Goal: Task Accomplishment & Management: Complete application form

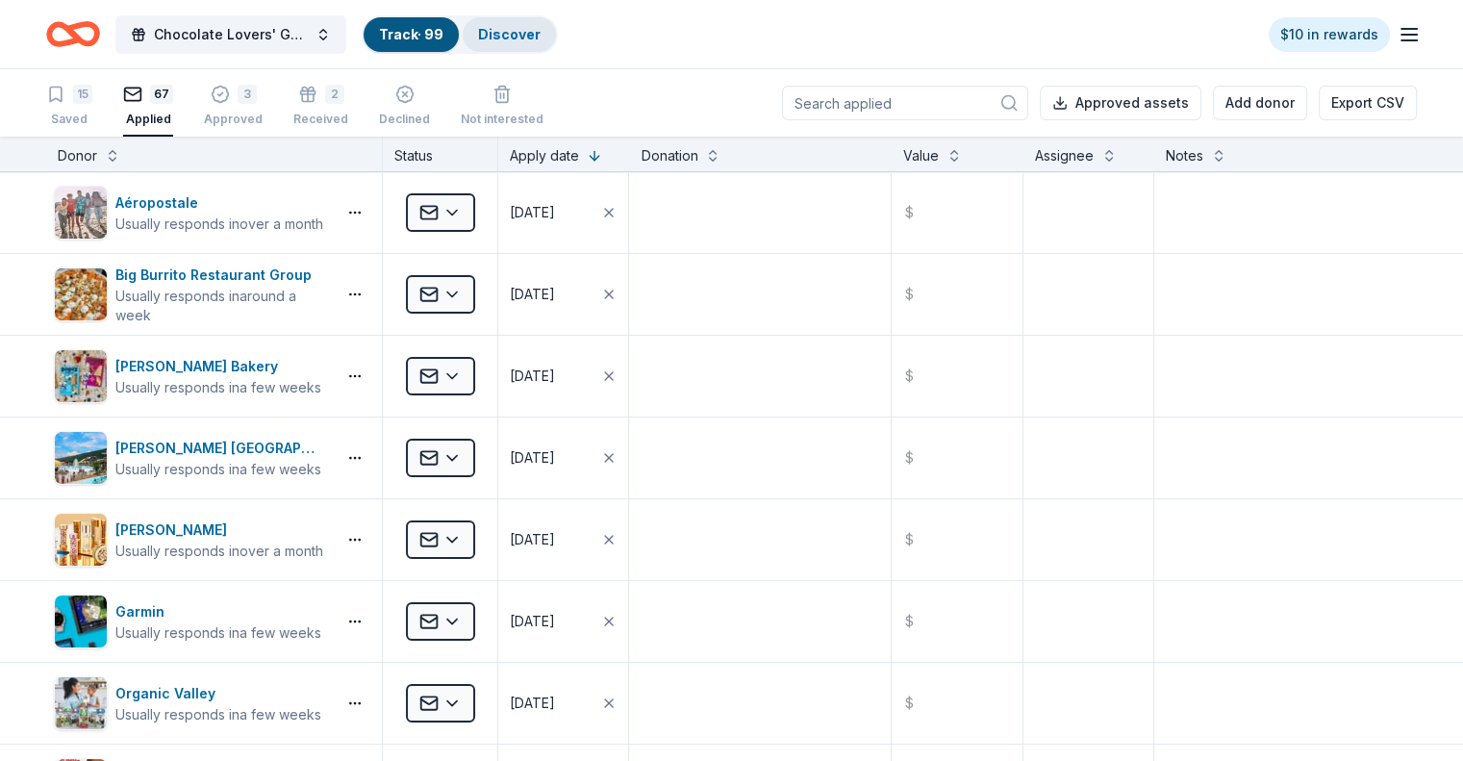
click at [540, 29] on link "Discover" at bounding box center [509, 34] width 63 height 16
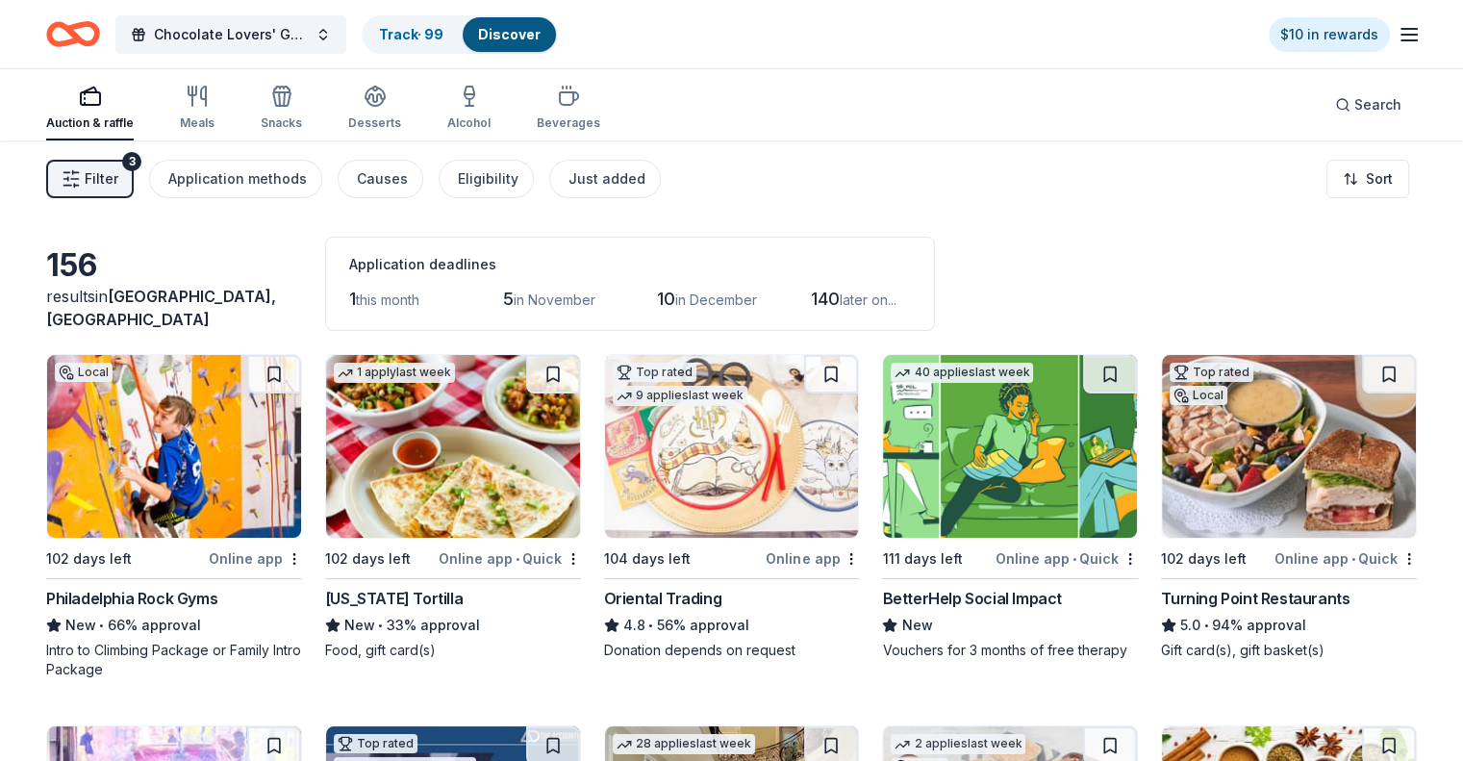
click at [466, 509] on img at bounding box center [453, 446] width 254 height 183
click at [701, 458] on img at bounding box center [732, 446] width 254 height 183
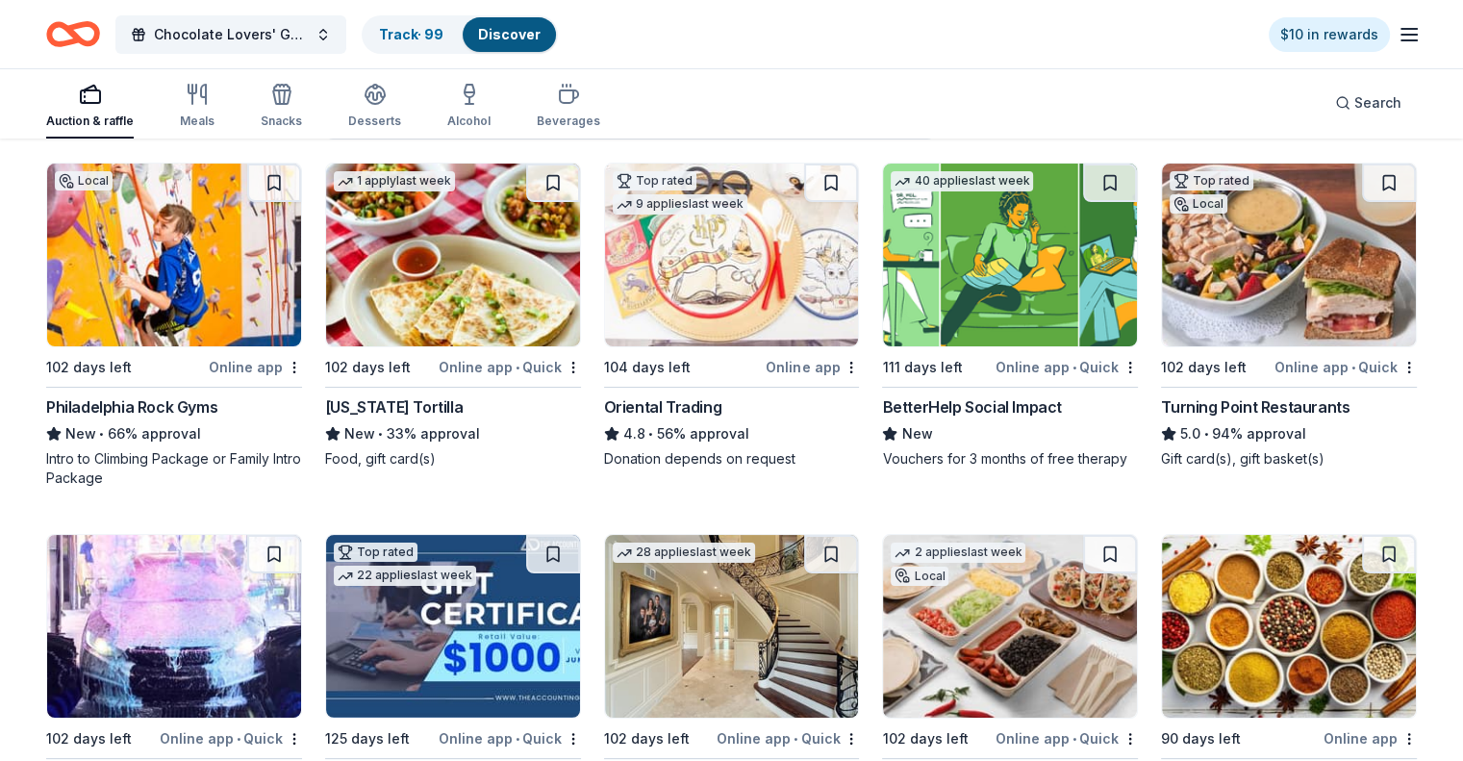
scroll to position [192, 0]
click at [1273, 279] on img at bounding box center [1289, 254] width 254 height 183
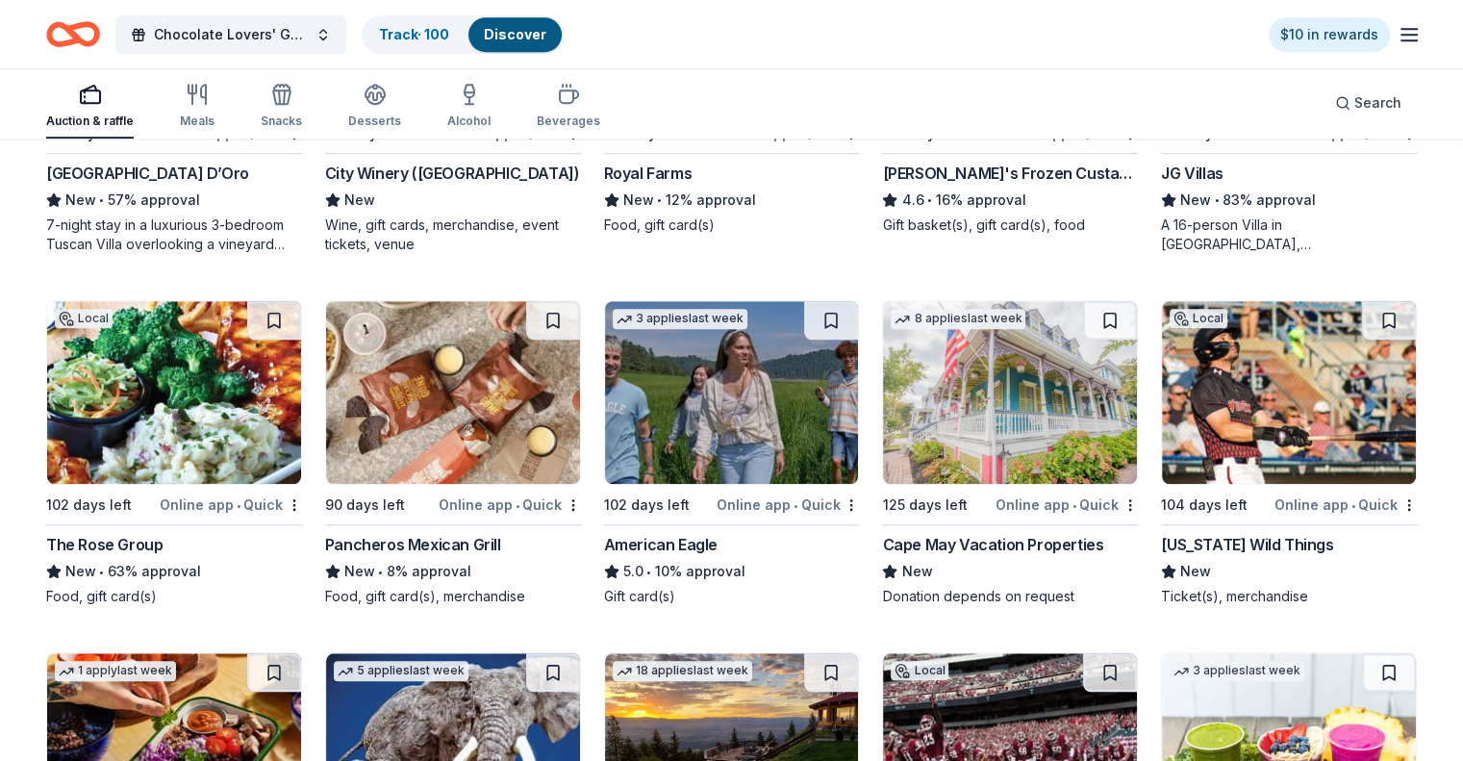
scroll to position [1635, 0]
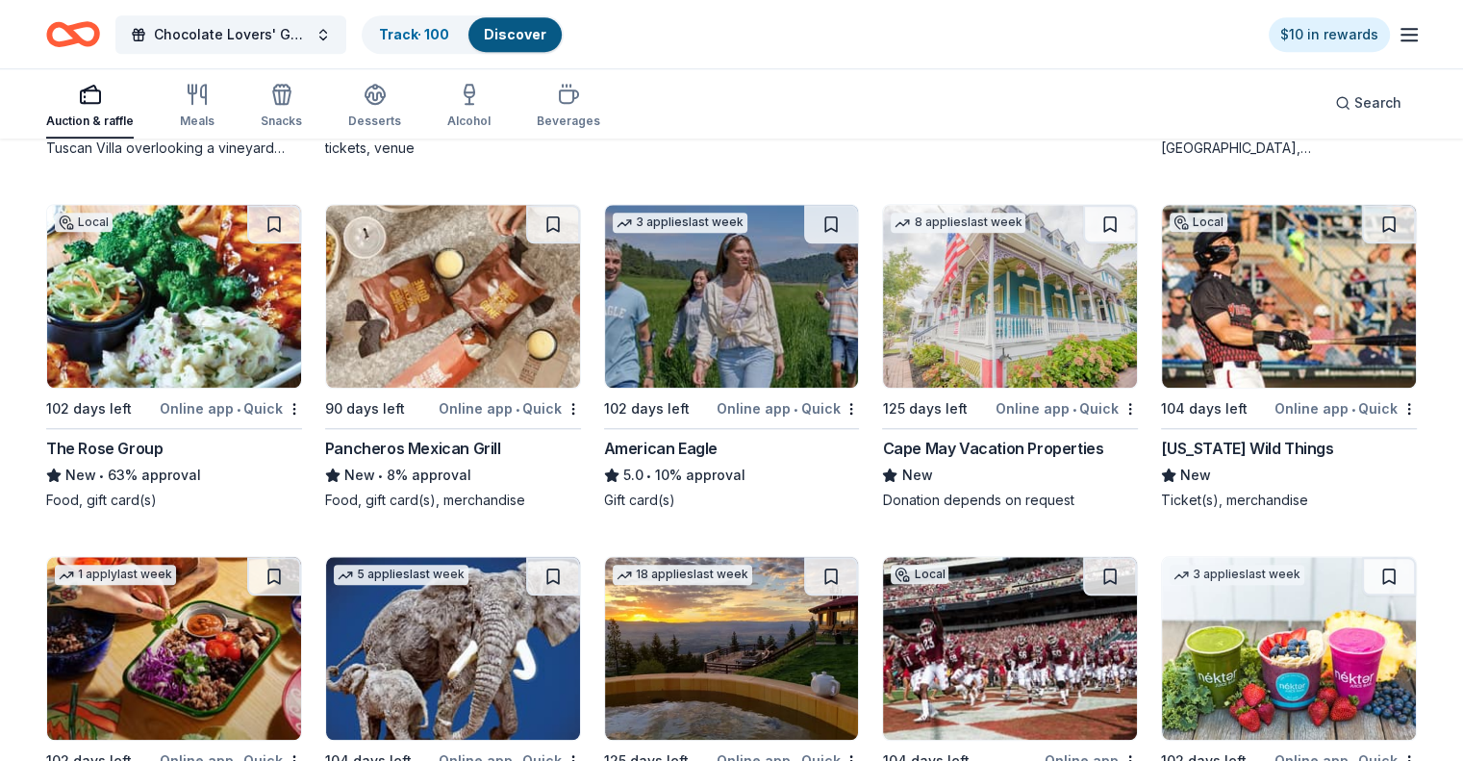
click at [996, 351] on img at bounding box center [1010, 296] width 254 height 183
click at [1092, 218] on button at bounding box center [1110, 224] width 54 height 38
click at [1092, 218] on button at bounding box center [1112, 224] width 50 height 38
click at [1093, 217] on button at bounding box center [1112, 224] width 50 height 38
click at [442, 34] on link "Track · 101" at bounding box center [412, 34] width 66 height 16
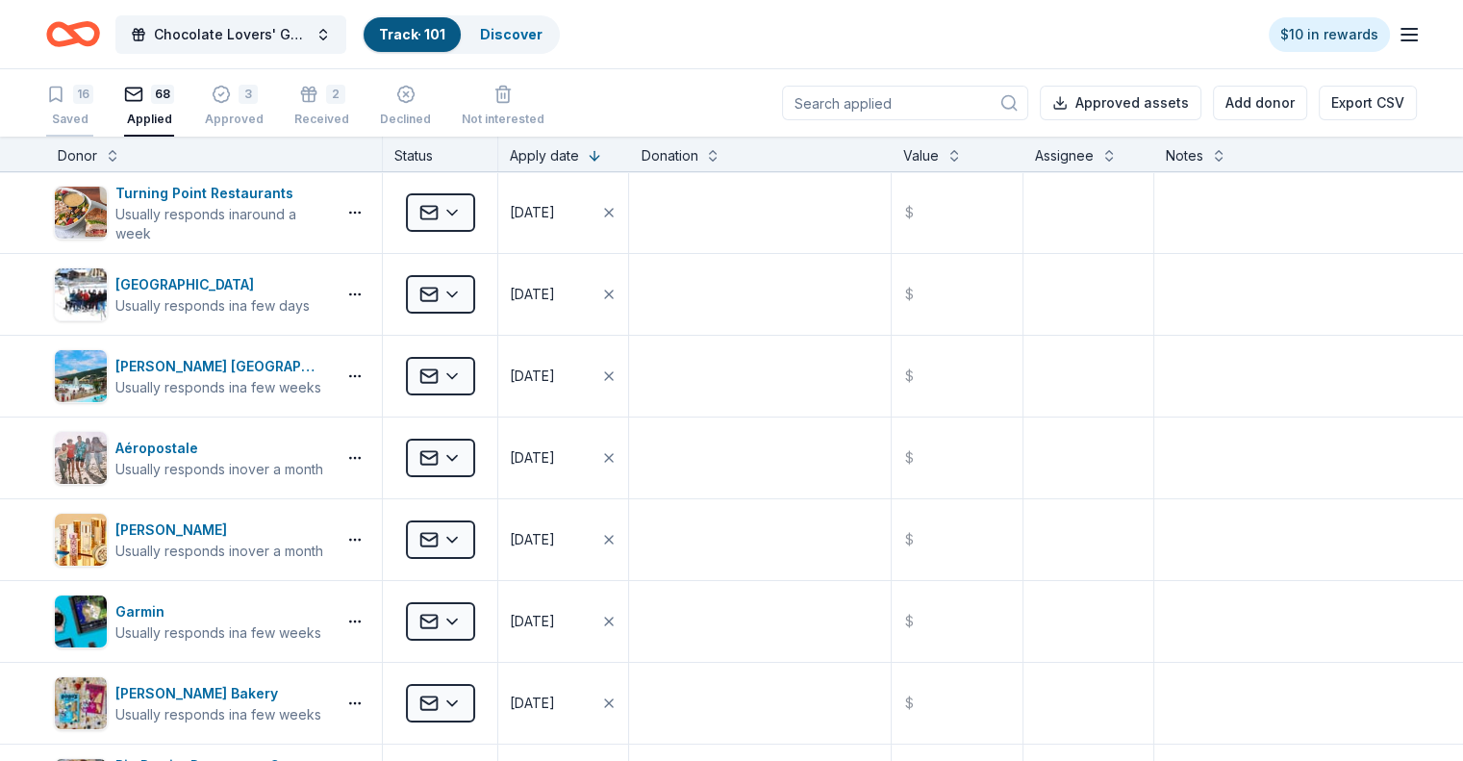
click at [93, 101] on div "16" at bounding box center [83, 94] width 20 height 19
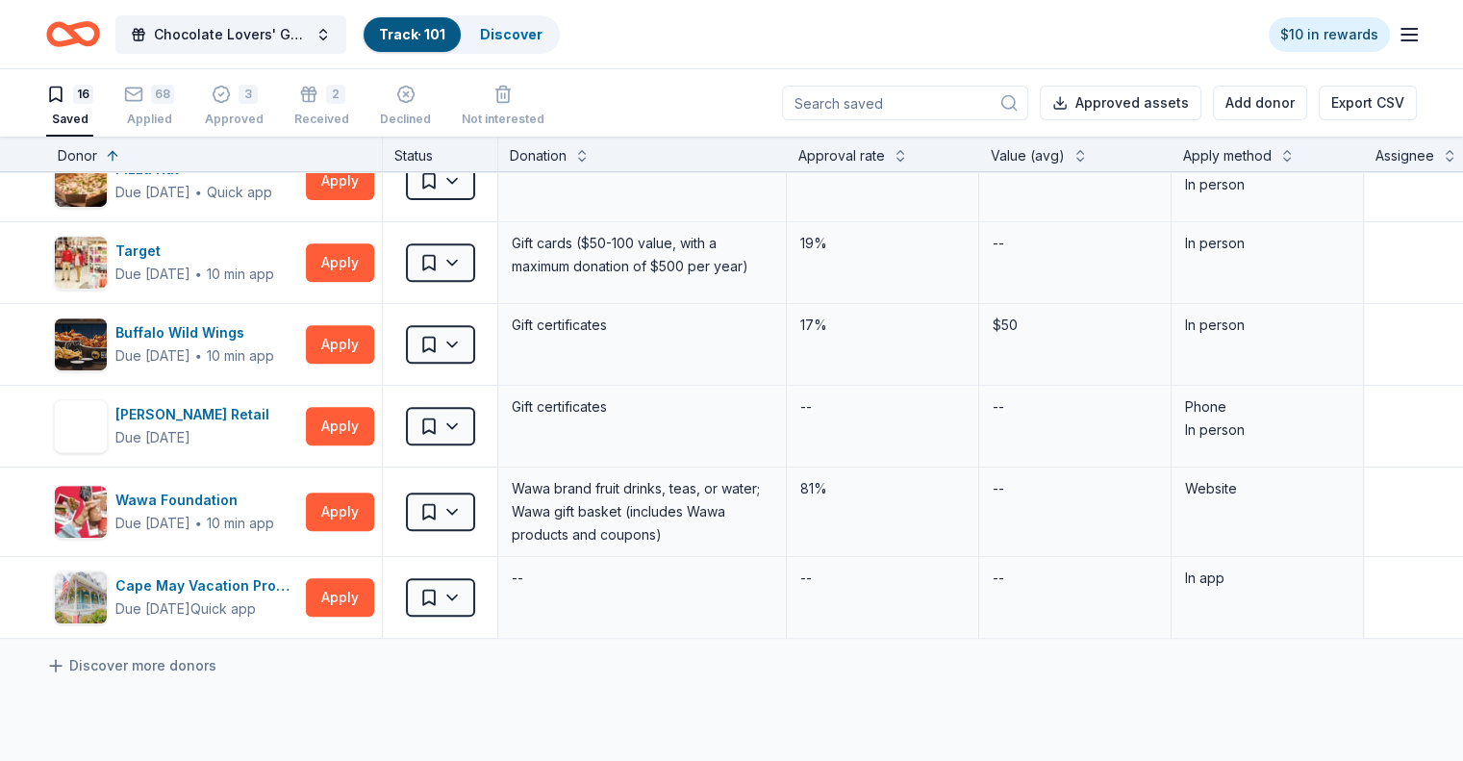
scroll to position [962, 0]
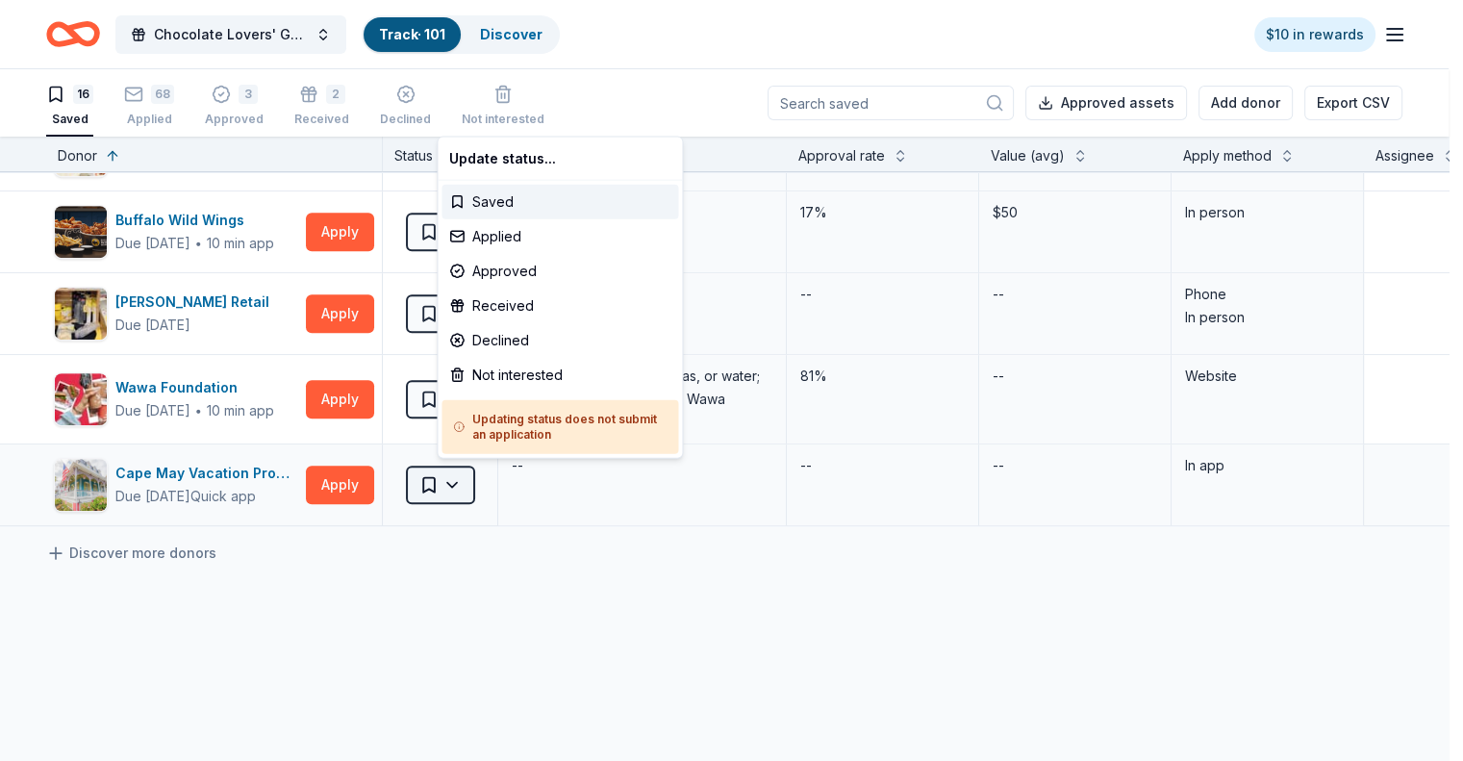
click at [484, 479] on html "Chocolate Lovers' Gala Track · 101 Discover $10 in rewards 16 Saved 68 Applied …" at bounding box center [731, 380] width 1463 height 761
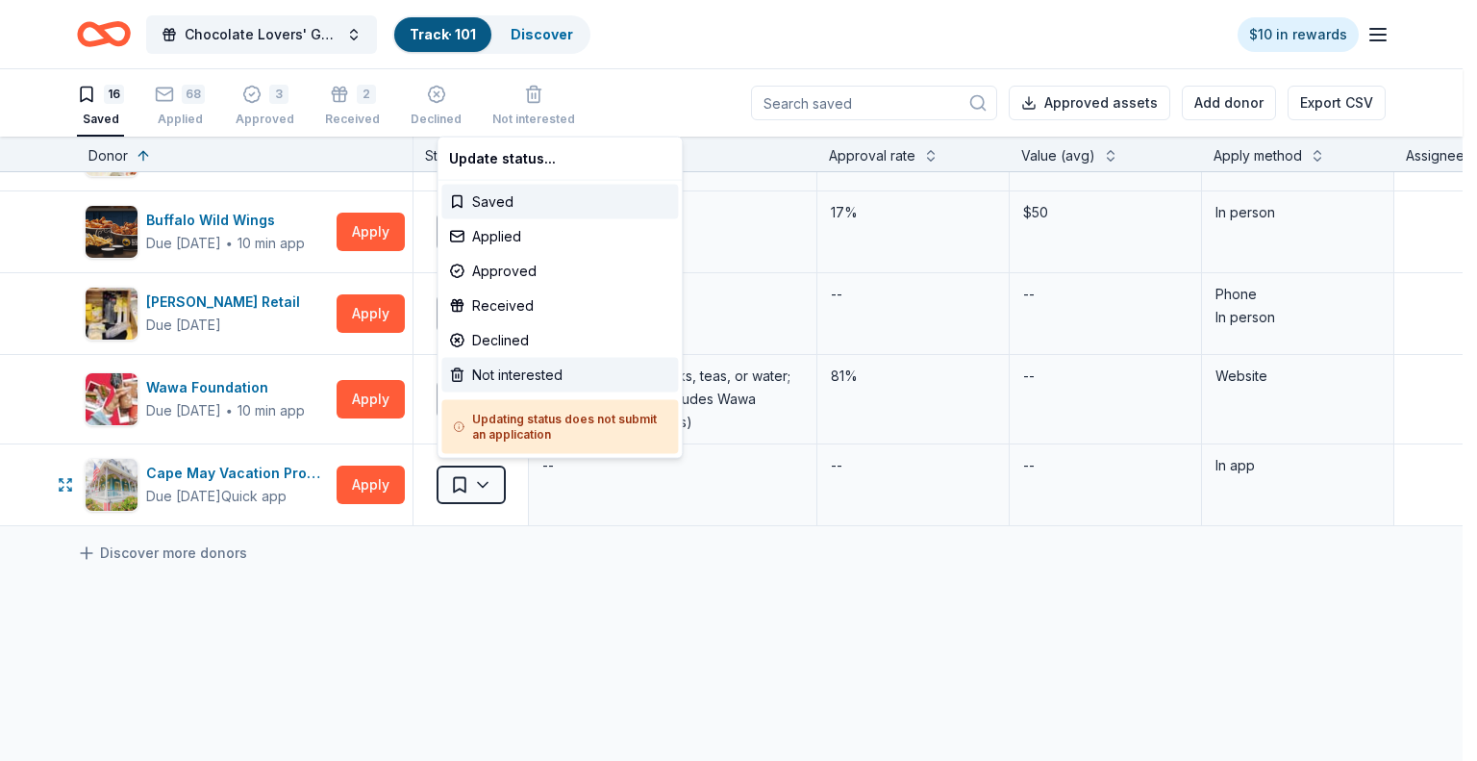
click at [492, 366] on div "Not interested" at bounding box center [559, 375] width 237 height 35
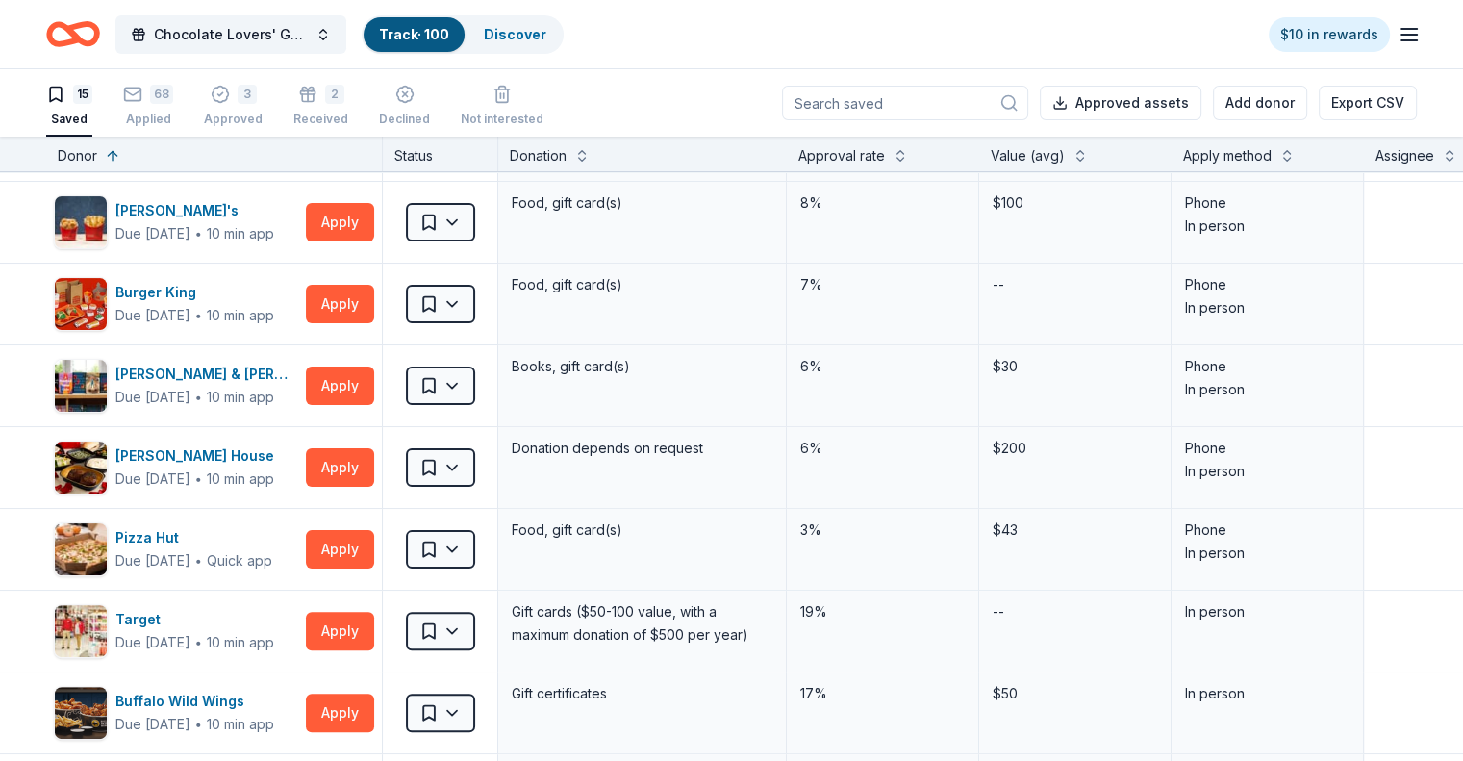
scroll to position [0, 0]
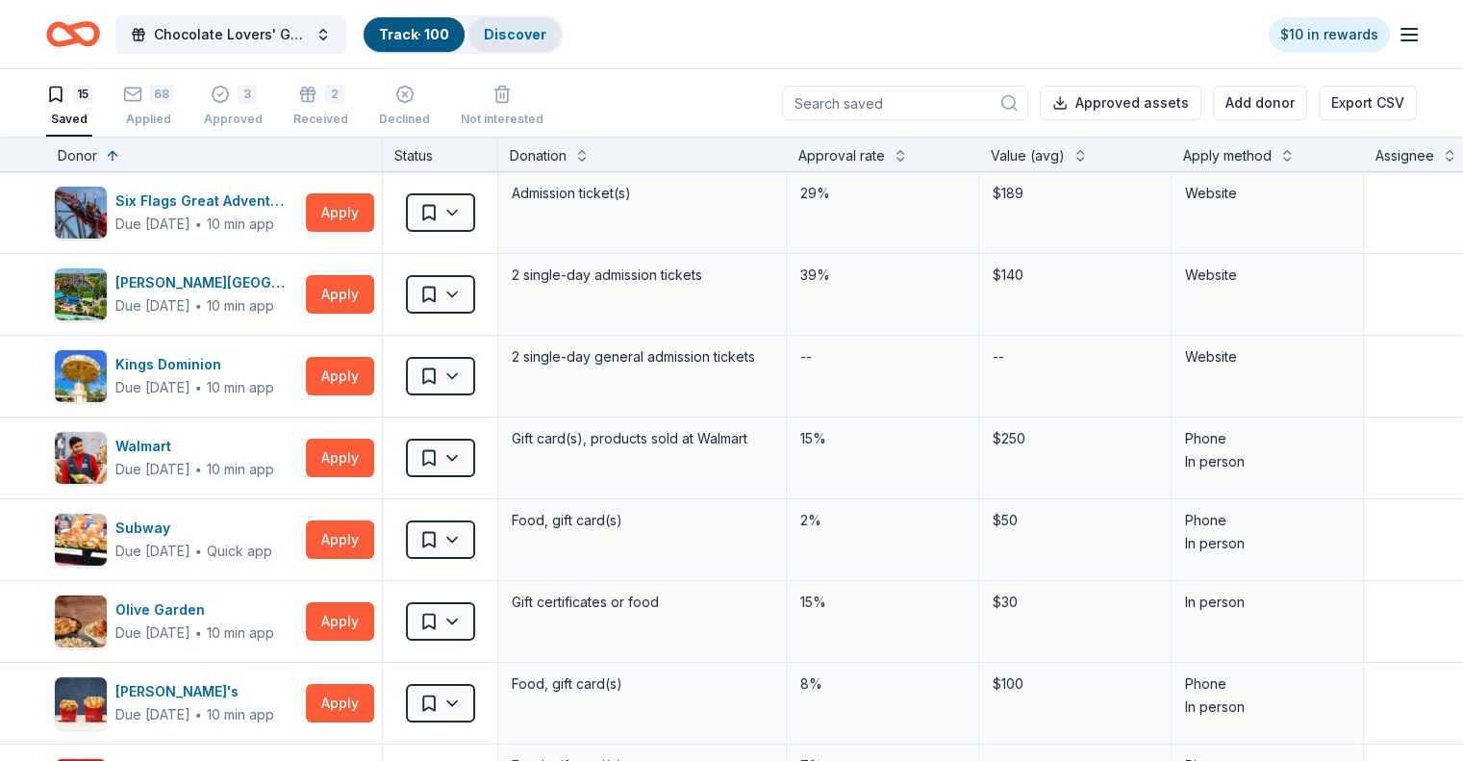
click at [546, 36] on link "Discover" at bounding box center [515, 34] width 63 height 16
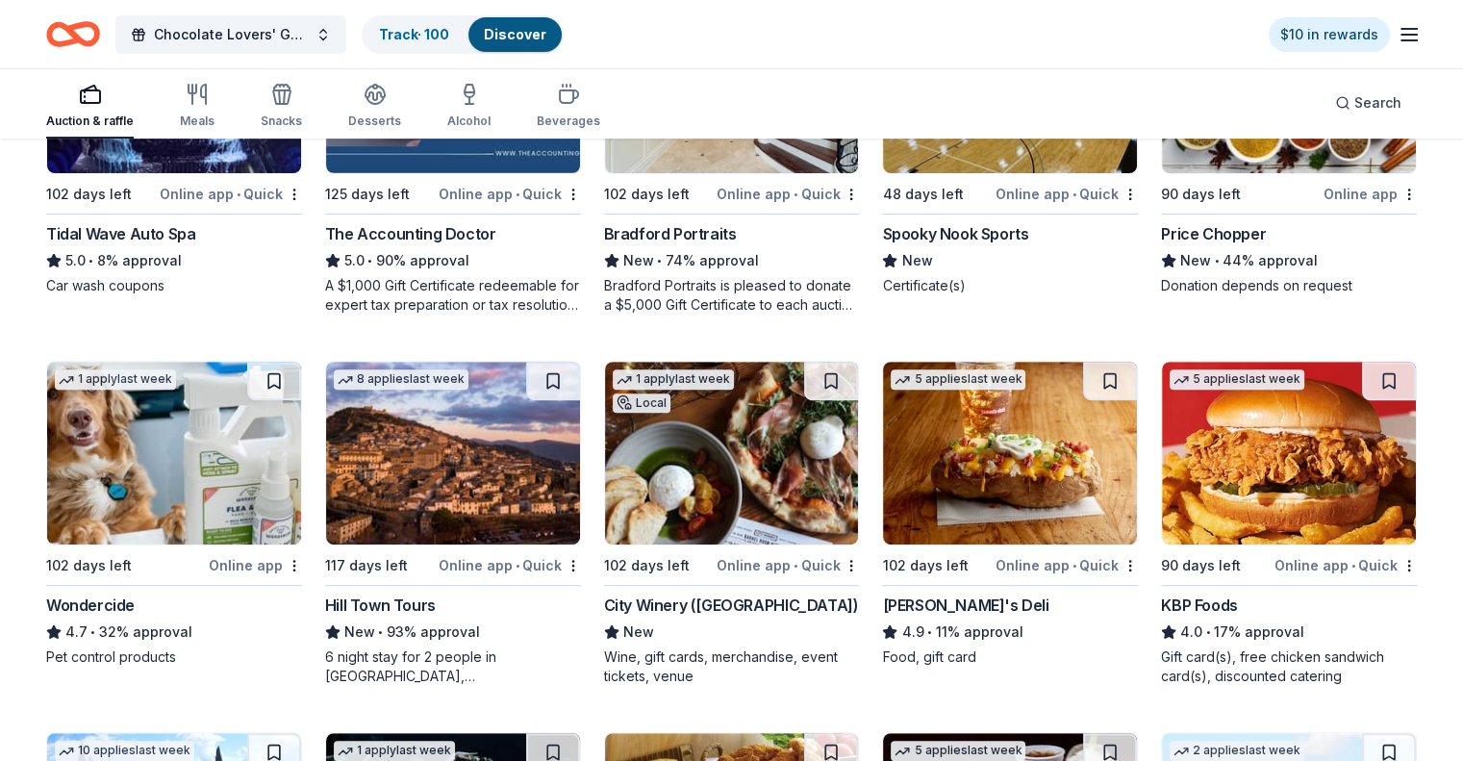
scroll to position [769, 0]
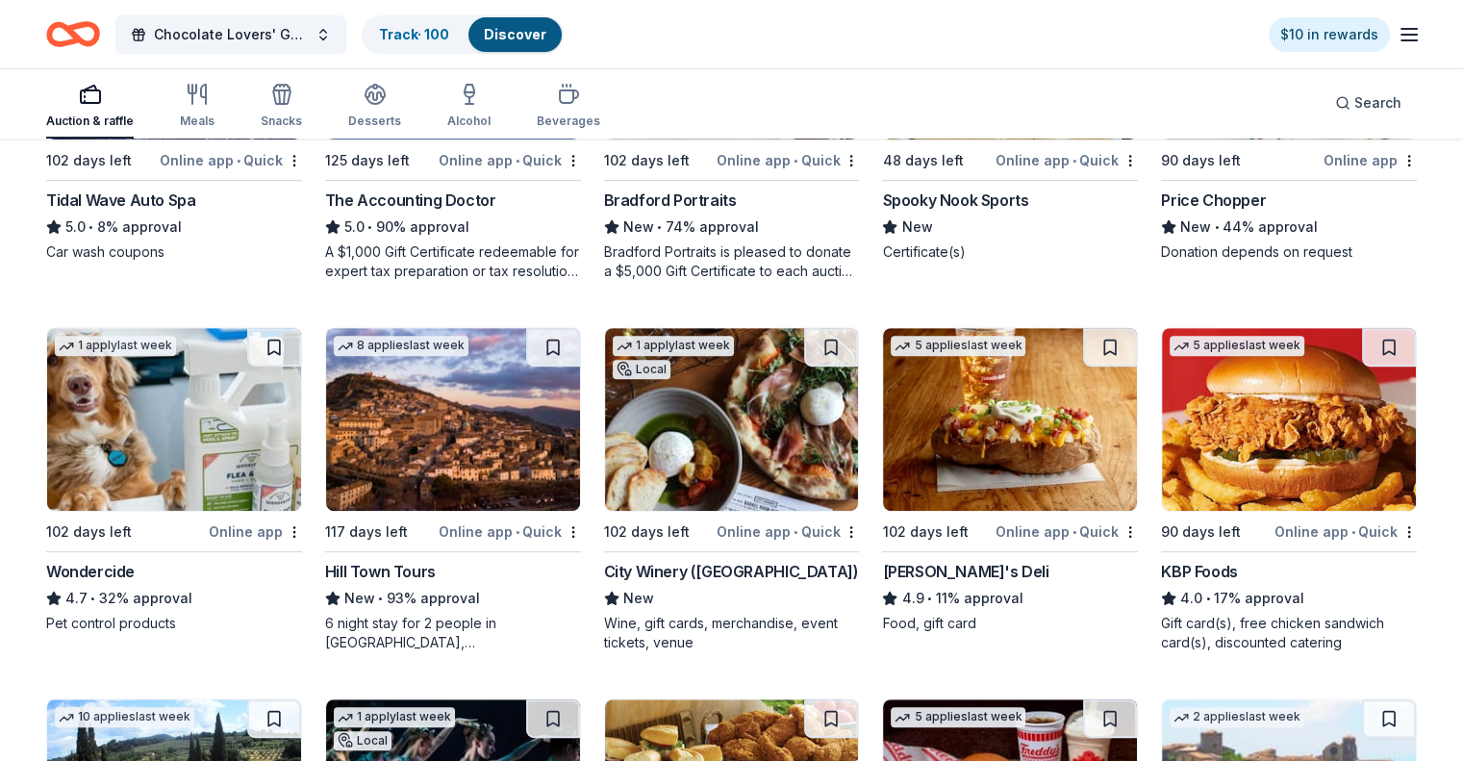
click at [466, 425] on img at bounding box center [453, 419] width 254 height 183
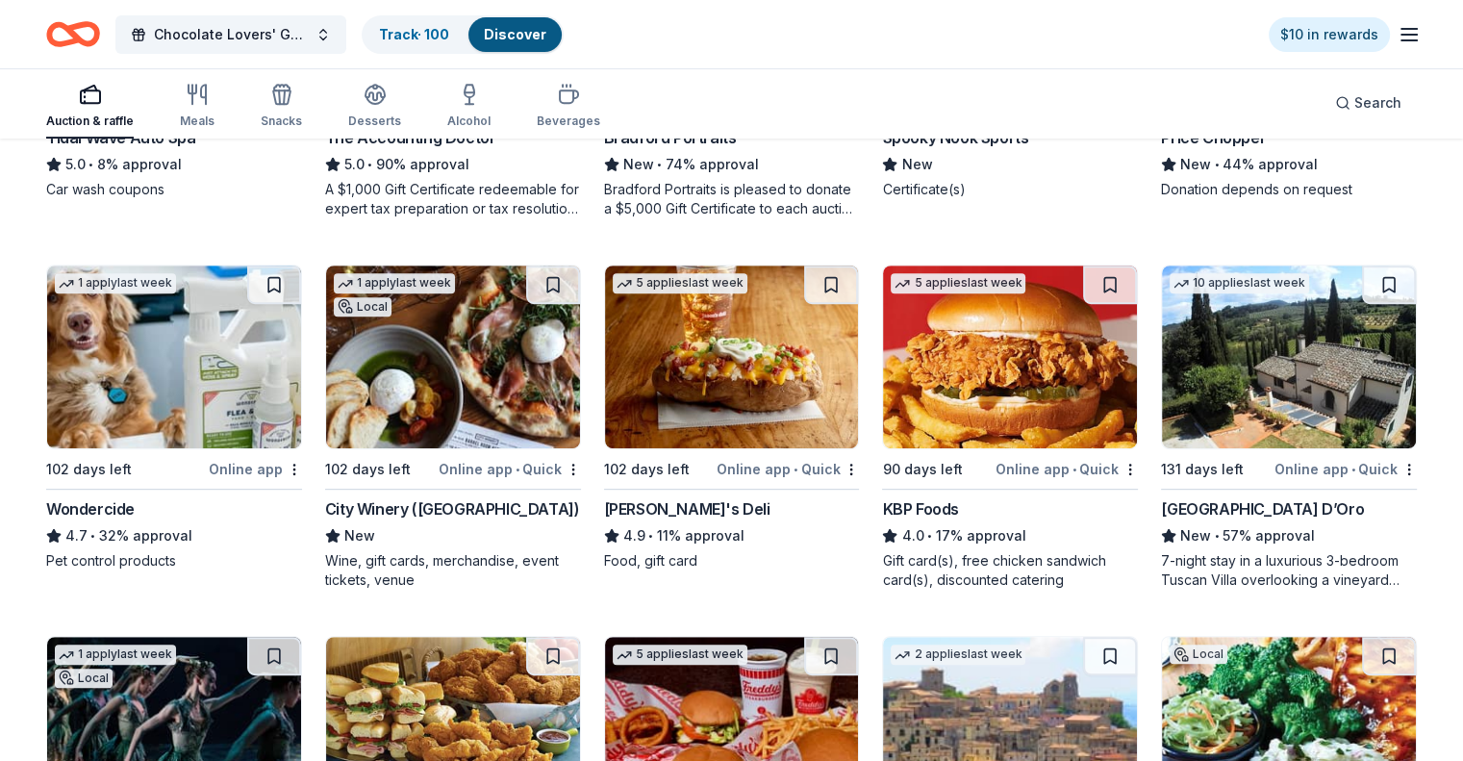
scroll to position [866, 0]
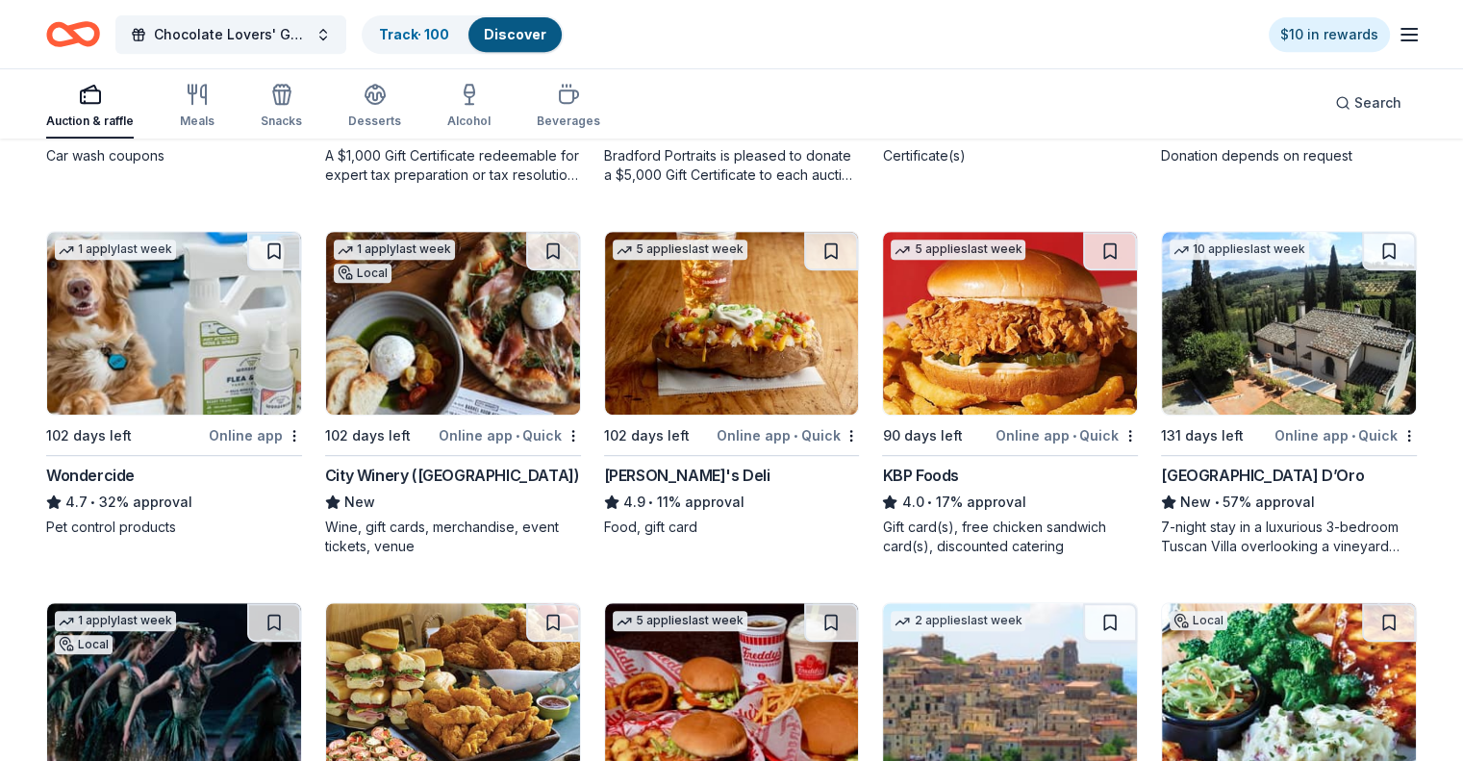
click at [1231, 307] on img at bounding box center [1289, 323] width 254 height 183
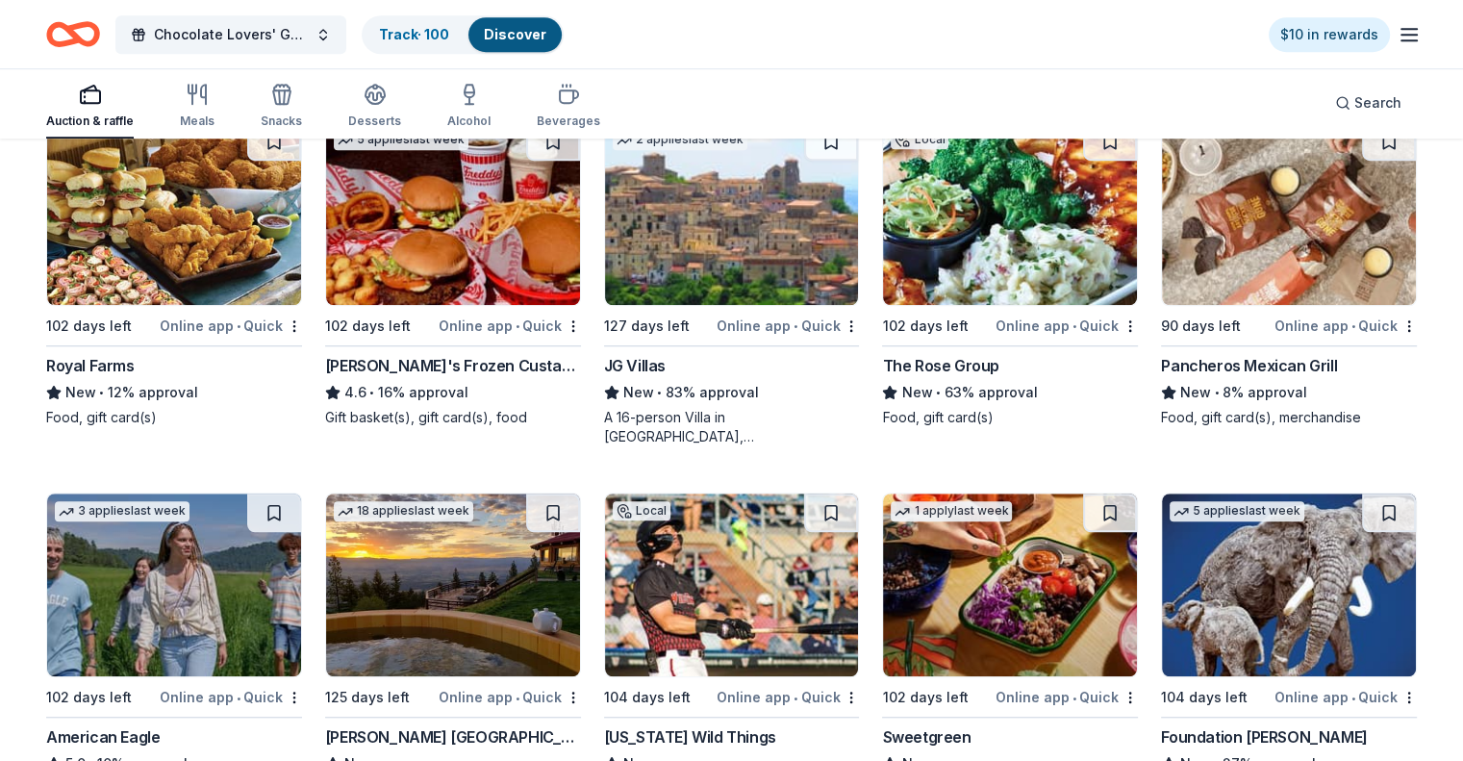
scroll to position [1250, 0]
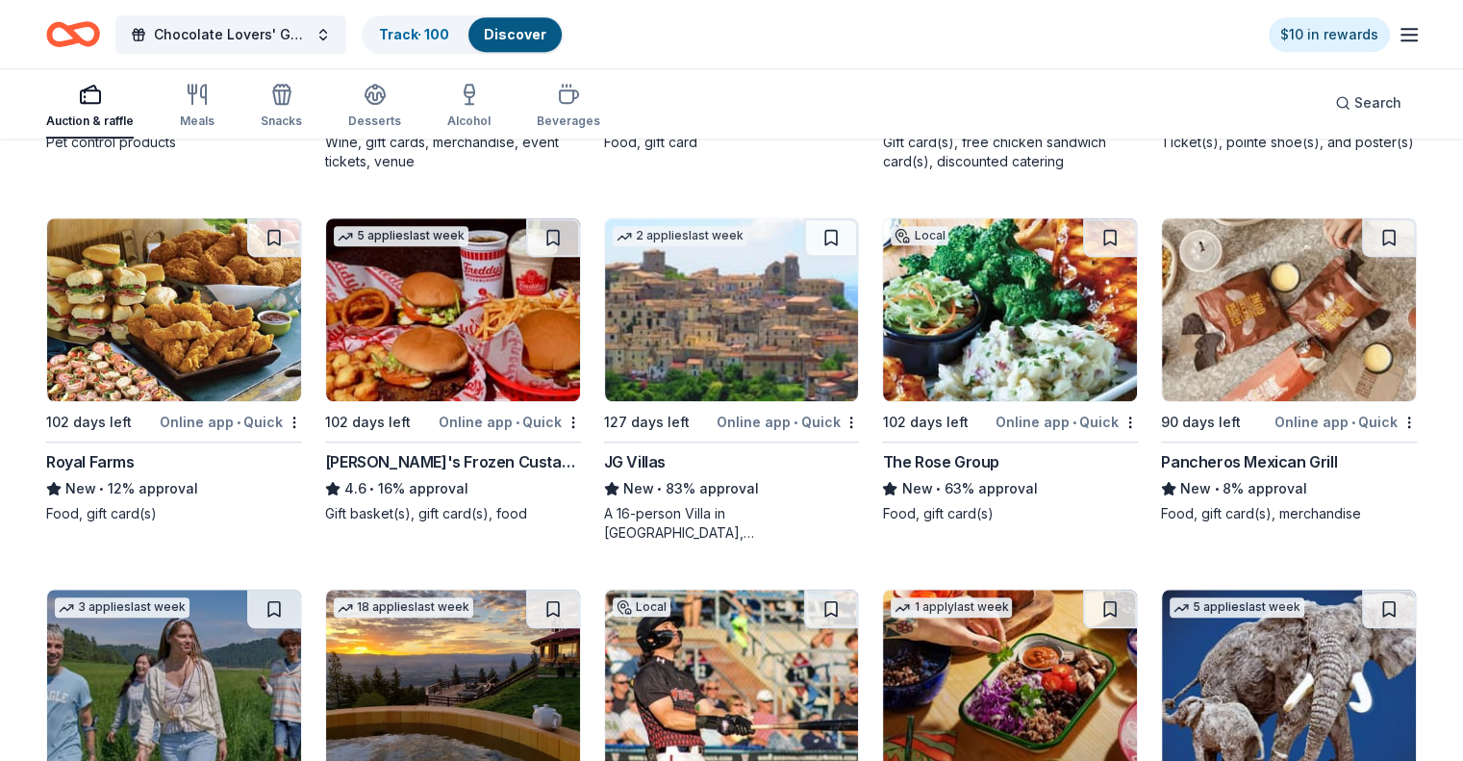
click at [743, 334] on img at bounding box center [732, 309] width 254 height 183
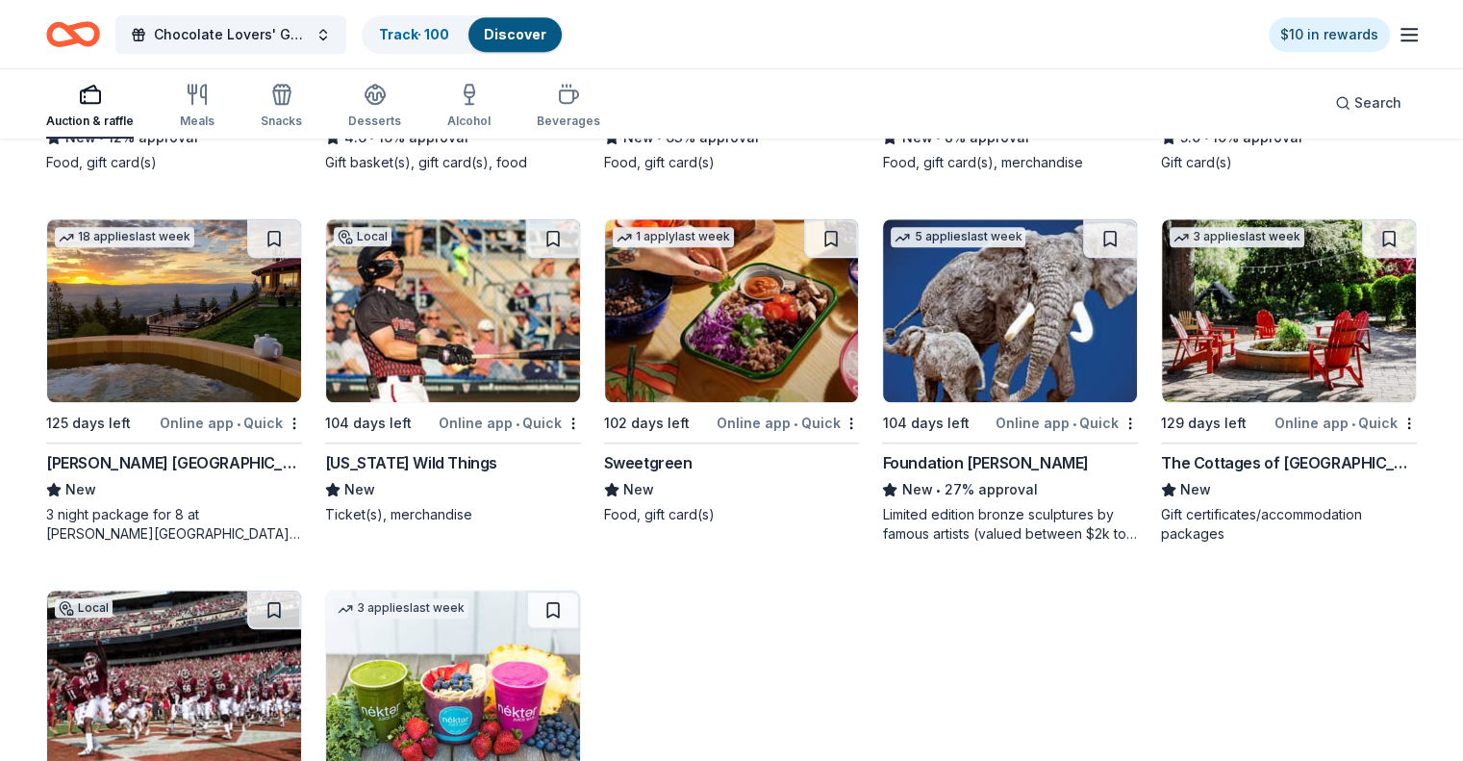
scroll to position [1635, 0]
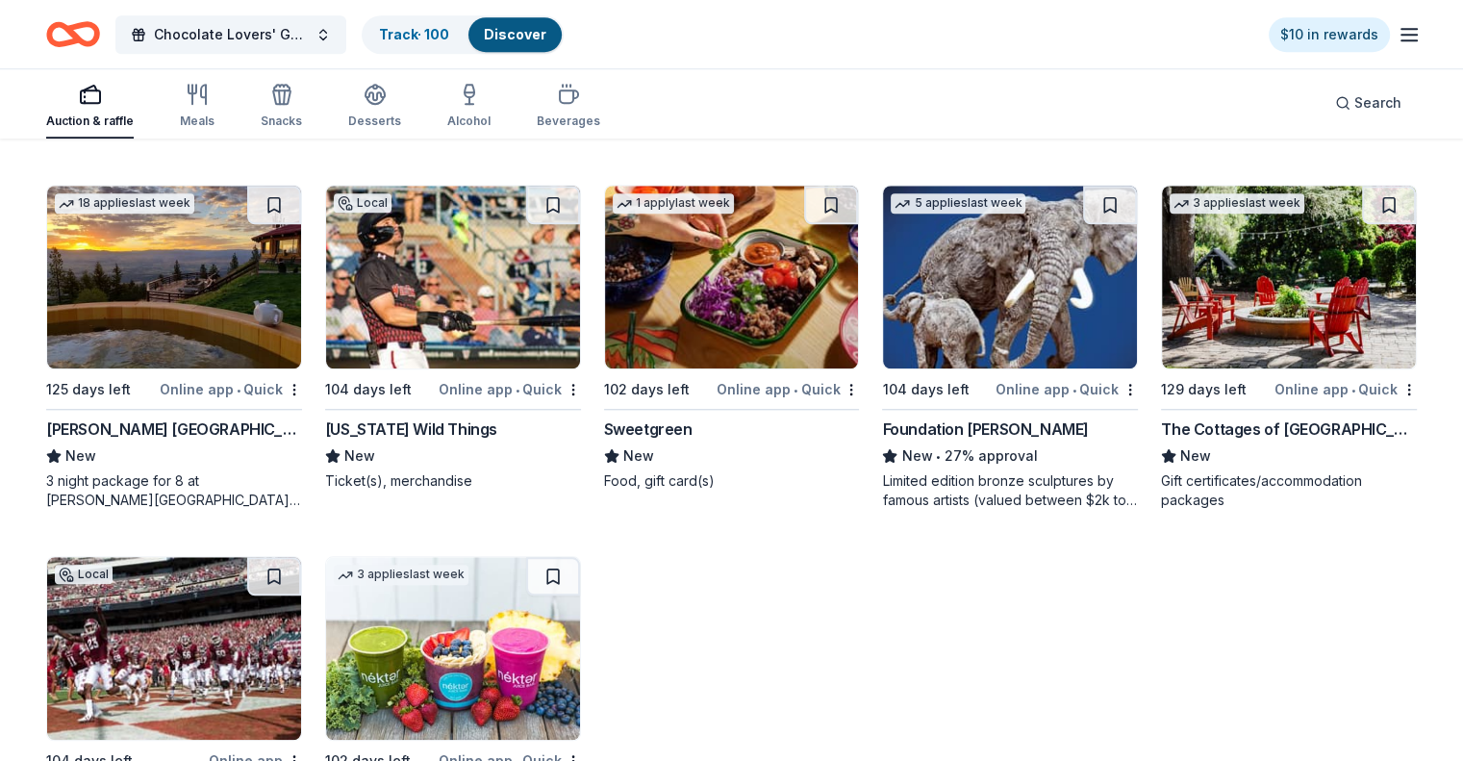
click at [225, 315] on img at bounding box center [174, 277] width 254 height 183
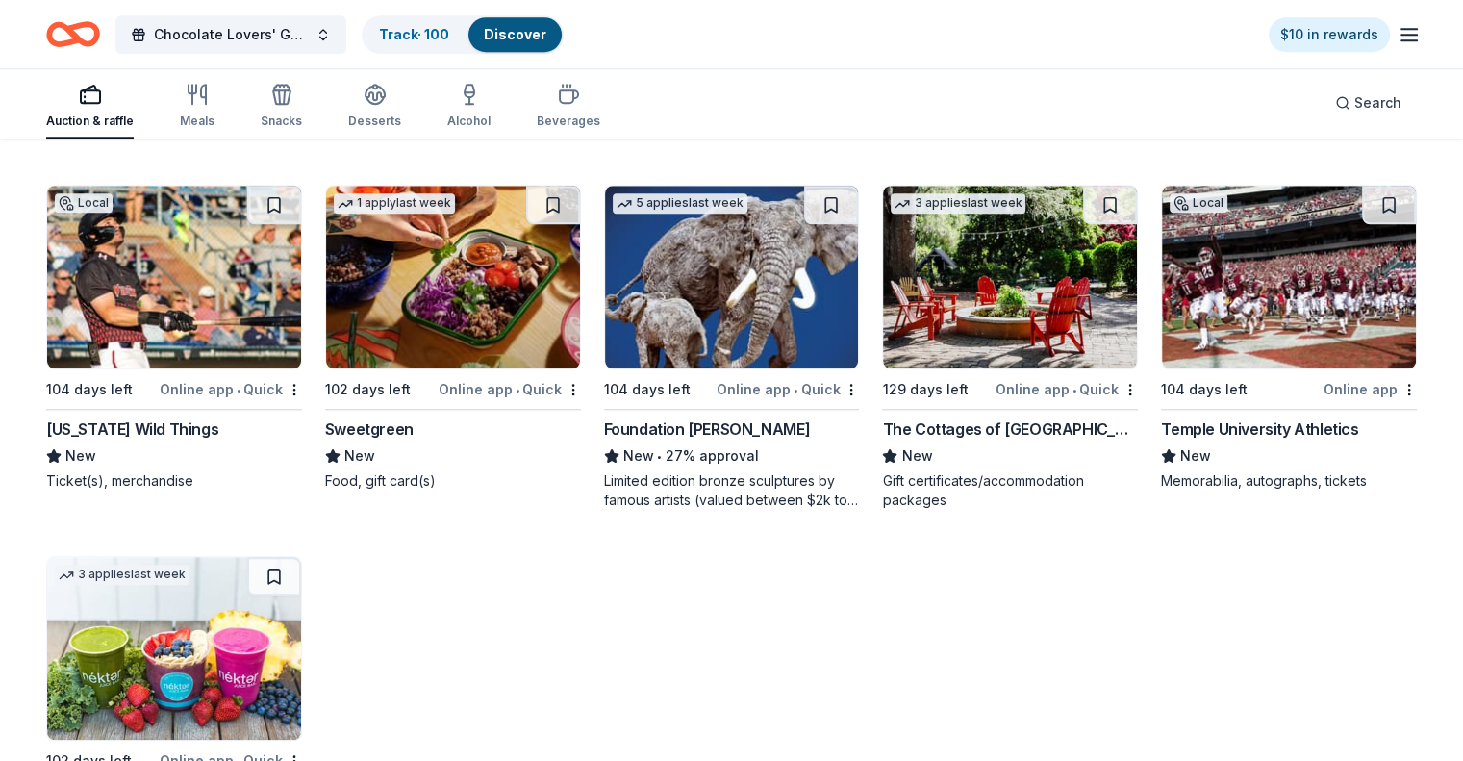
click at [1020, 311] on img at bounding box center [1010, 277] width 254 height 183
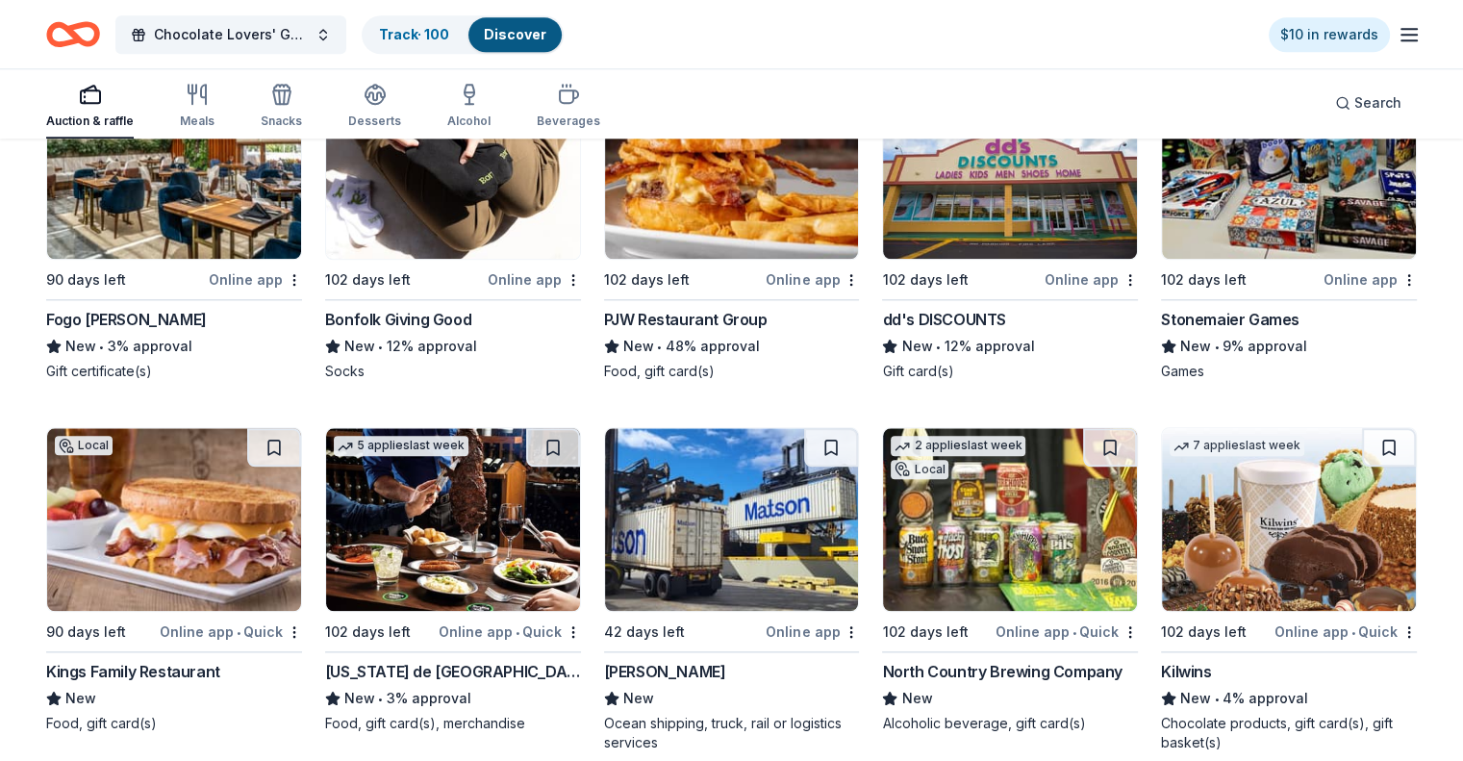
scroll to position [2212, 0]
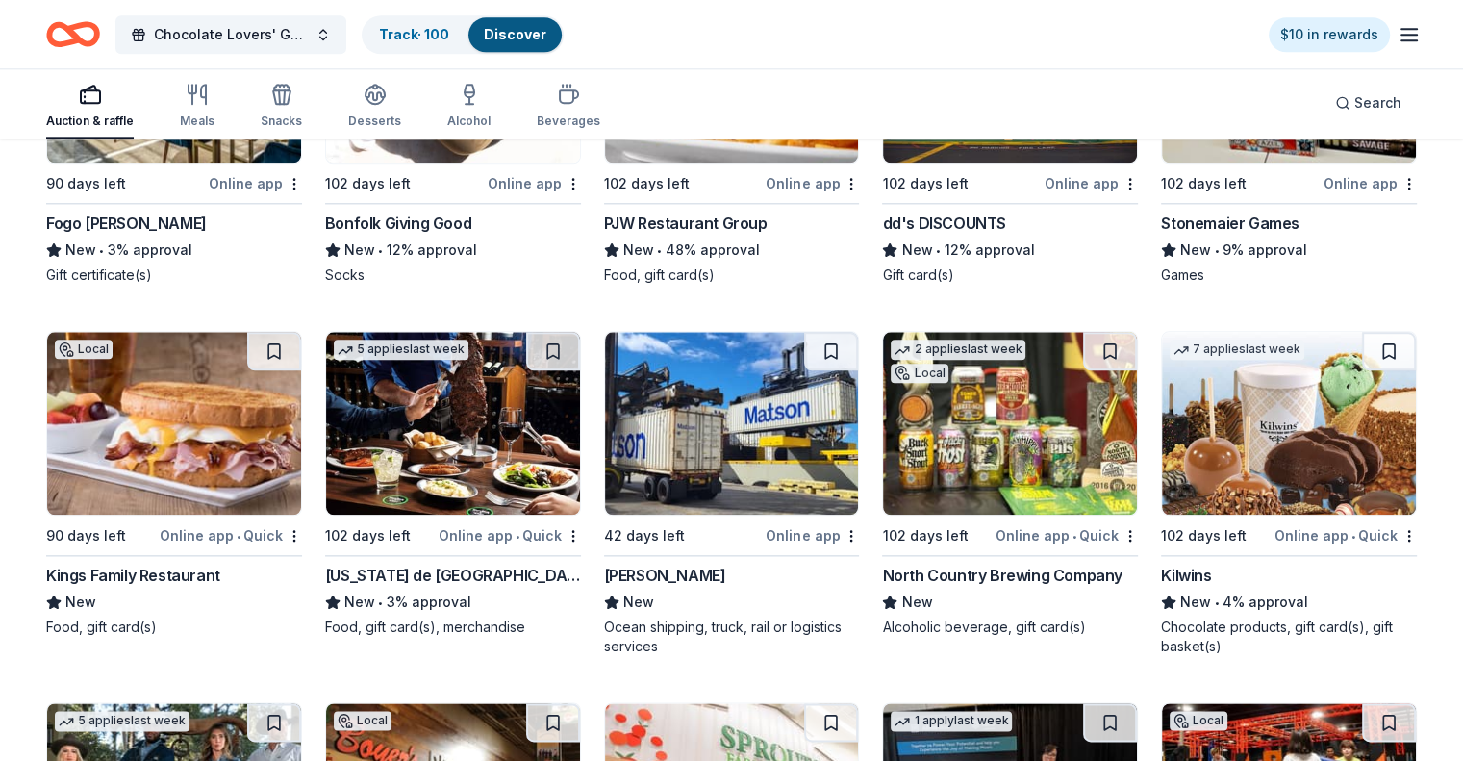
click at [196, 447] on img at bounding box center [174, 423] width 254 height 183
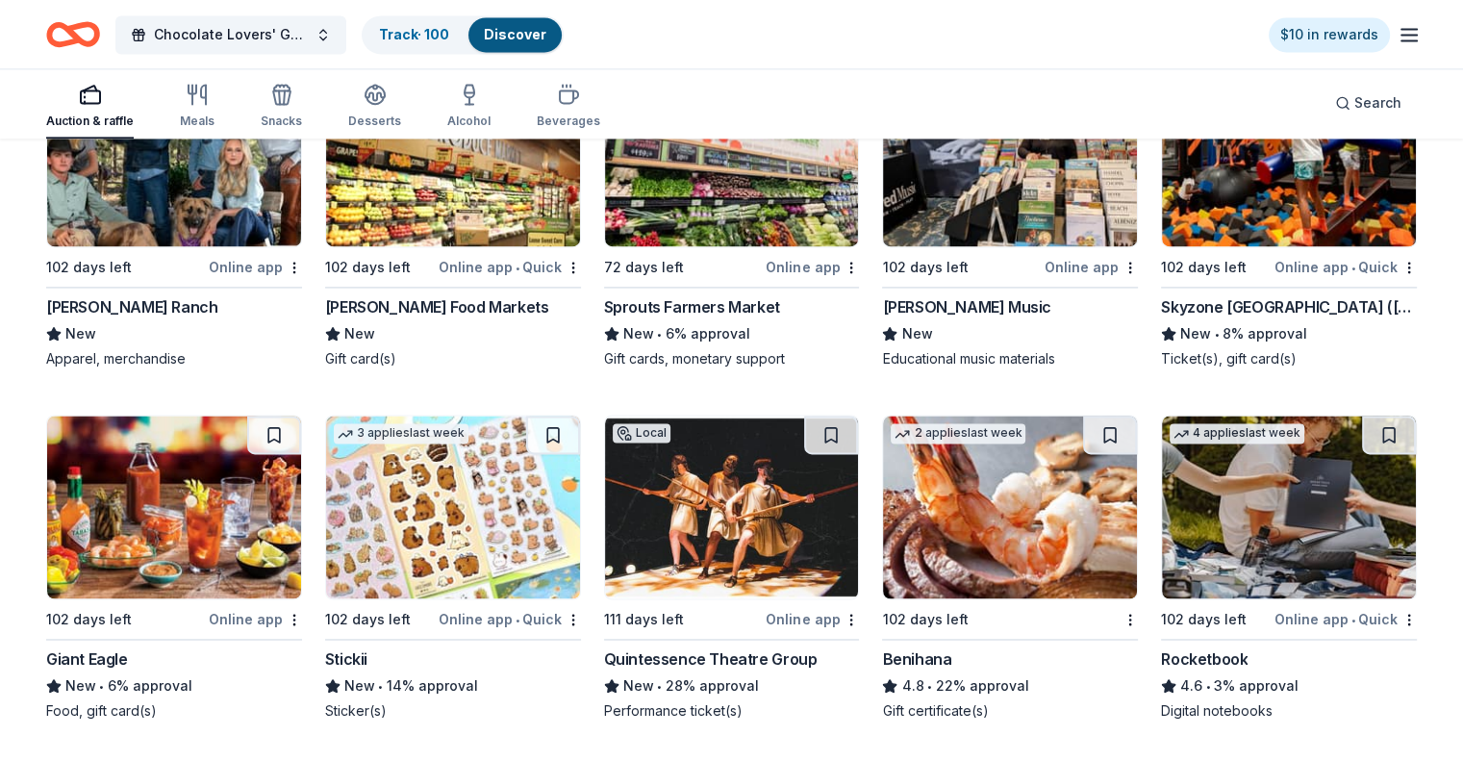
scroll to position [2886, 0]
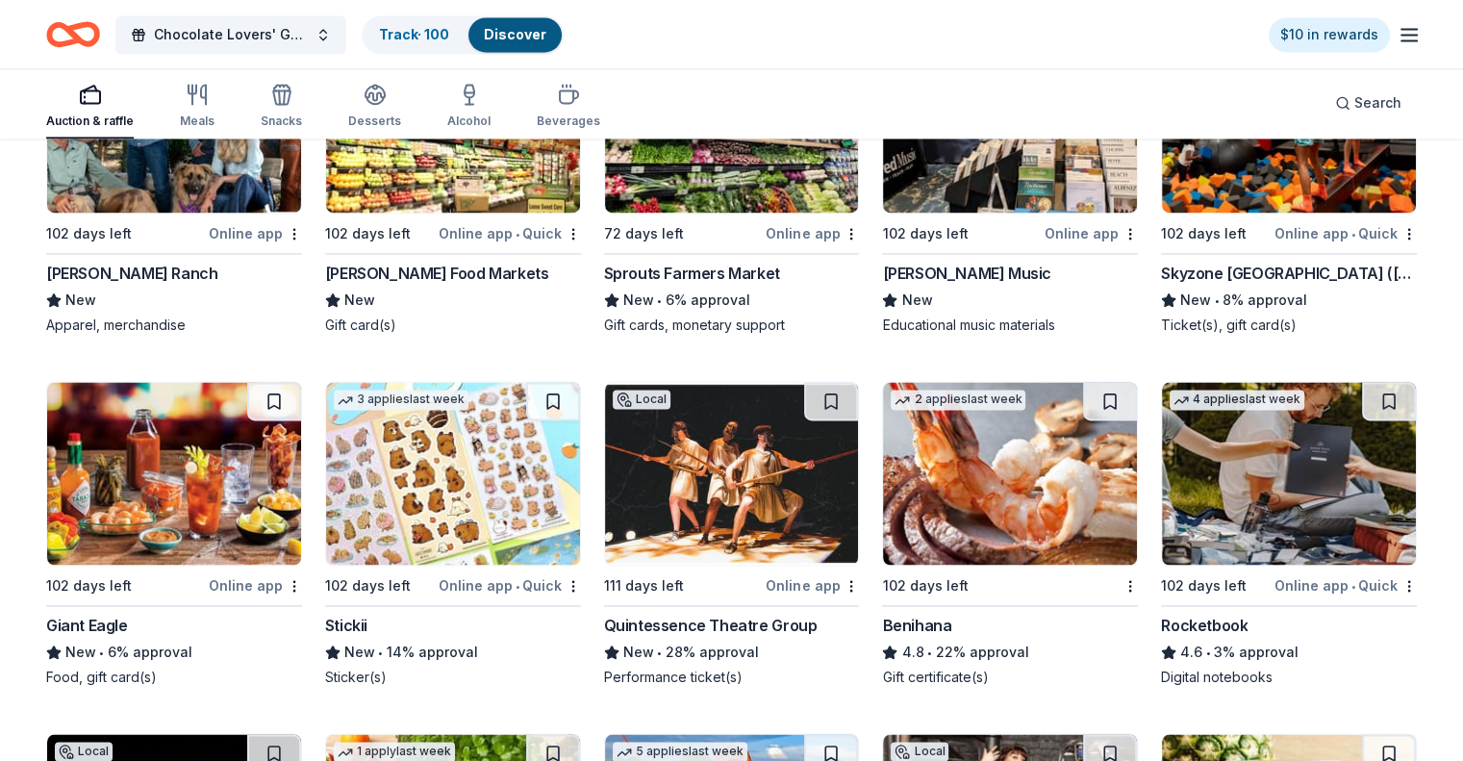
click at [1254, 491] on img at bounding box center [1289, 473] width 254 height 183
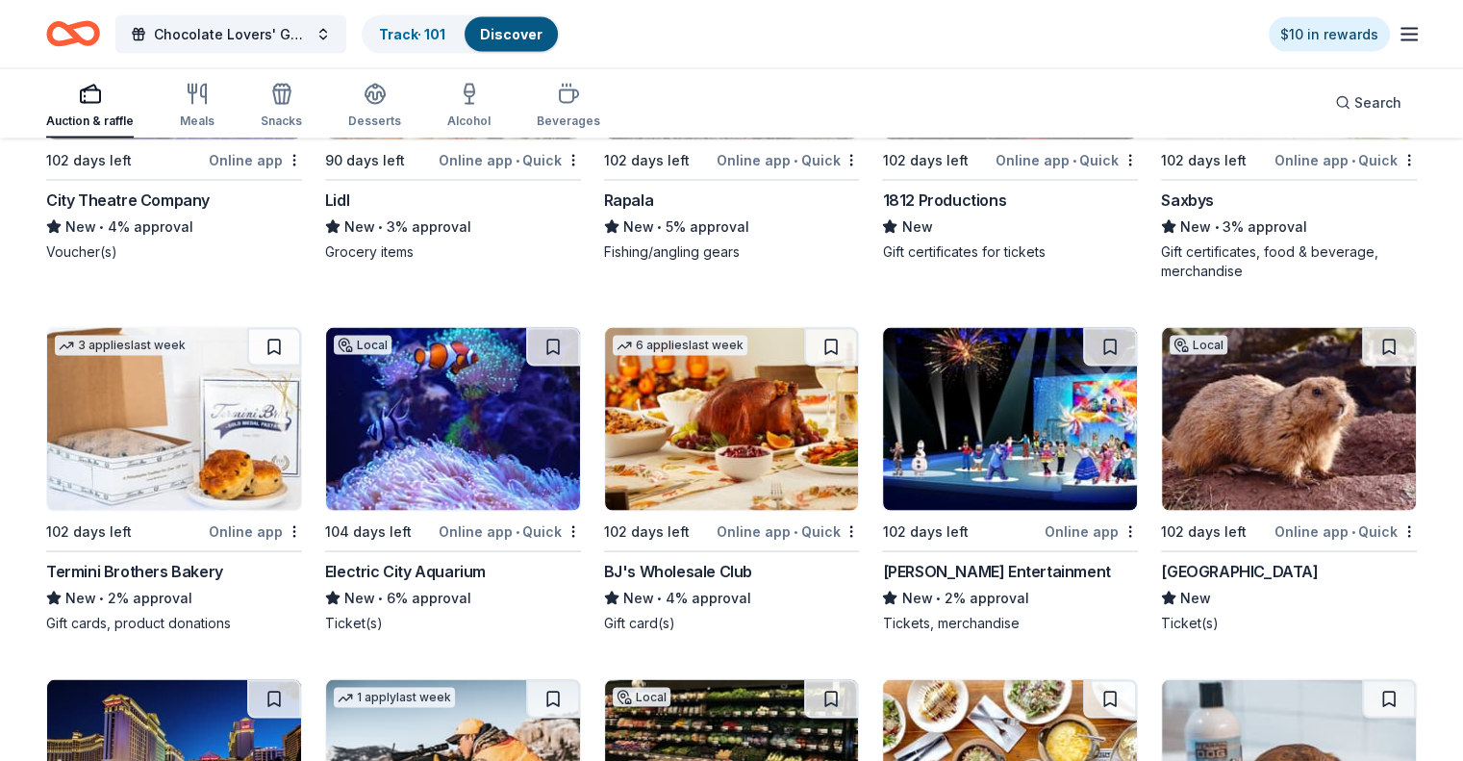
scroll to position [3559, 0]
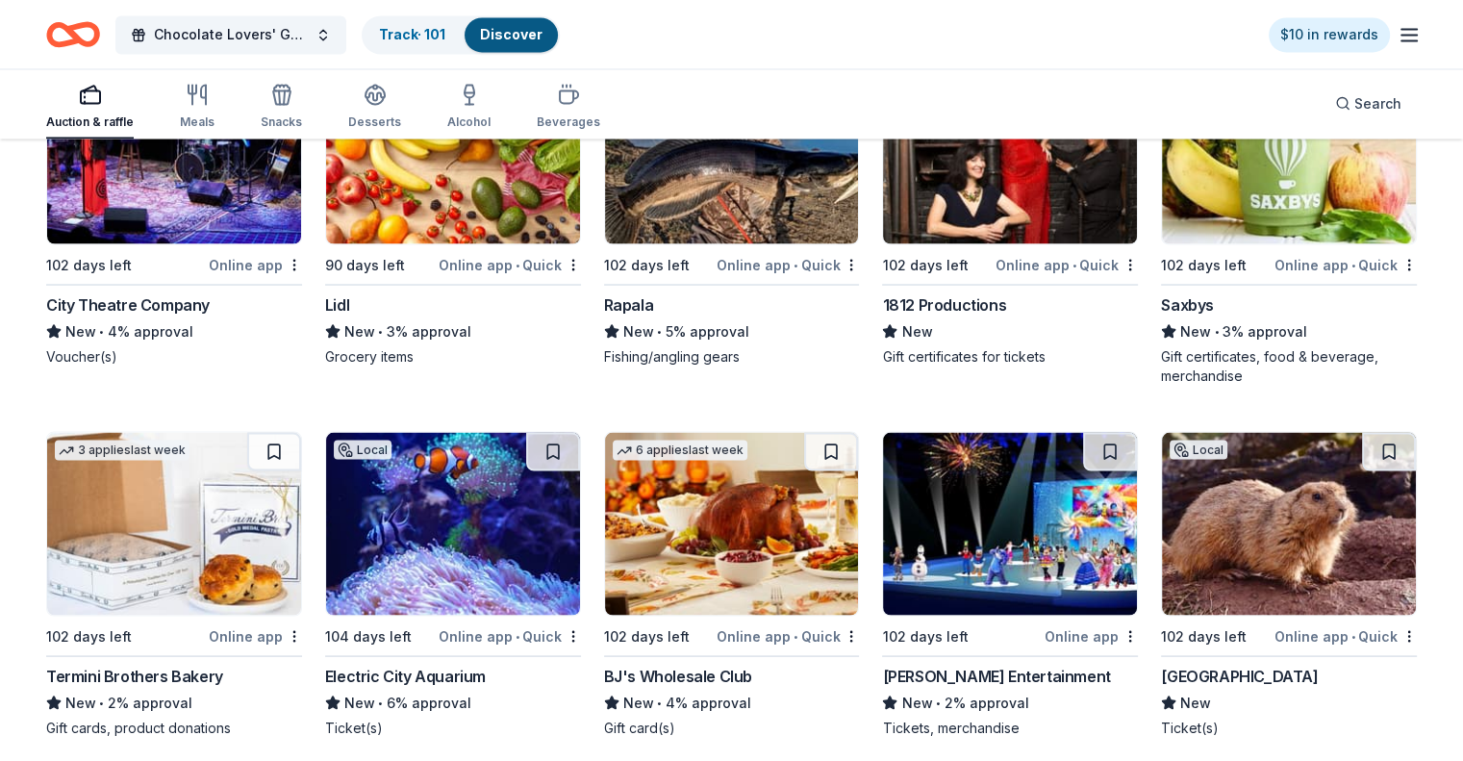
click at [429, 531] on img at bounding box center [453, 523] width 254 height 183
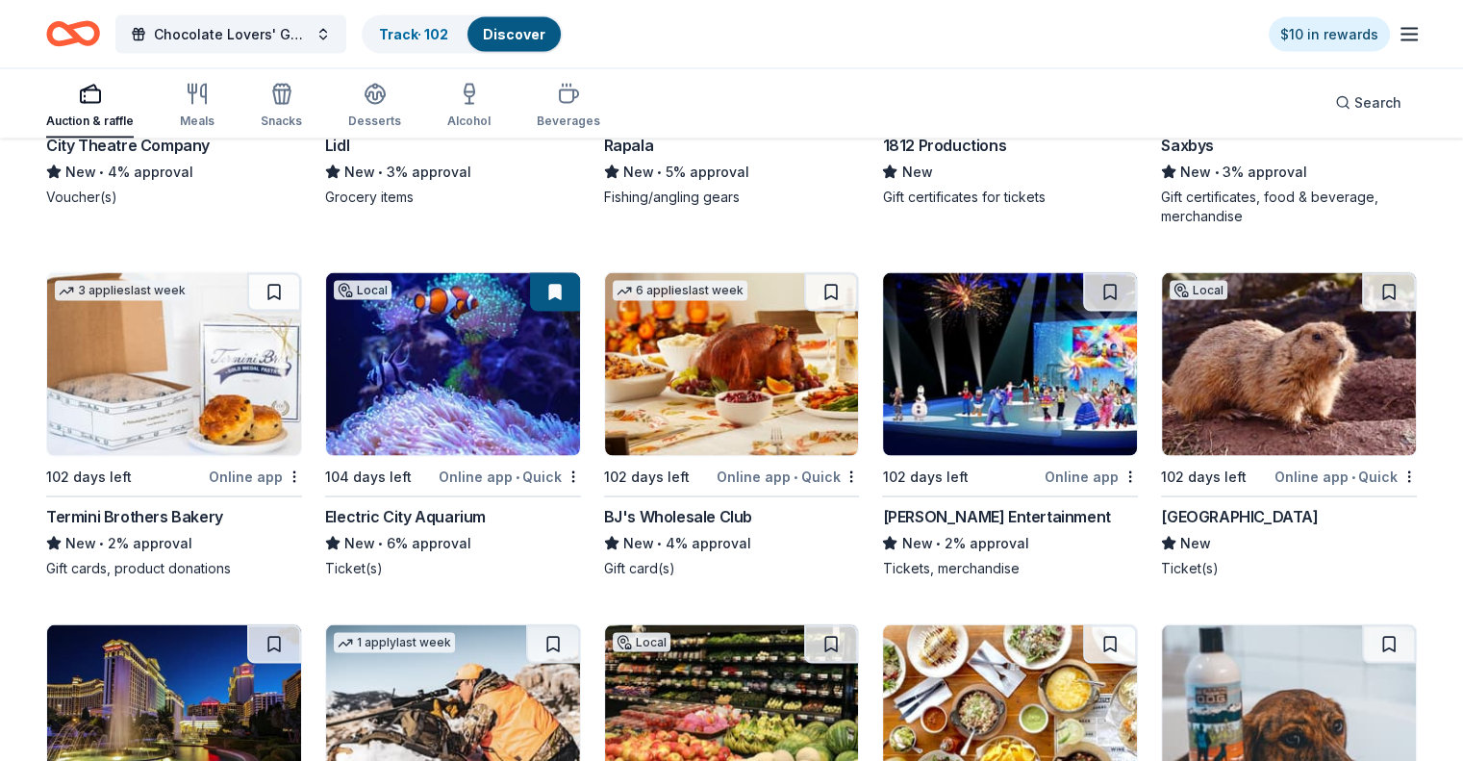
scroll to position [3751, 0]
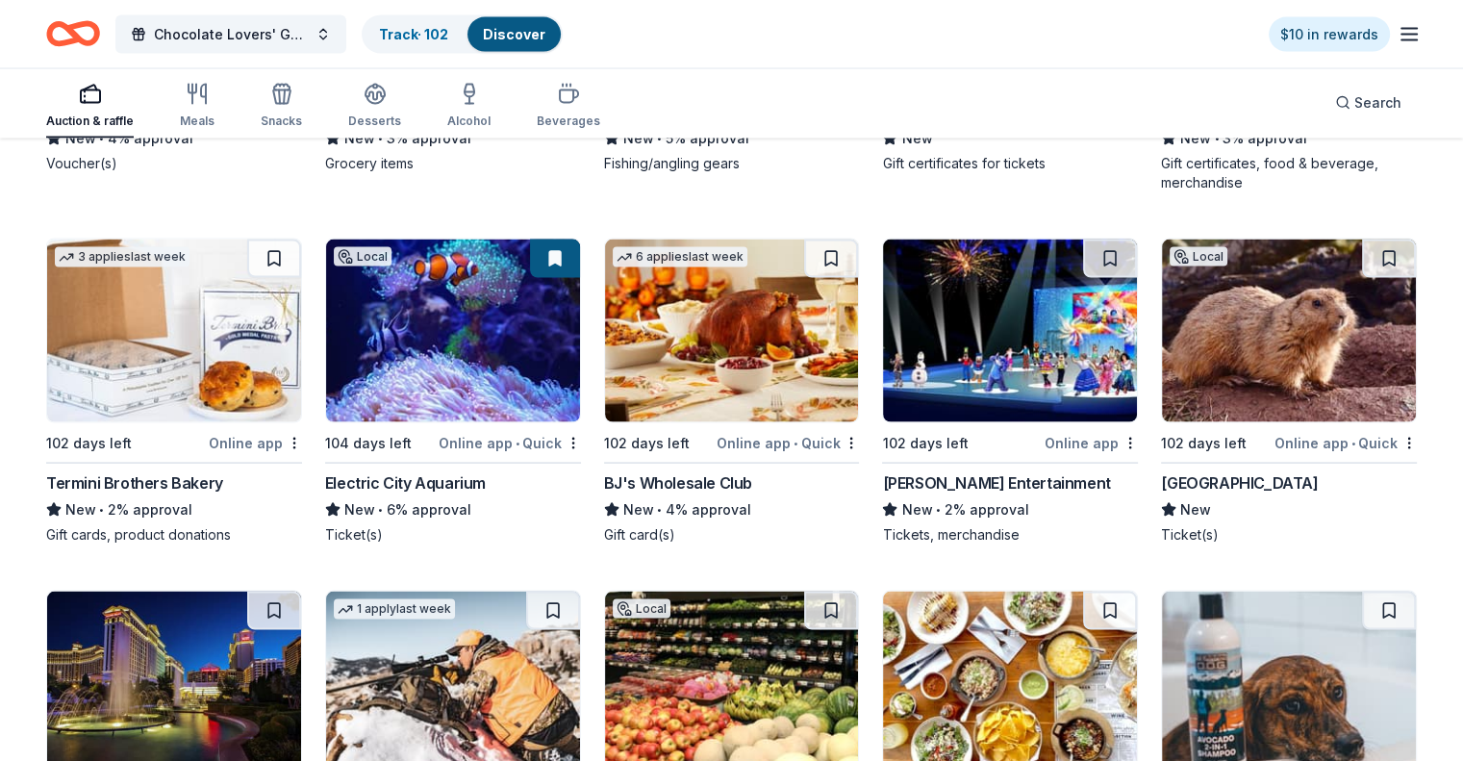
click at [1261, 322] on img at bounding box center [1289, 330] width 254 height 183
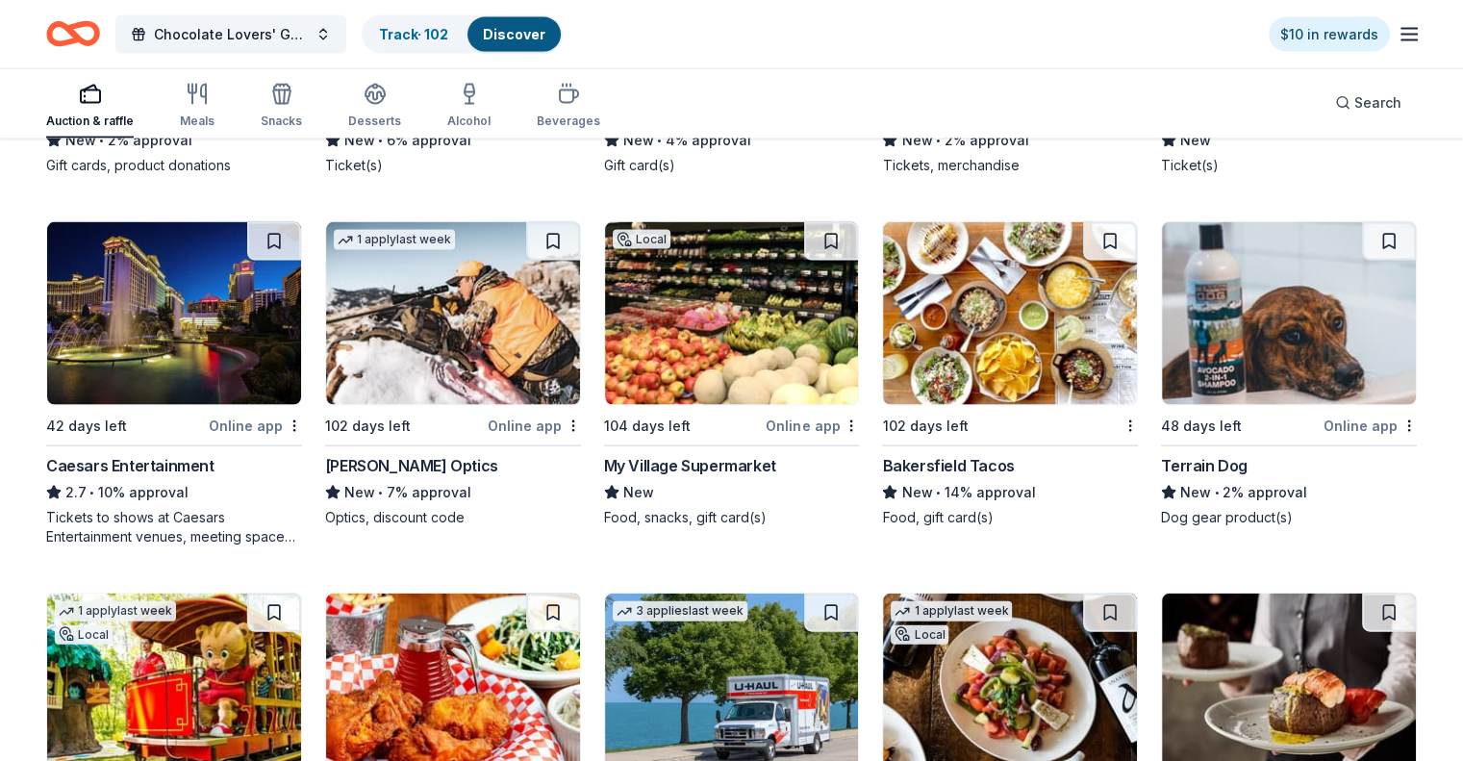
scroll to position [4136, 0]
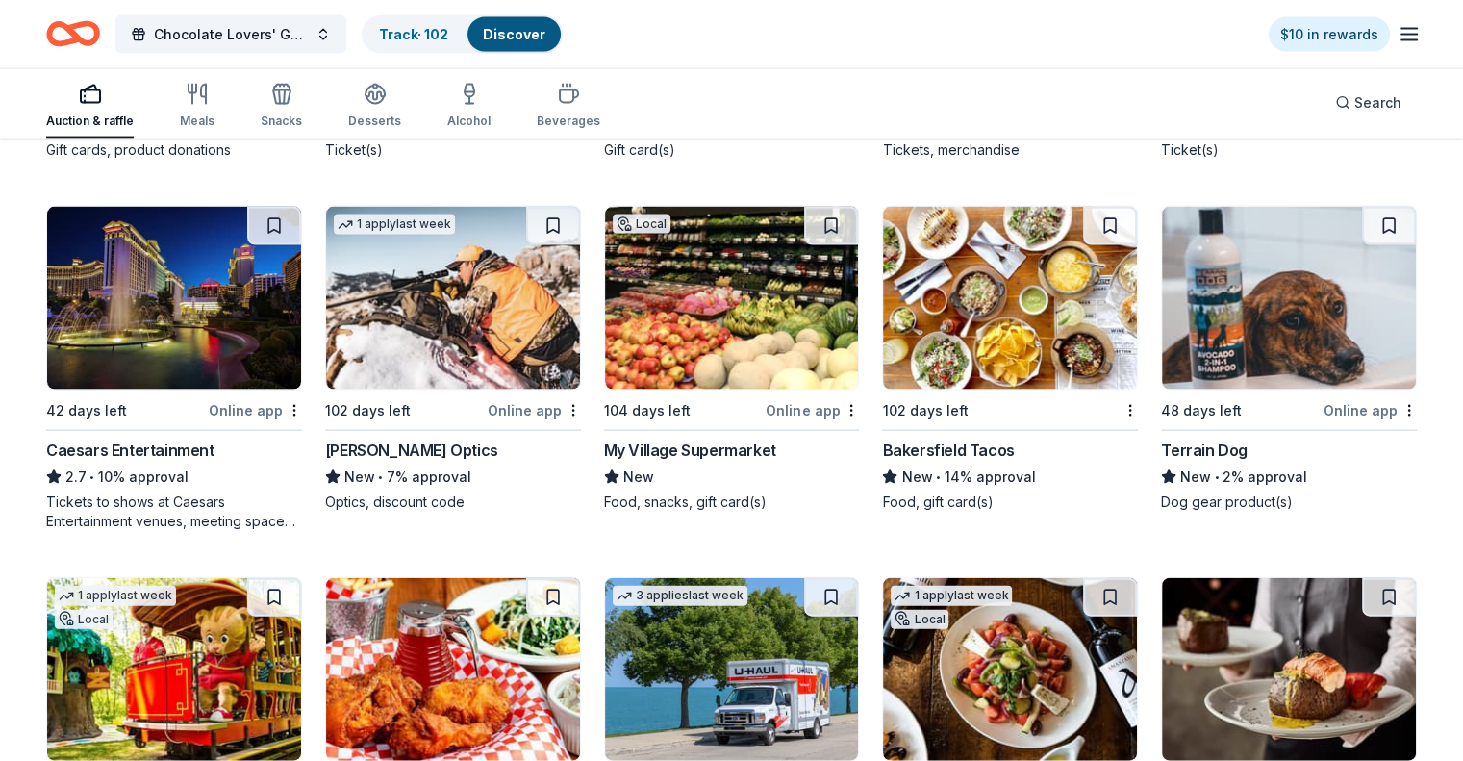
click at [217, 348] on img at bounding box center [174, 298] width 254 height 183
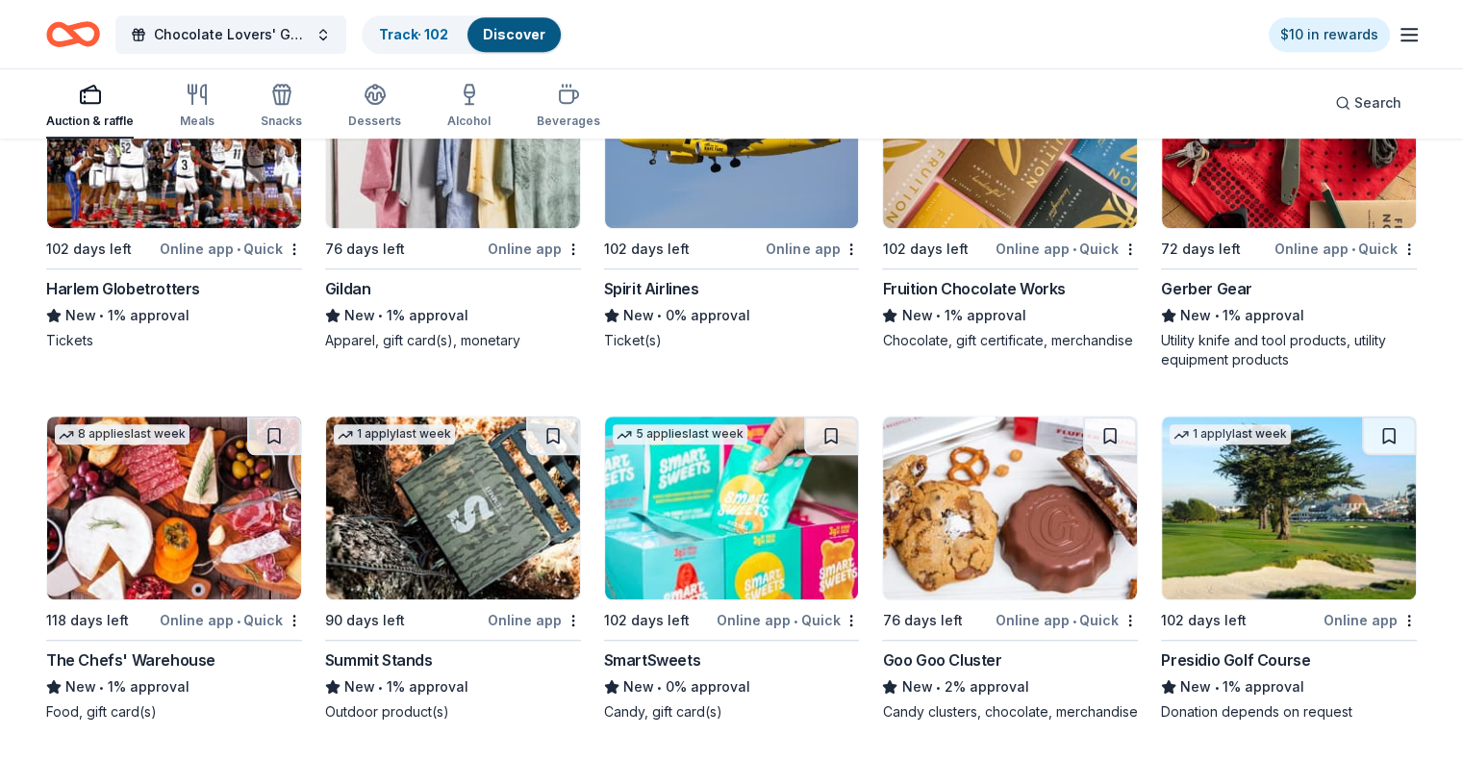
scroll to position [8736, 0]
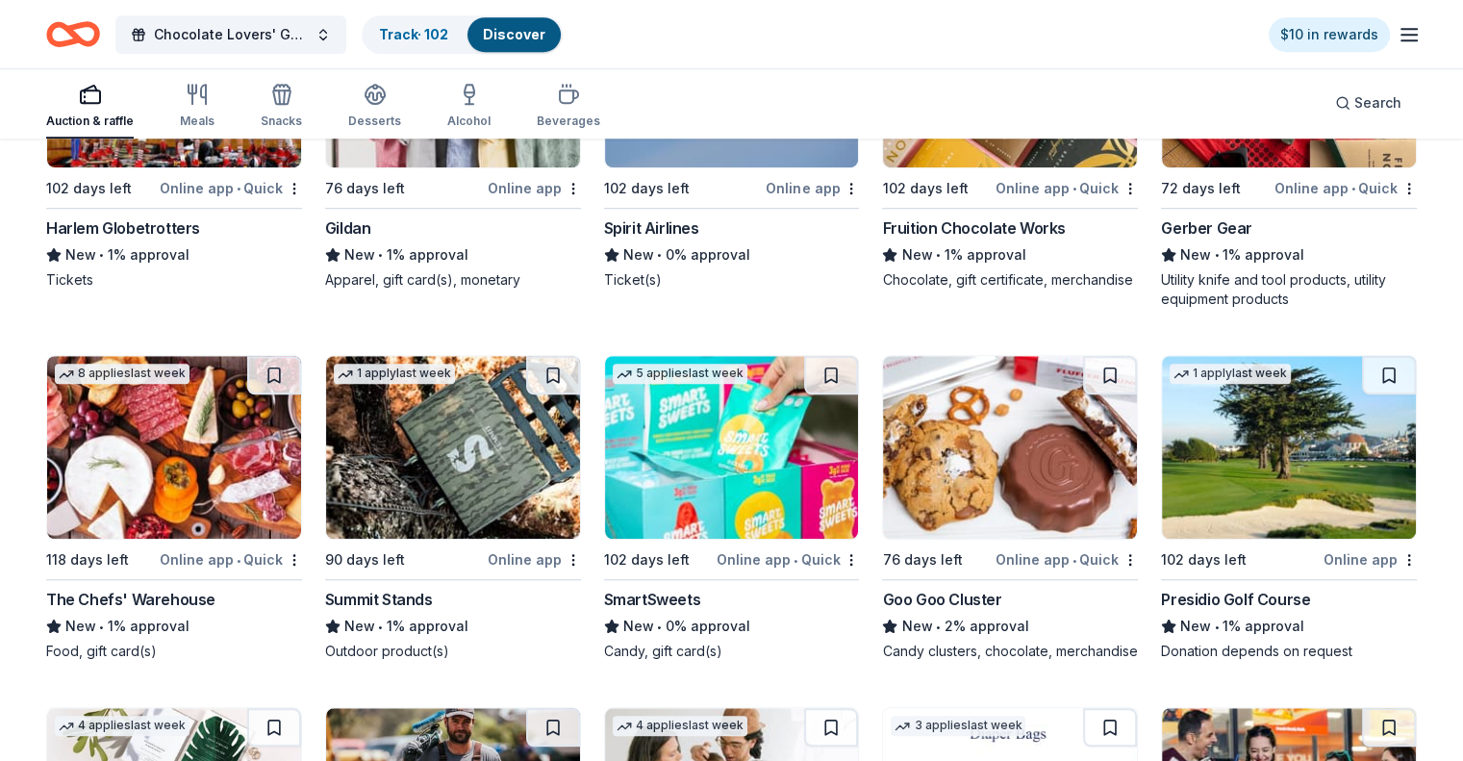
click at [1272, 481] on img at bounding box center [1289, 447] width 254 height 183
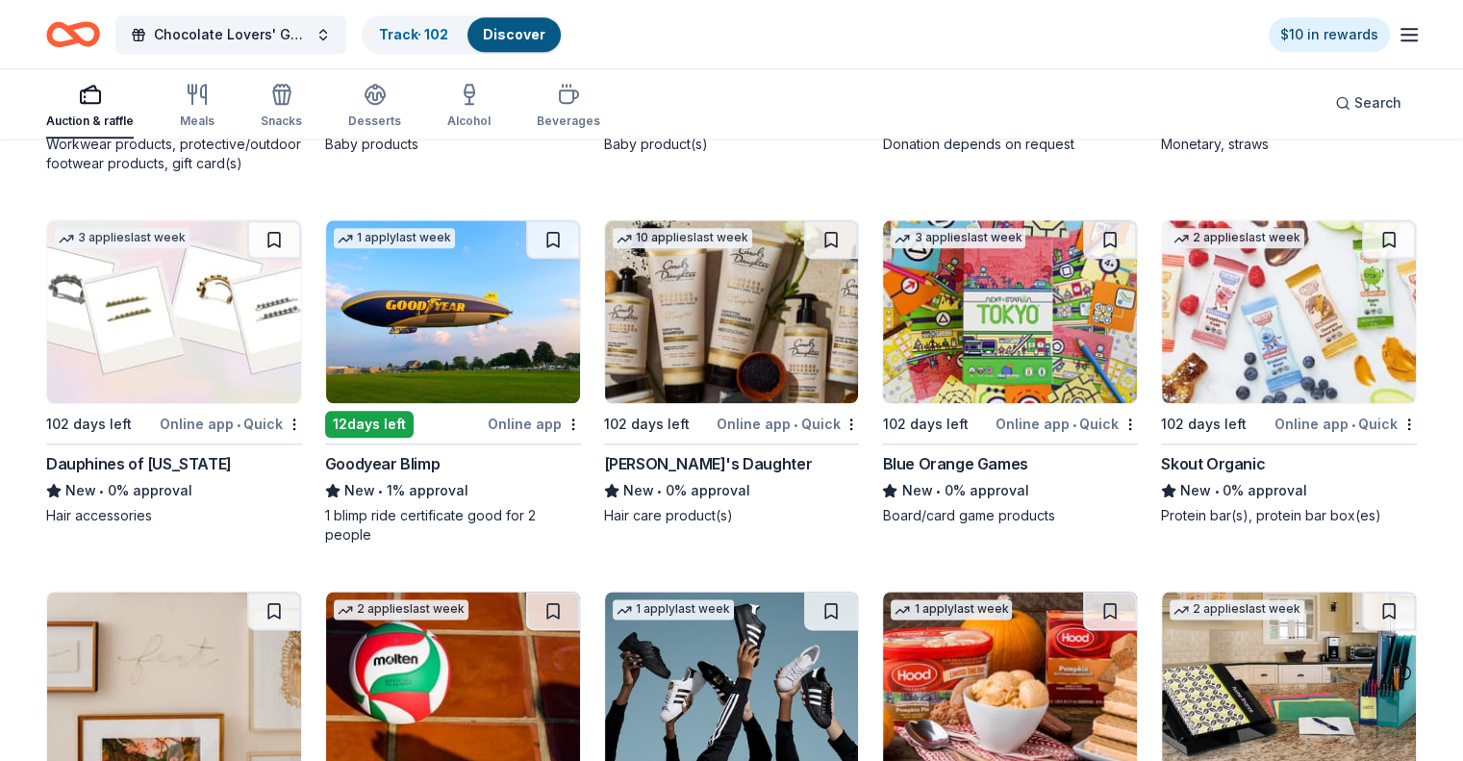
scroll to position [9513, 0]
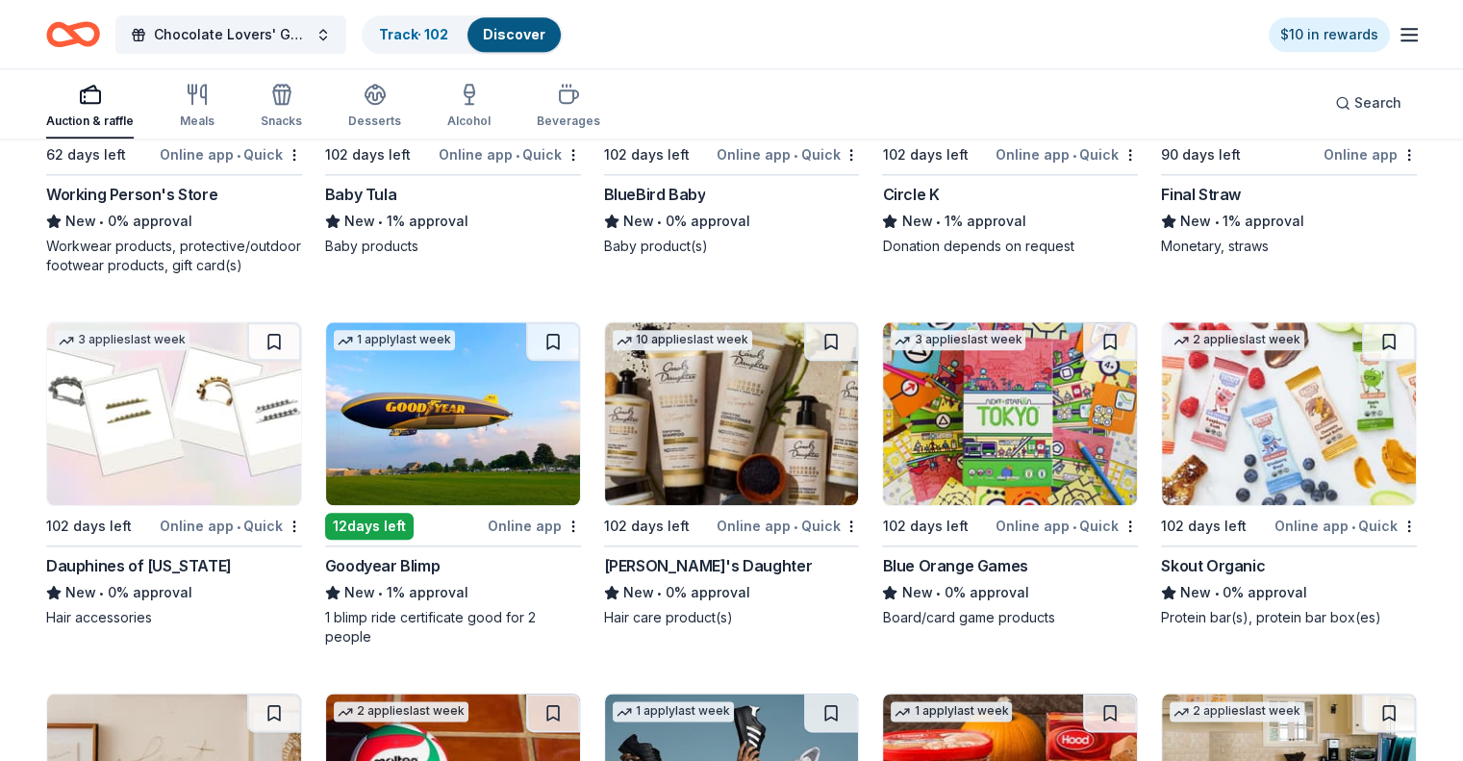
click at [190, 441] on img at bounding box center [174, 413] width 254 height 183
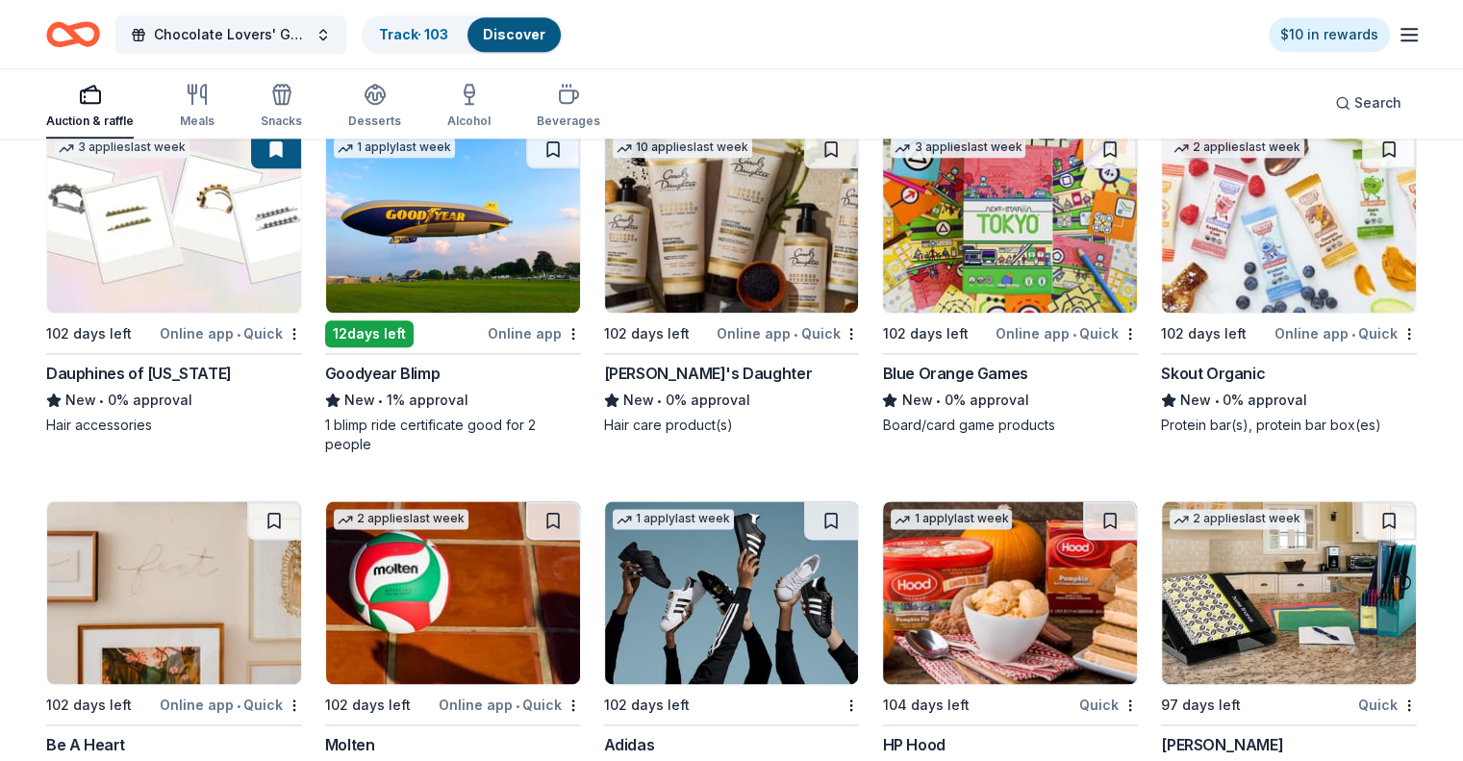
scroll to position [9609, 0]
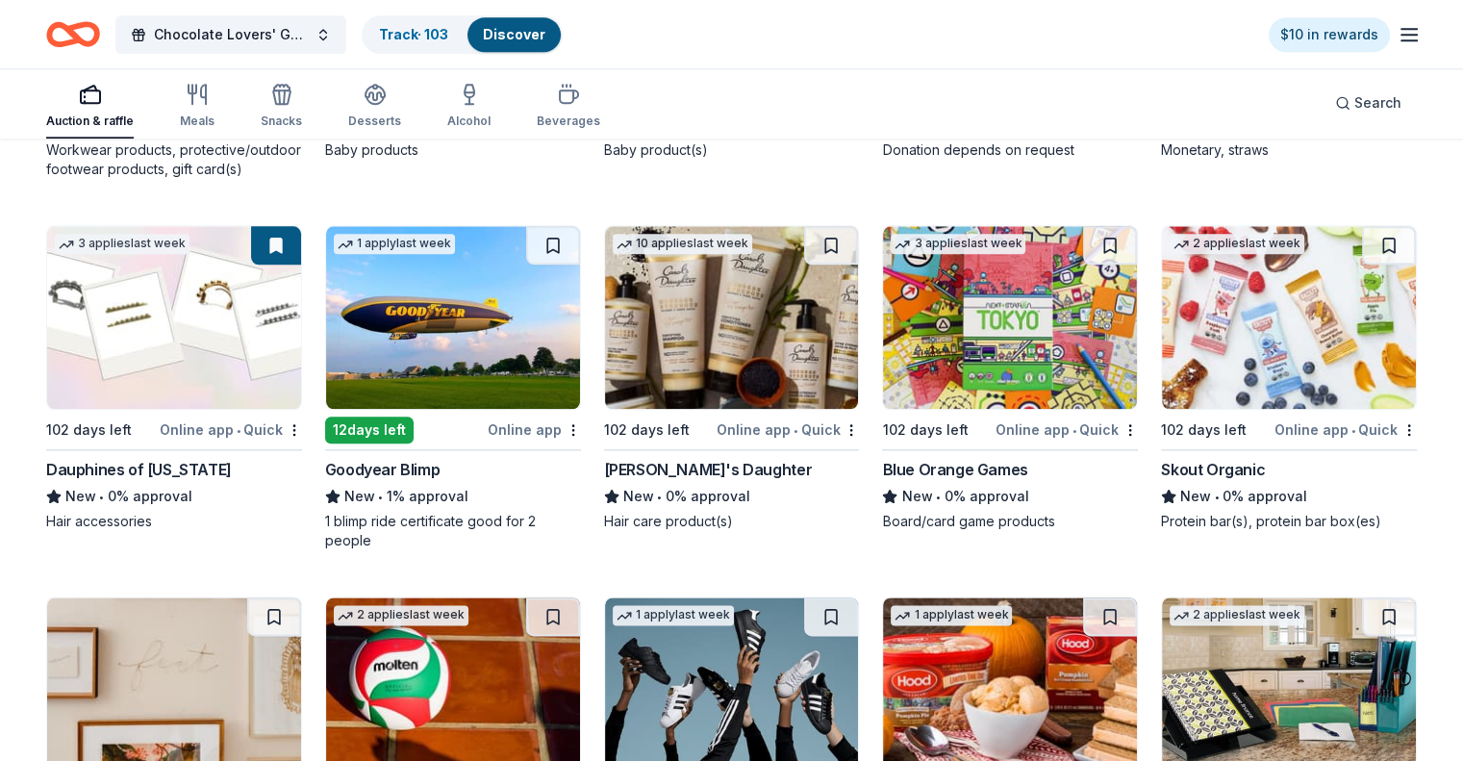
click at [993, 314] on img at bounding box center [1010, 317] width 254 height 183
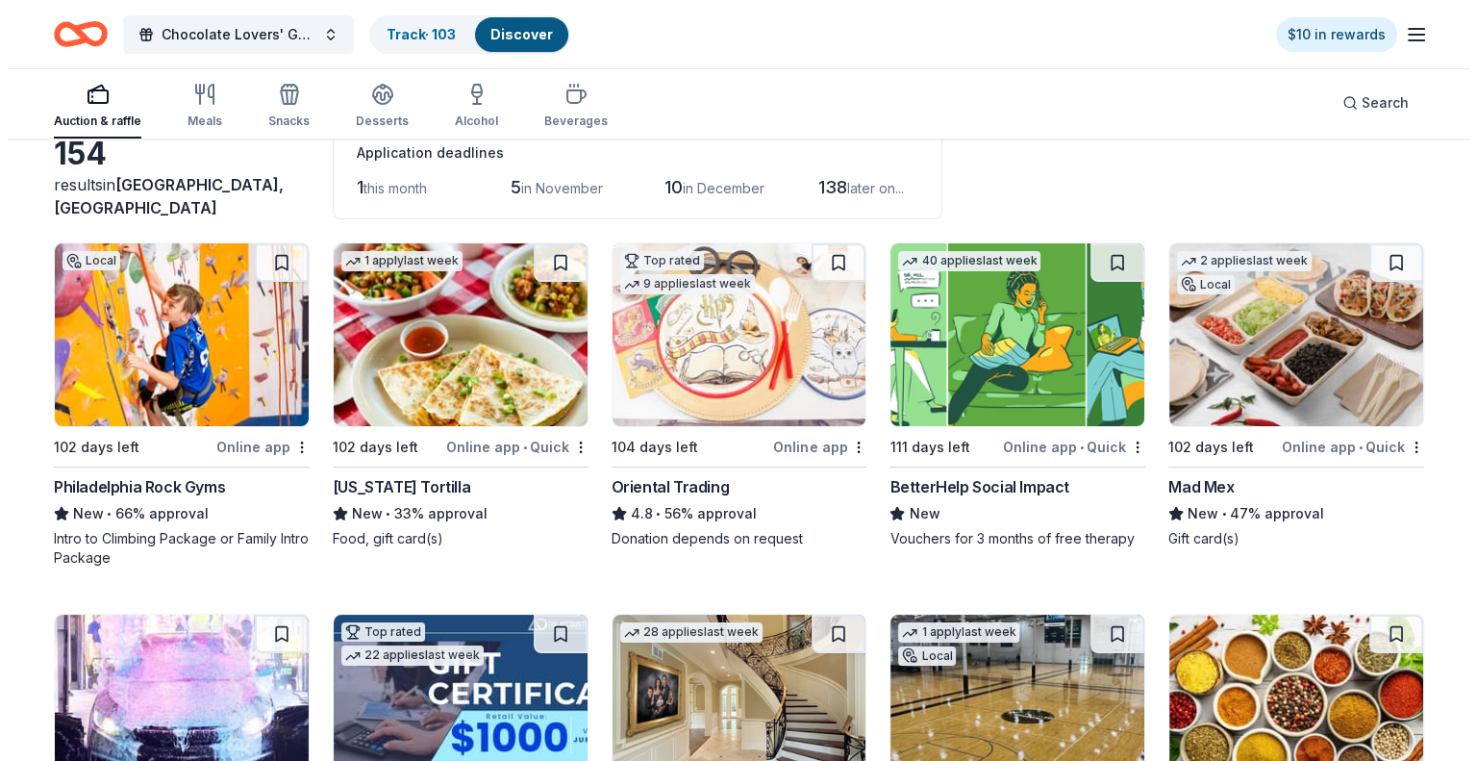
scroll to position [0, 0]
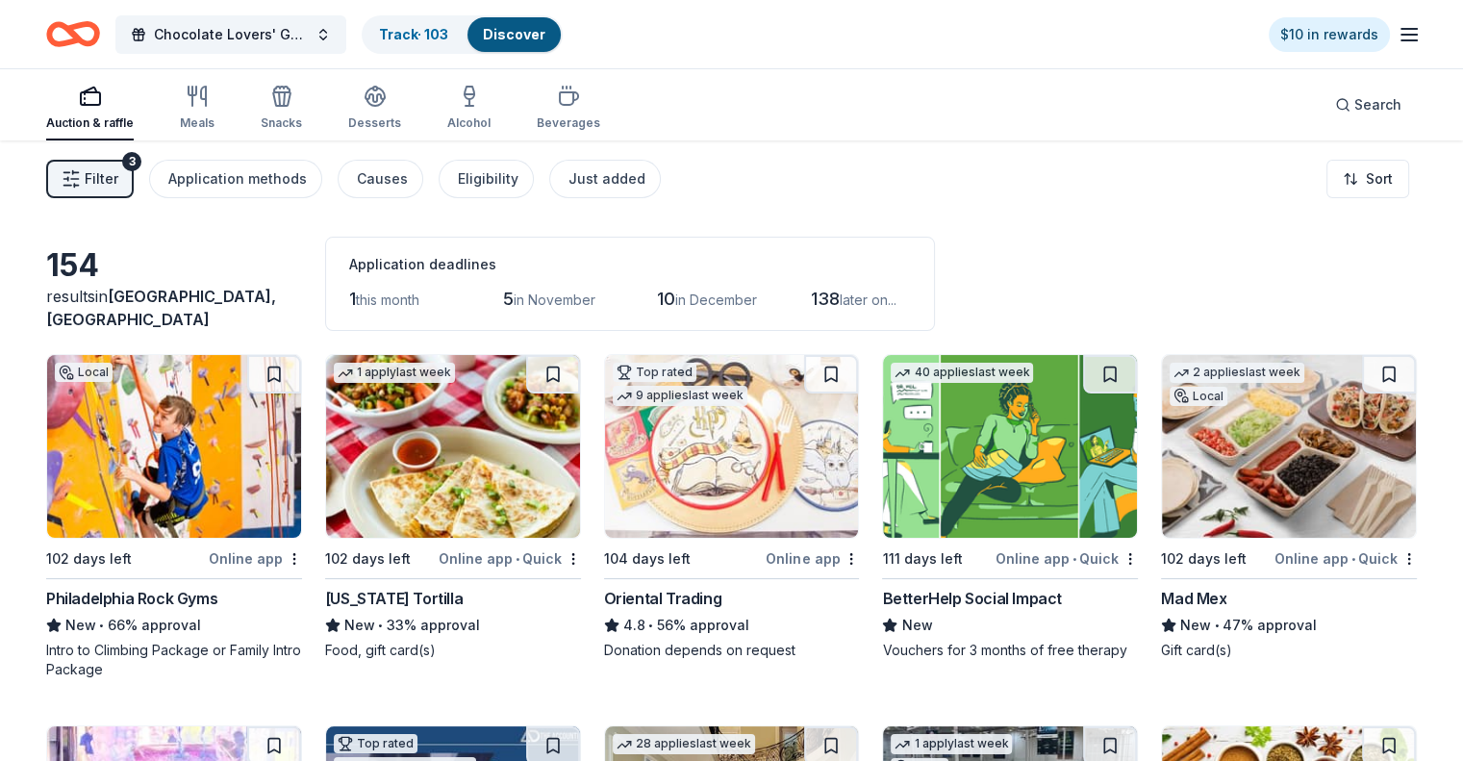
click at [119, 191] on button "Filter 3" at bounding box center [90, 179] width 88 height 38
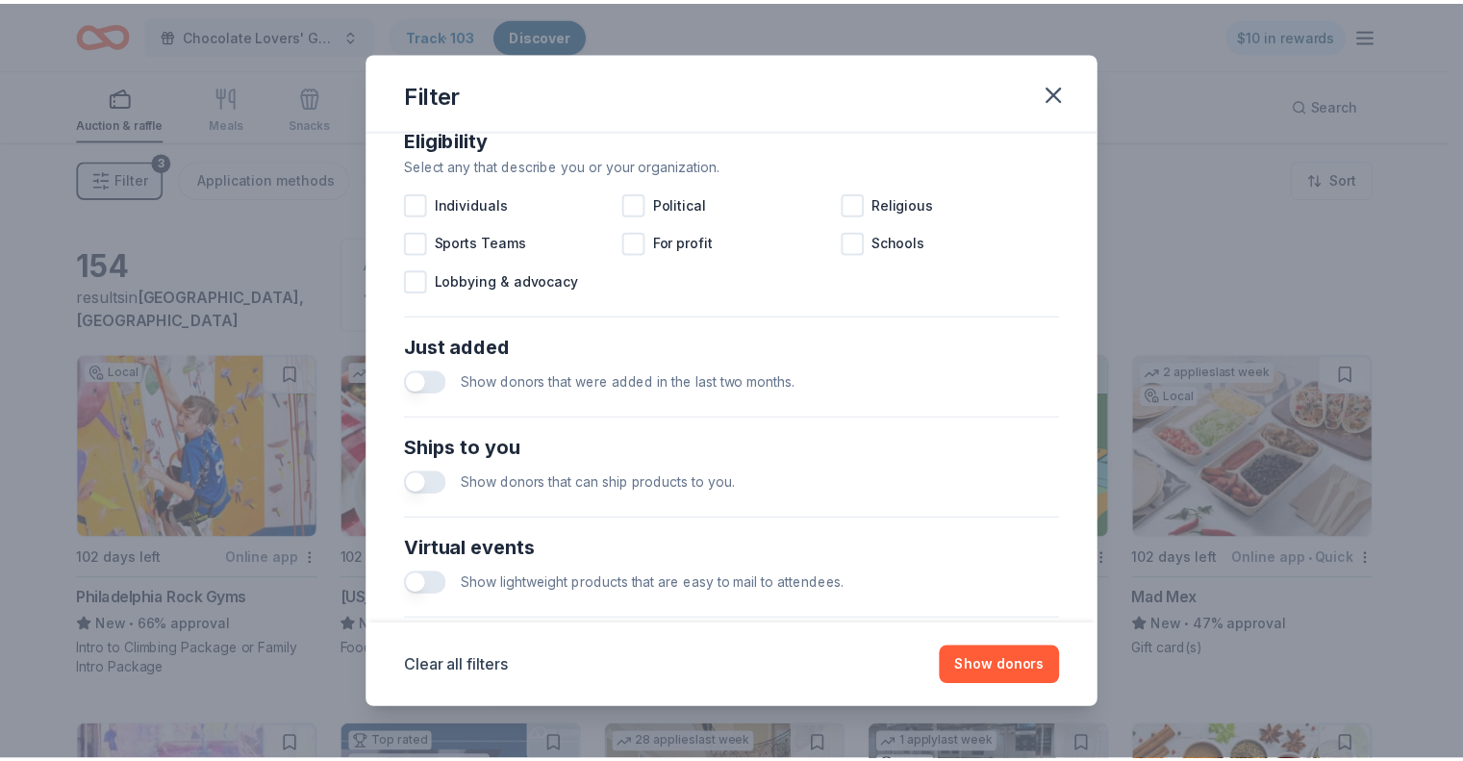
scroll to position [578, 0]
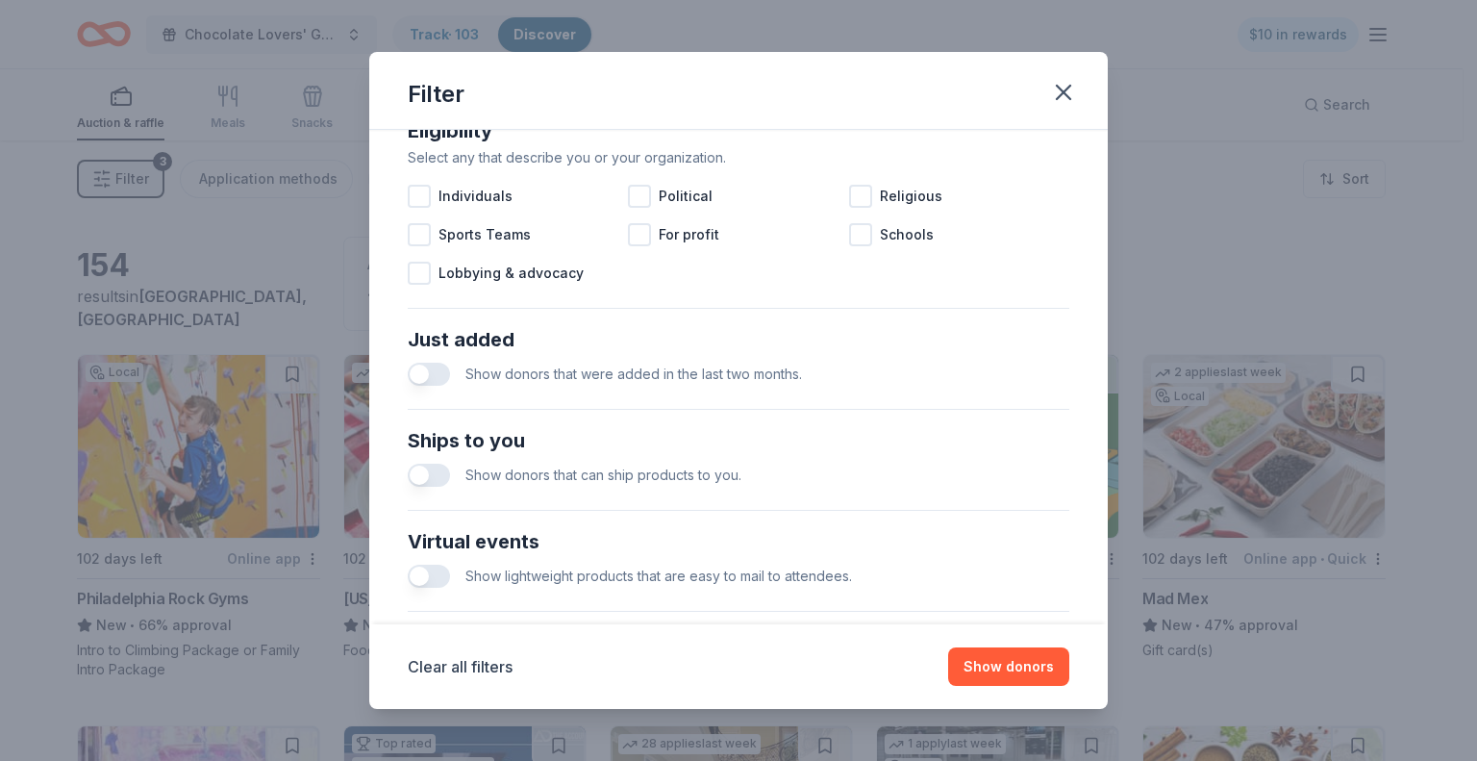
click at [416, 373] on button "button" at bounding box center [429, 374] width 42 height 23
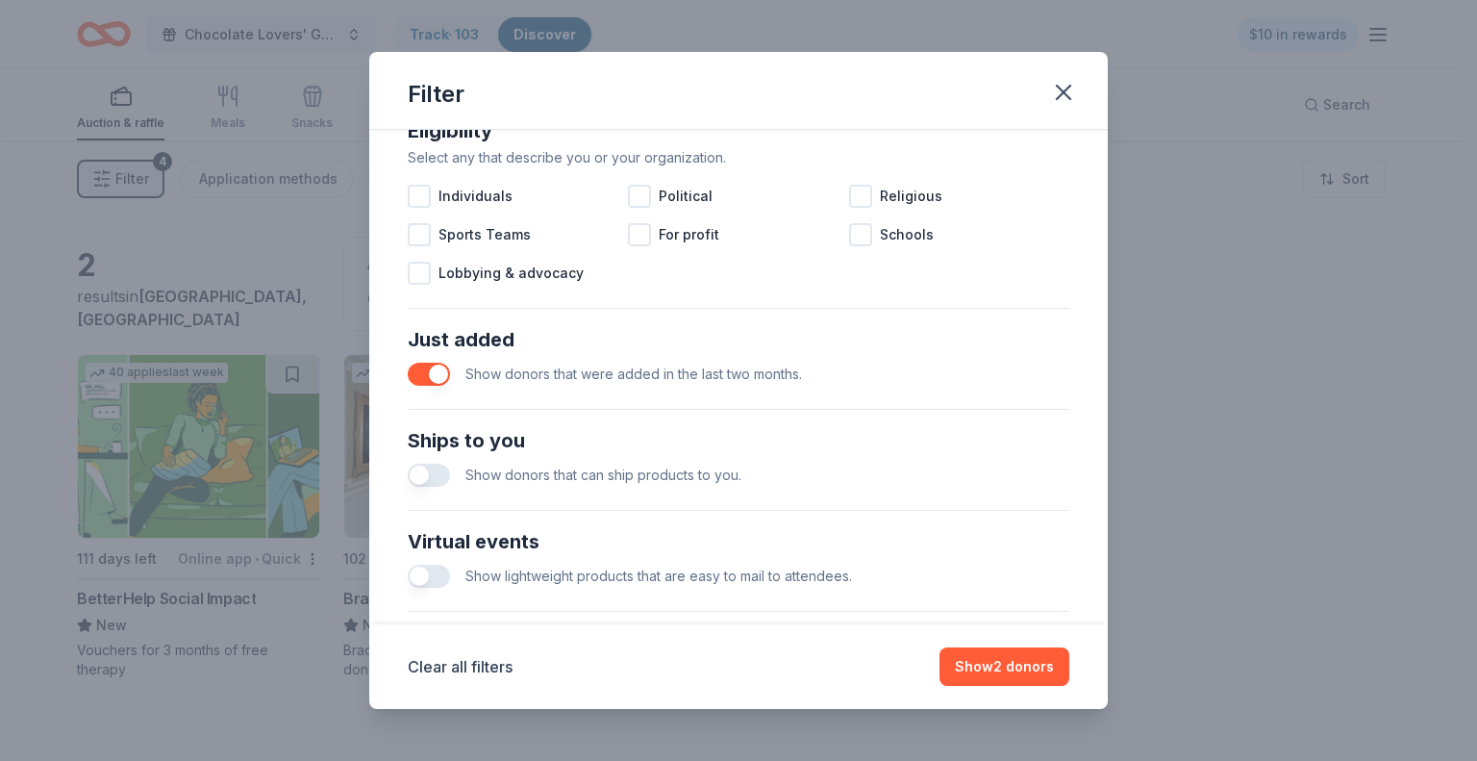
click at [436, 371] on button "button" at bounding box center [429, 374] width 42 height 23
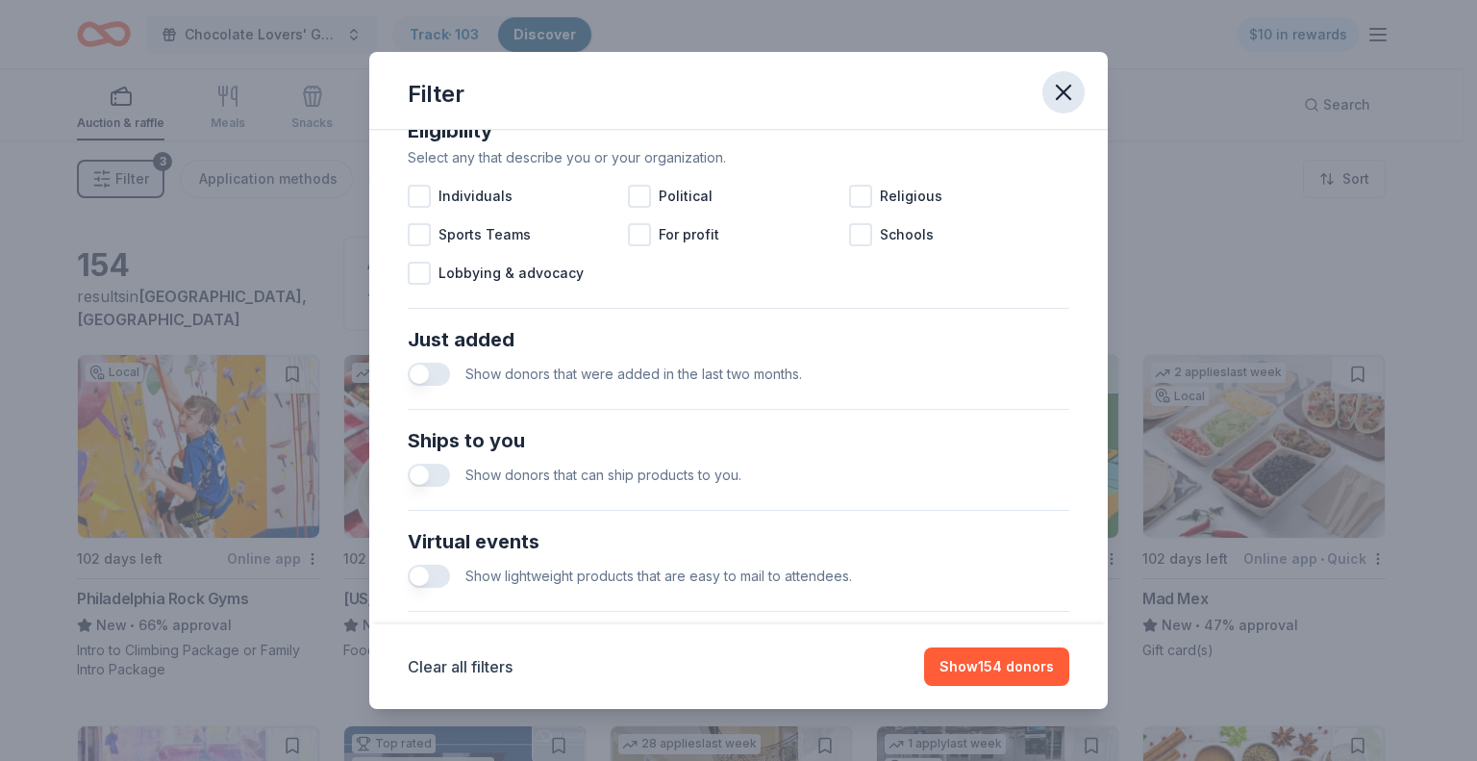
click at [1064, 91] on icon "button" at bounding box center [1063, 92] width 13 height 13
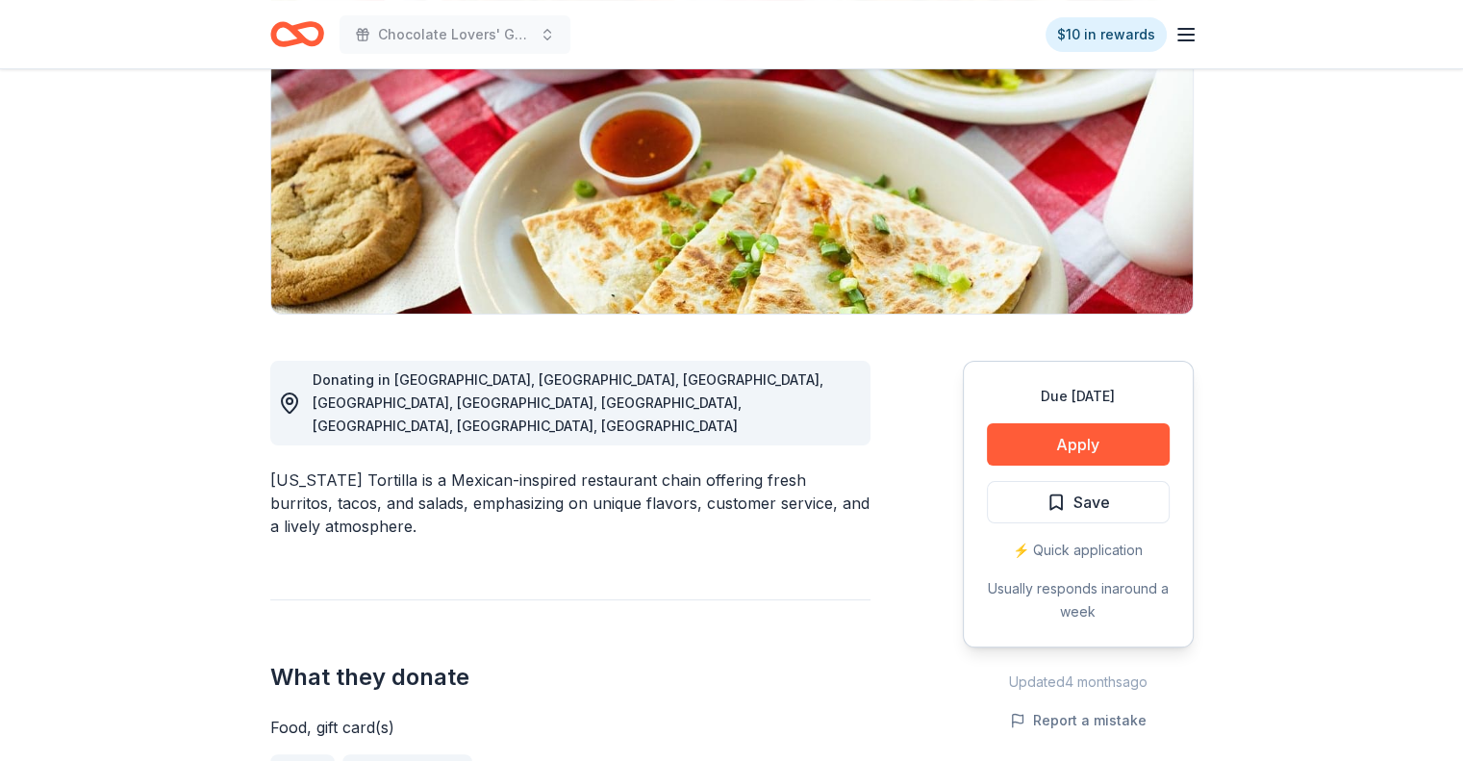
scroll to position [289, 0]
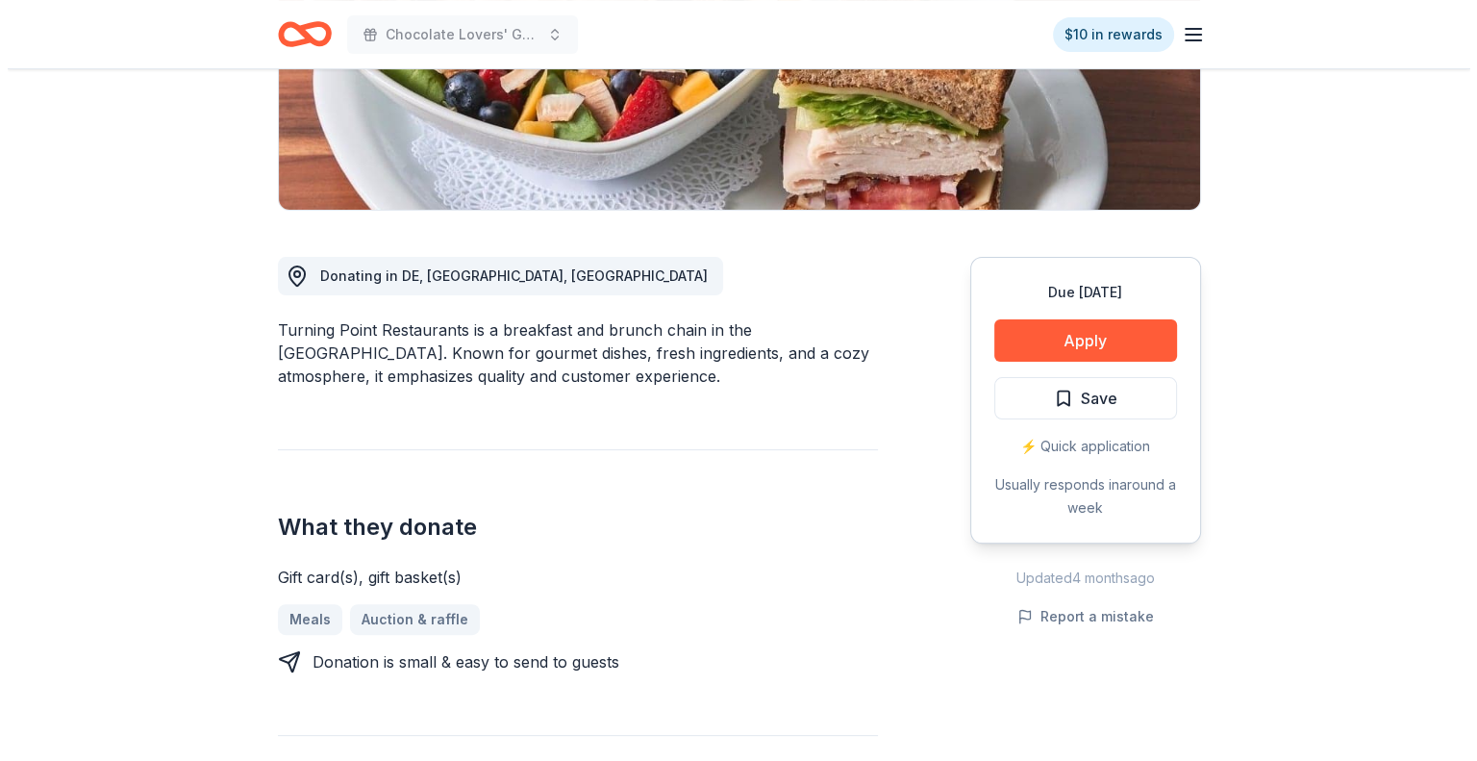
scroll to position [385, 0]
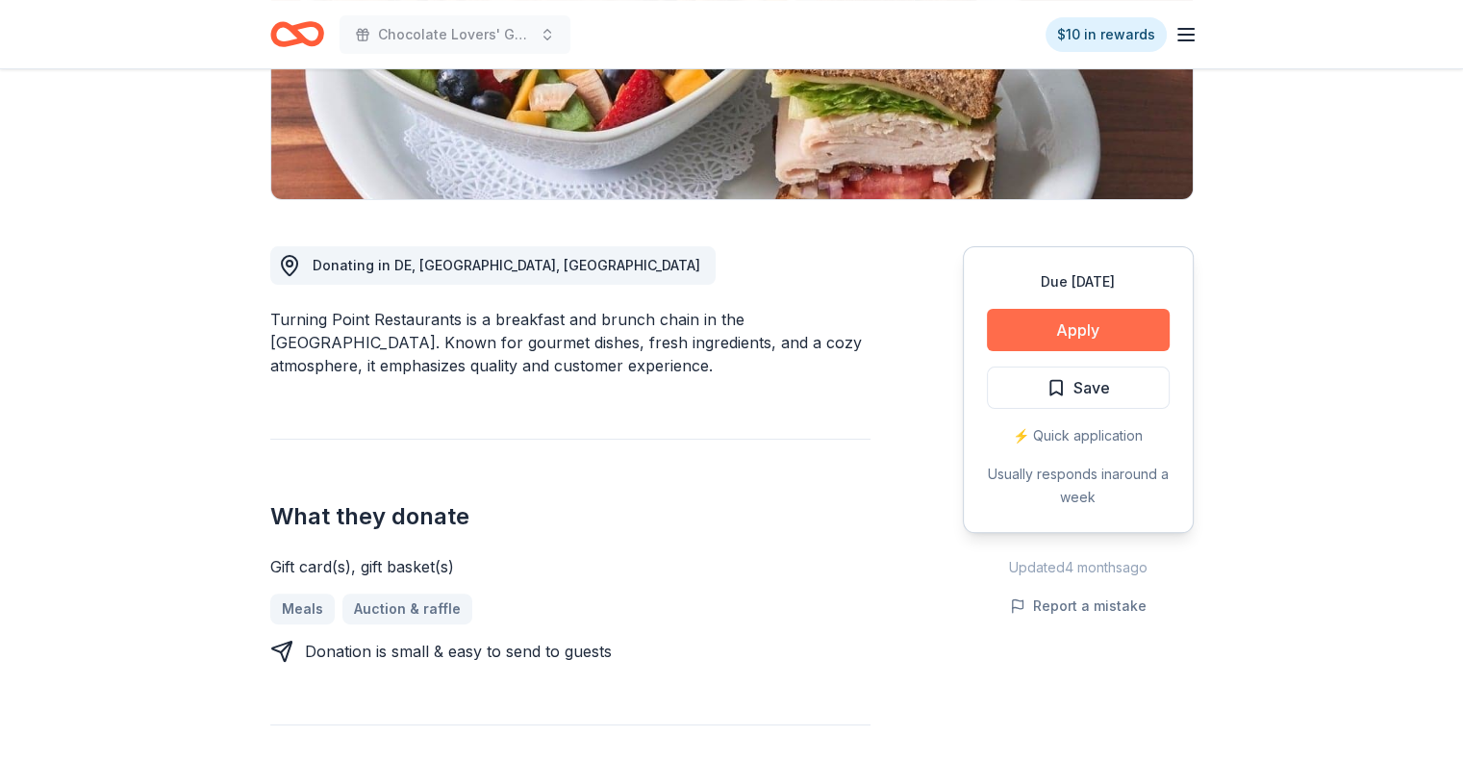
click at [1062, 330] on button "Apply" at bounding box center [1078, 330] width 183 height 42
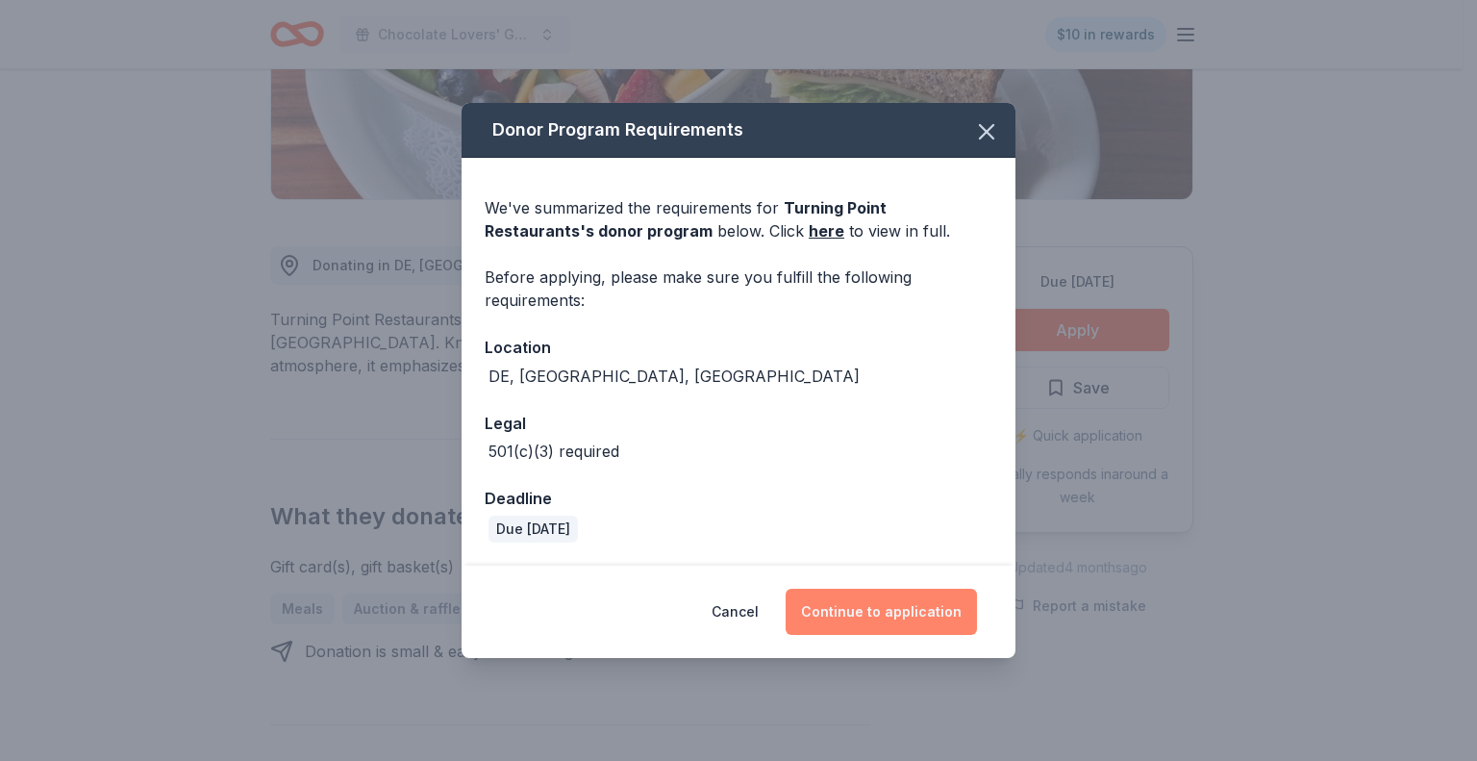
click at [911, 603] on button "Continue to application" at bounding box center [881, 612] width 191 height 46
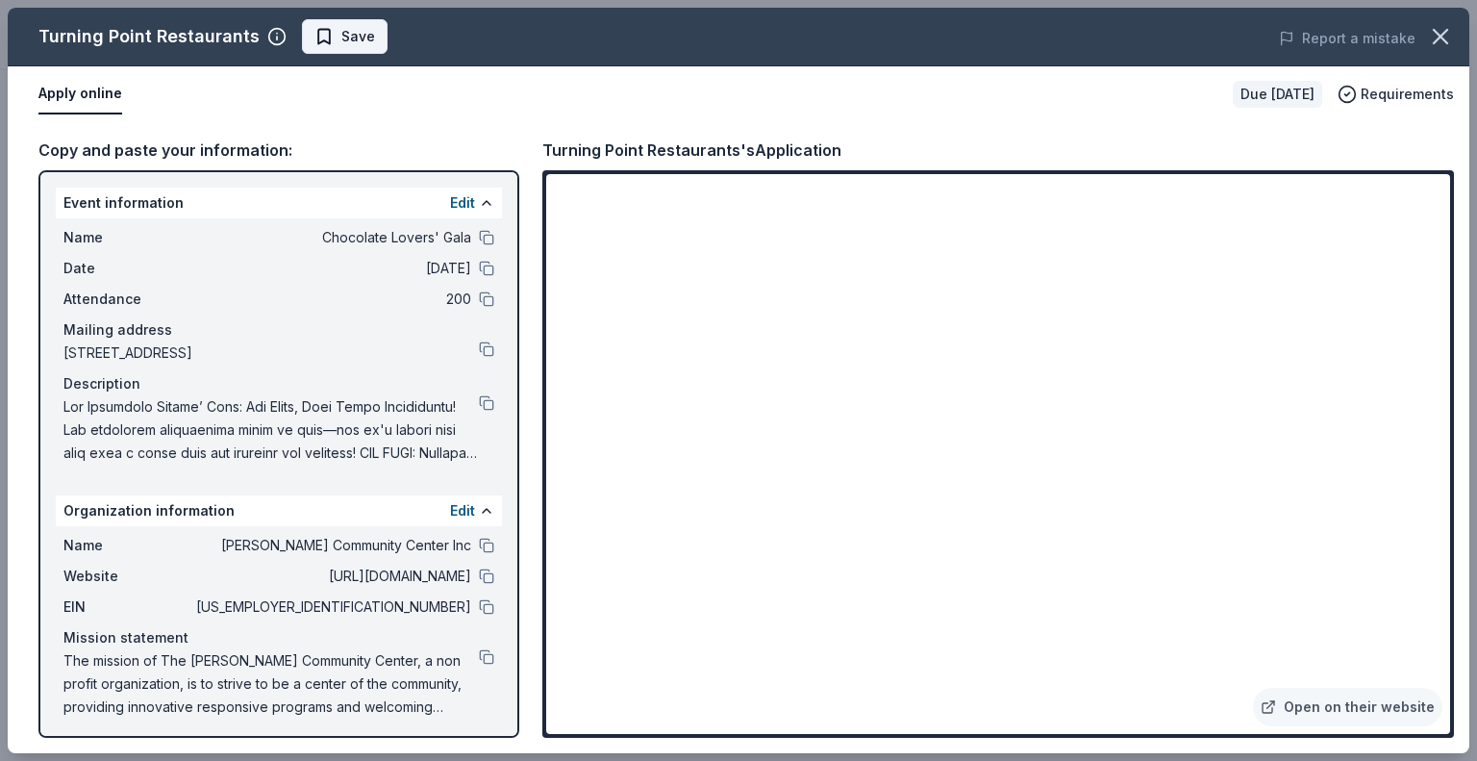
click at [341, 45] on span "Save" at bounding box center [358, 36] width 34 height 23
click at [479, 608] on button at bounding box center [486, 606] width 15 height 15
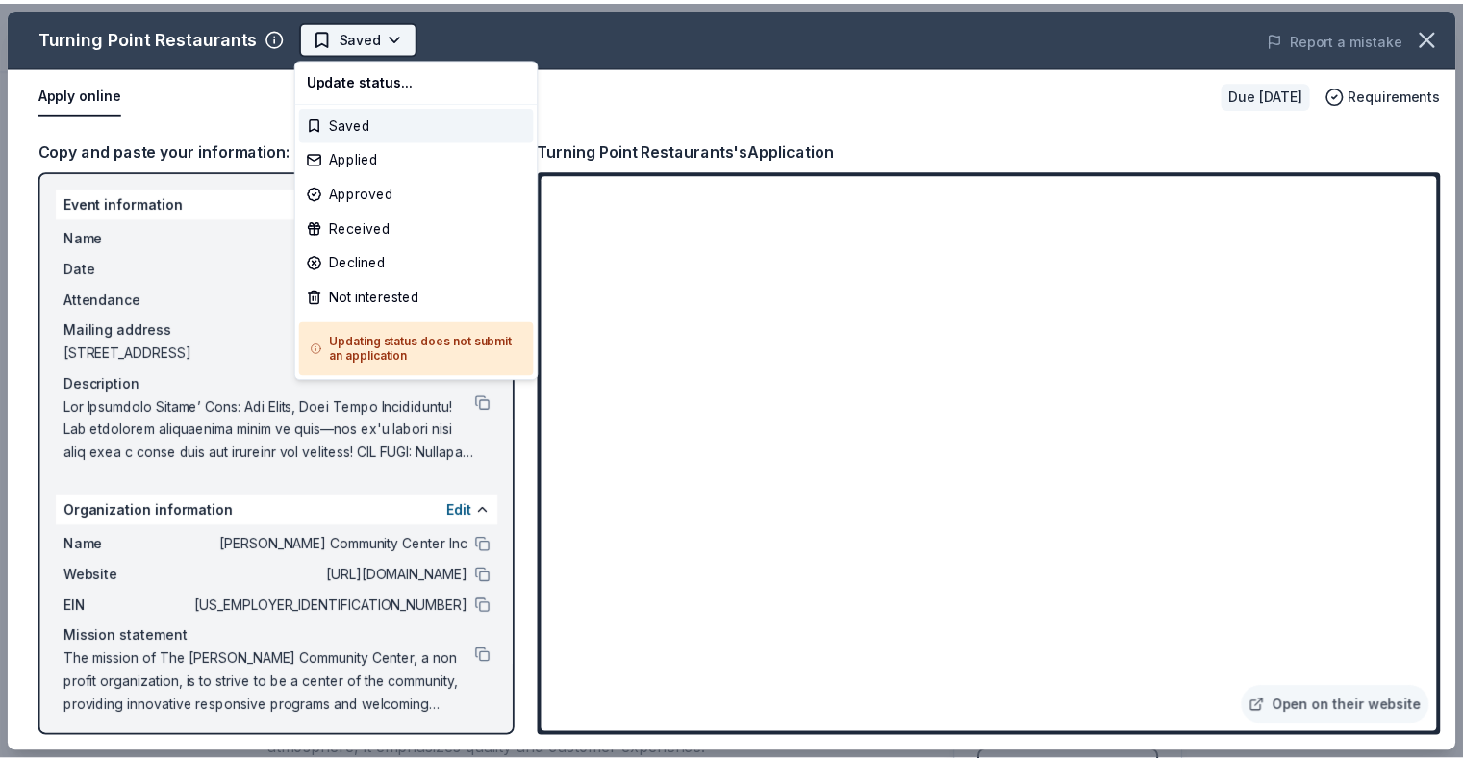
scroll to position [0, 0]
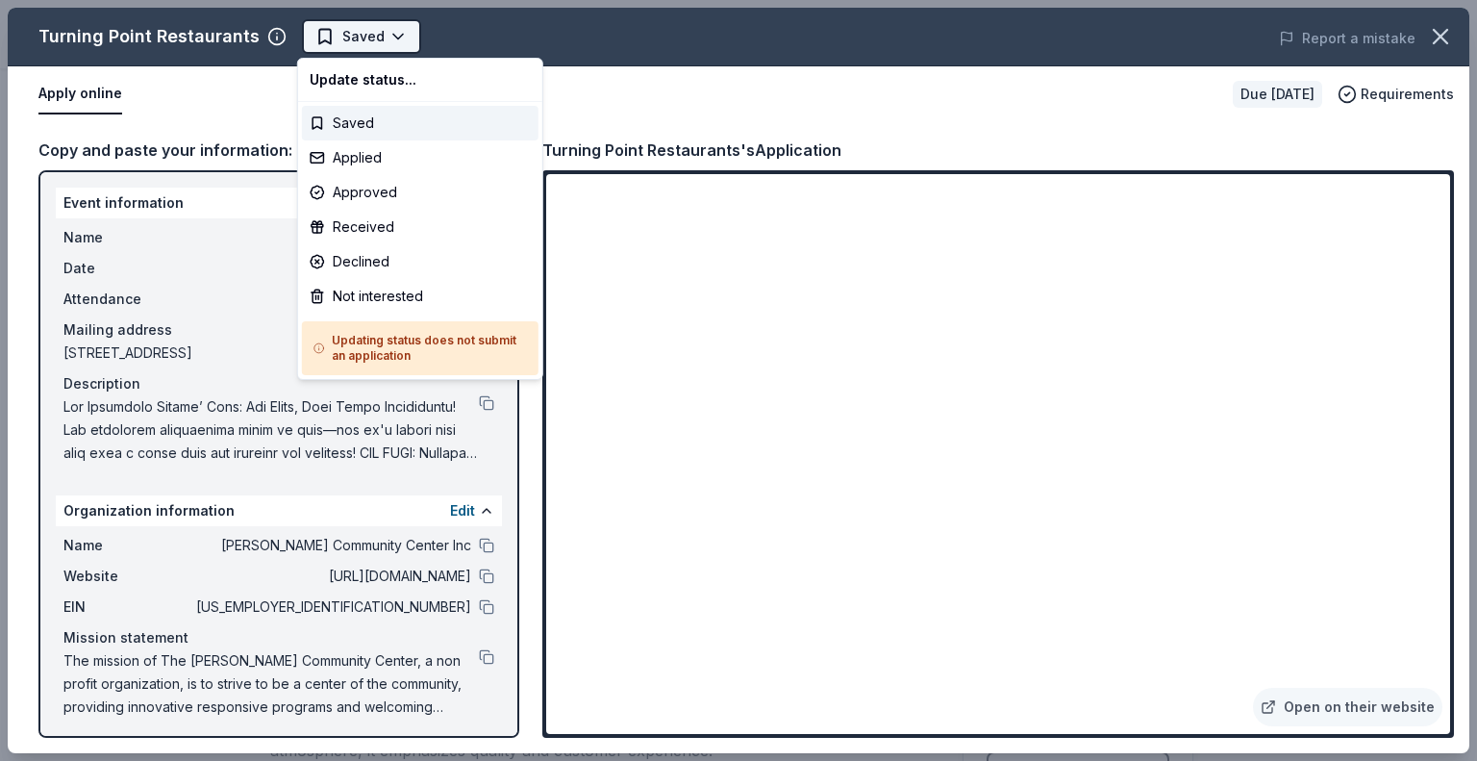
click at [341, 37] on body "Chocolate Lovers' Gala $10 in rewards Due in 102 days Share Turning Point Resta…" at bounding box center [731, 380] width 1463 height 761
click at [342, 158] on div "Applied" at bounding box center [420, 157] width 237 height 35
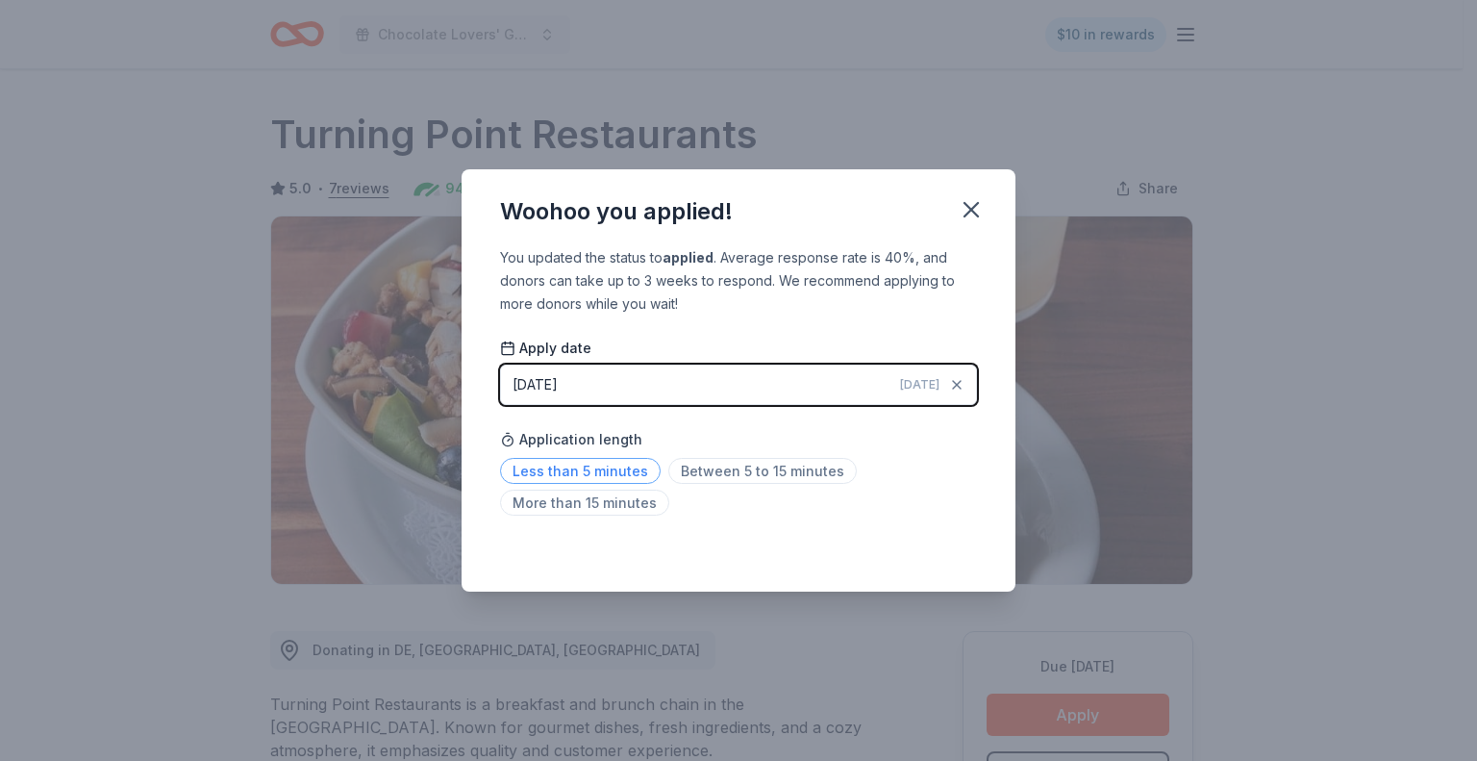
click at [644, 468] on span "Less than 5 minutes" at bounding box center [580, 471] width 161 height 26
click at [971, 211] on icon "button" at bounding box center [971, 209] width 13 height 13
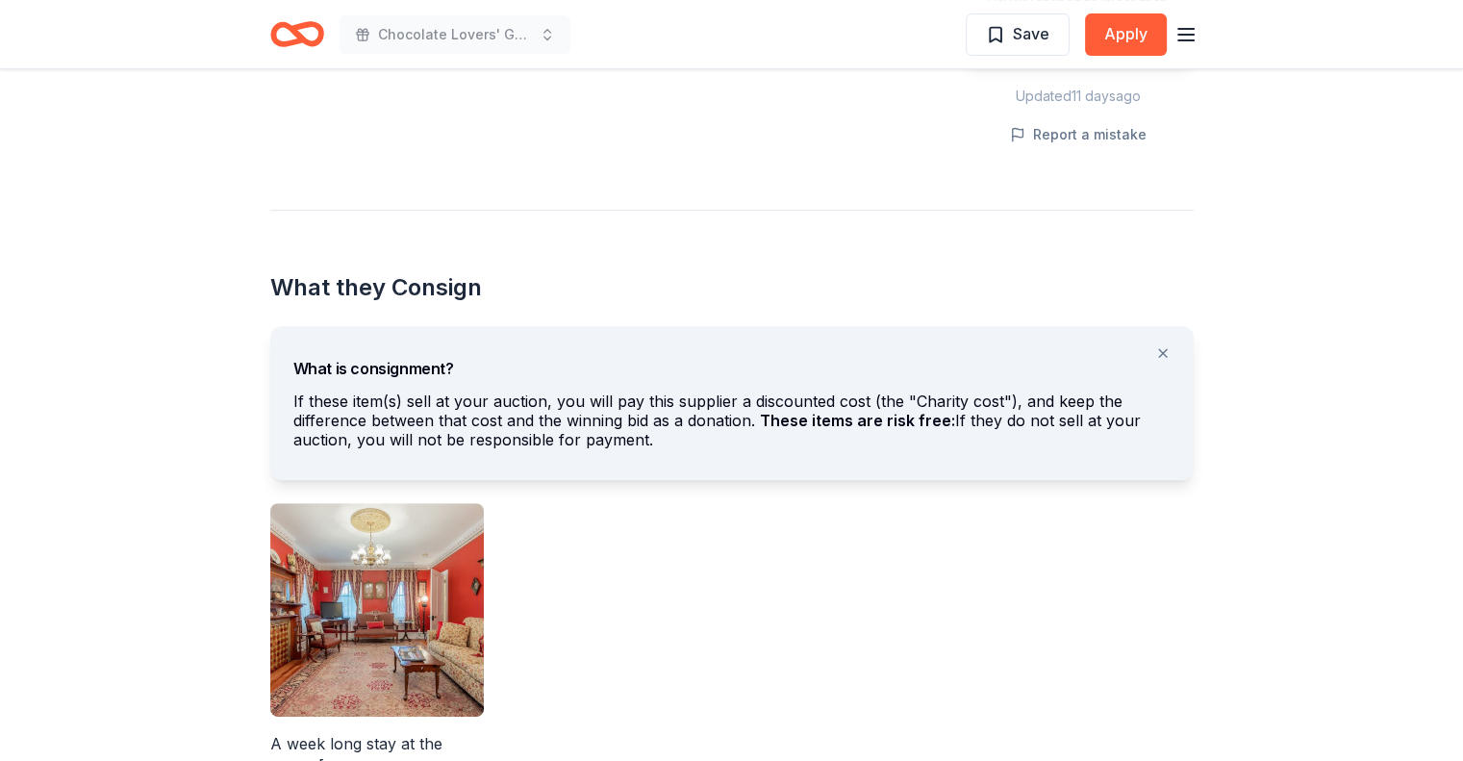
scroll to position [866, 0]
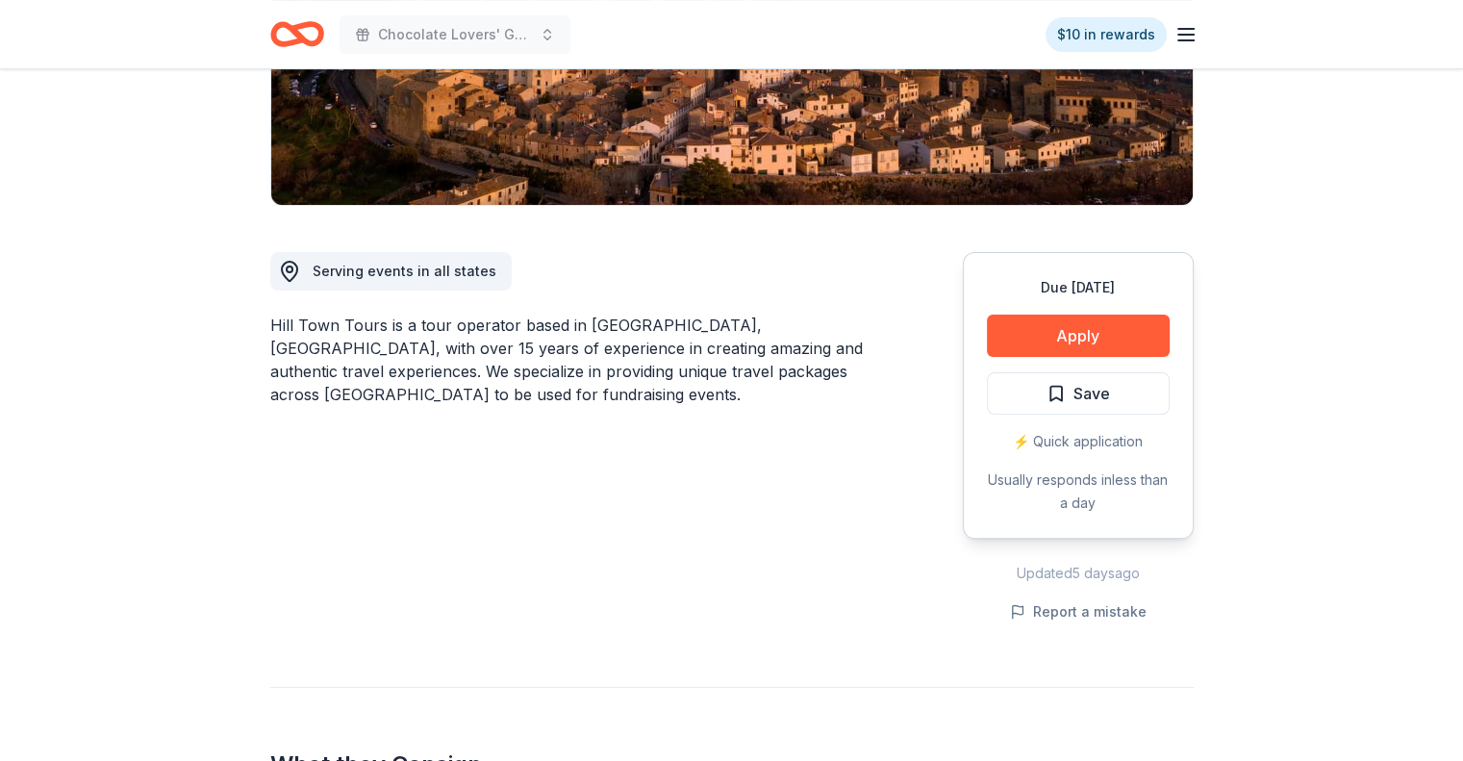
scroll to position [385, 0]
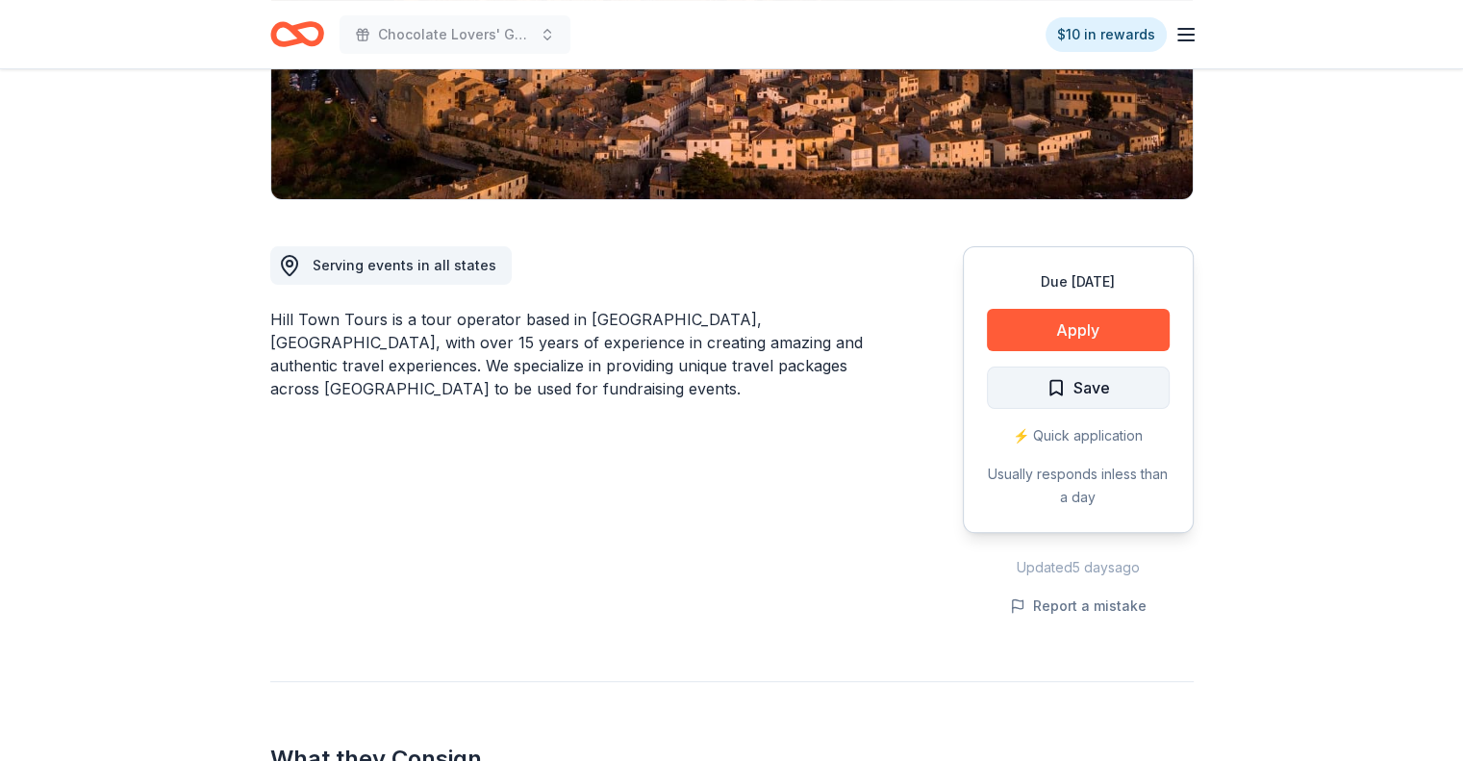
click at [1152, 391] on button "Save" at bounding box center [1078, 387] width 183 height 42
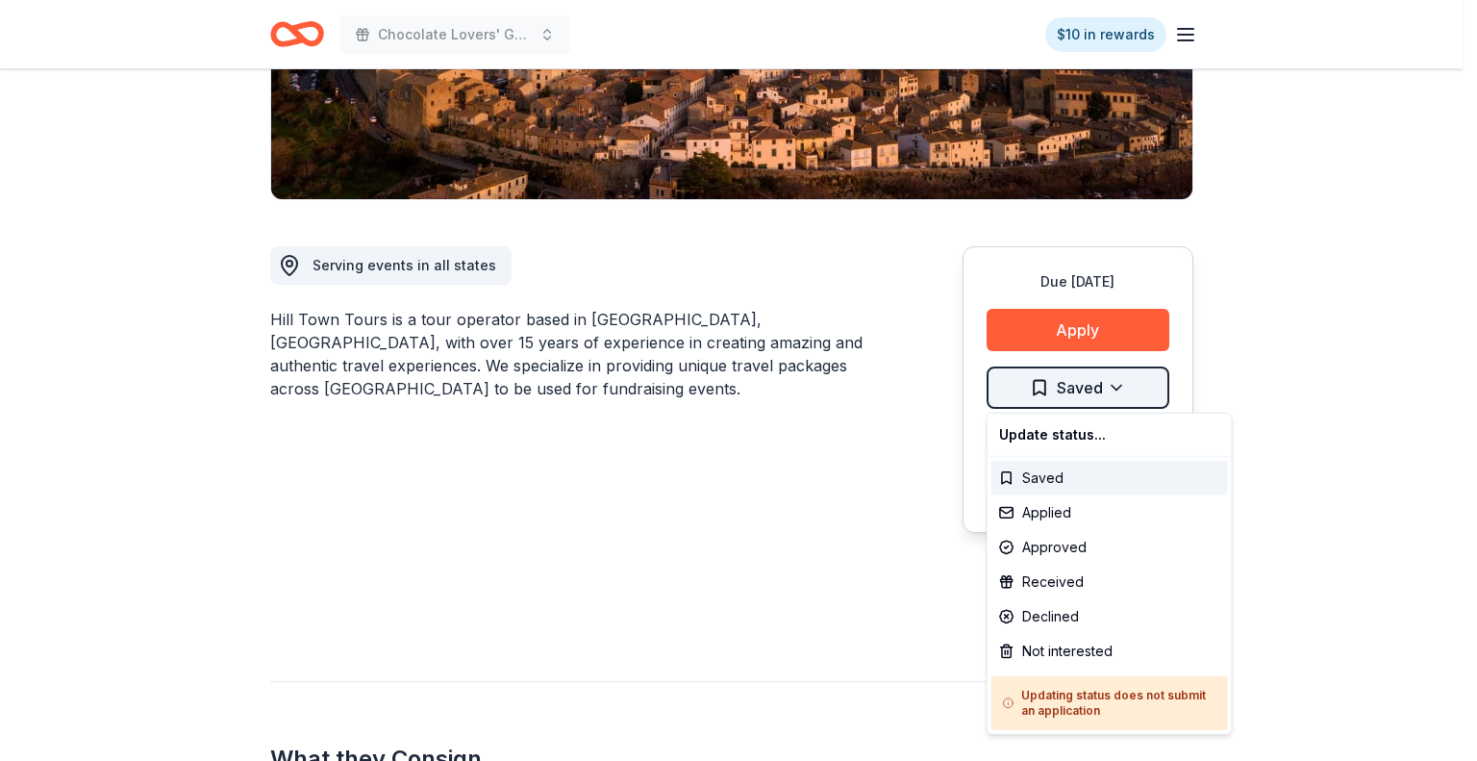
click at [1085, 647] on div "Not interested" at bounding box center [1110, 651] width 237 height 35
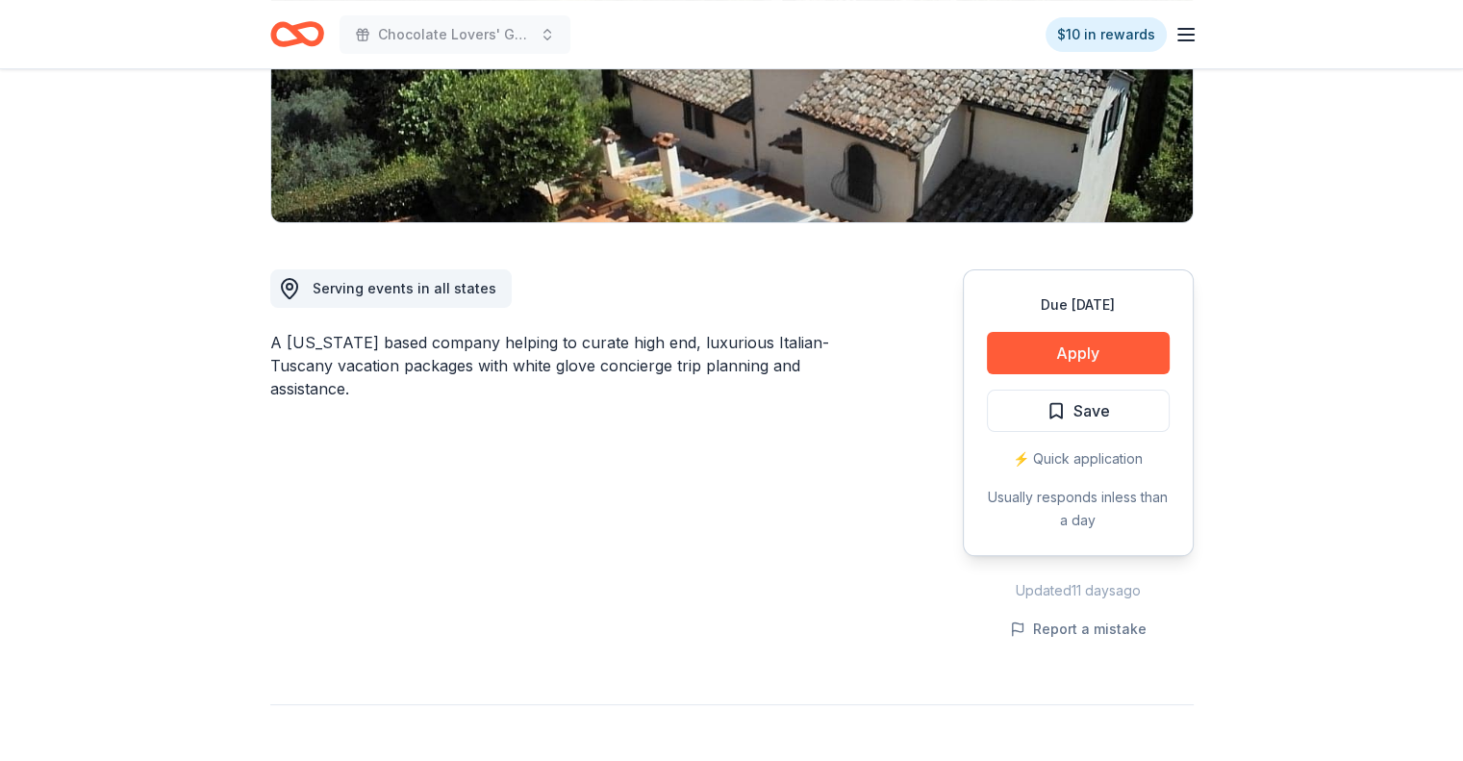
scroll to position [385, 0]
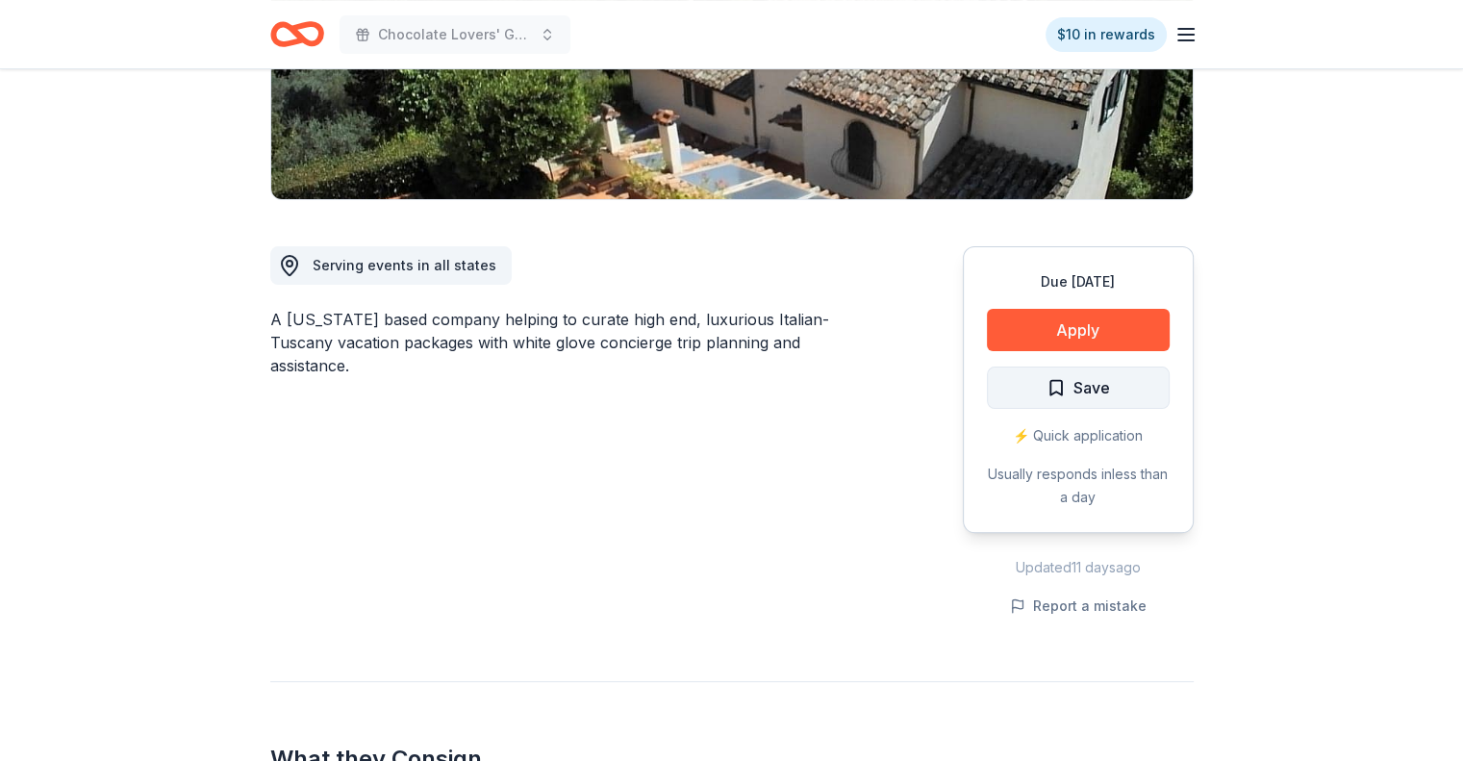
click at [1081, 392] on span "Save" at bounding box center [1091, 387] width 37 height 25
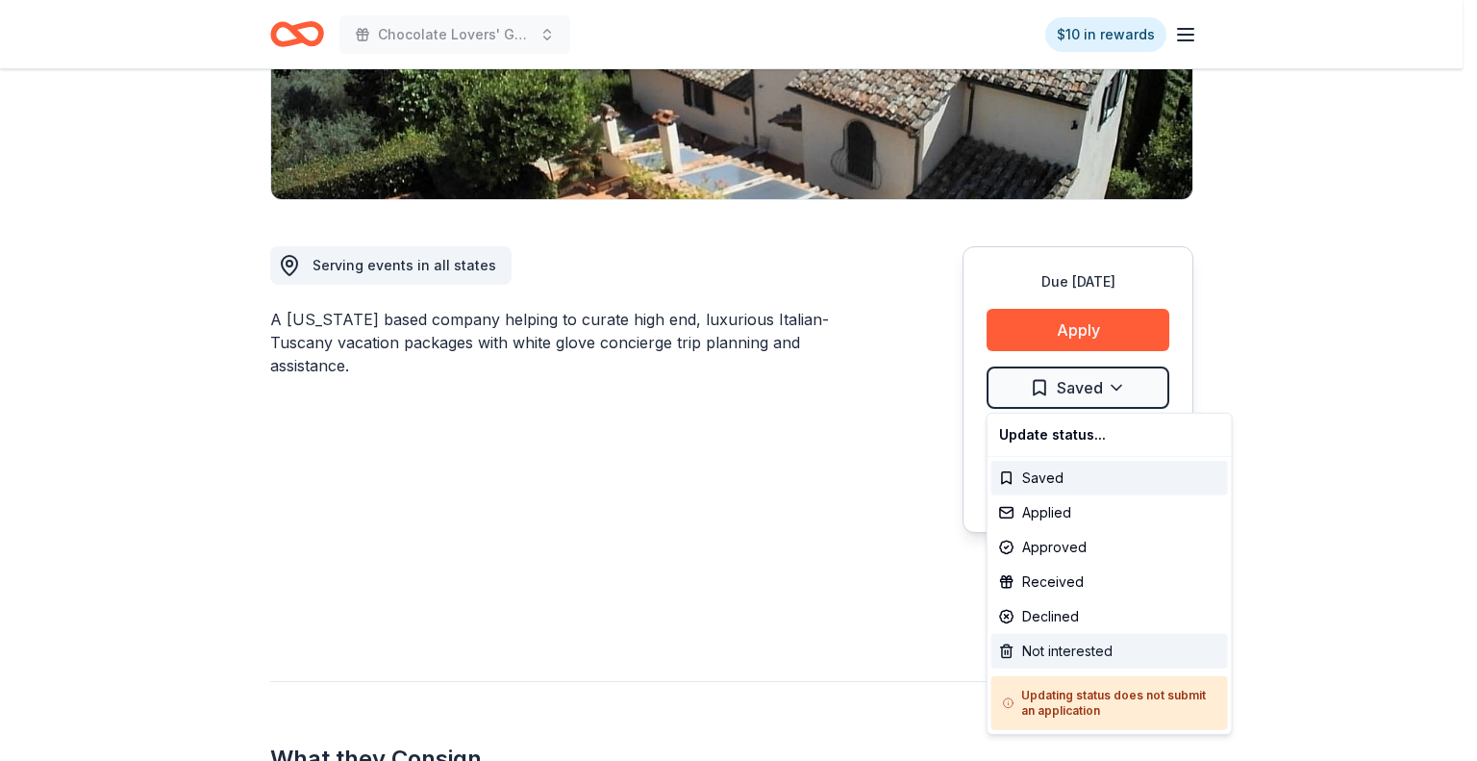
click at [1053, 657] on div "Not interested" at bounding box center [1110, 651] width 237 height 35
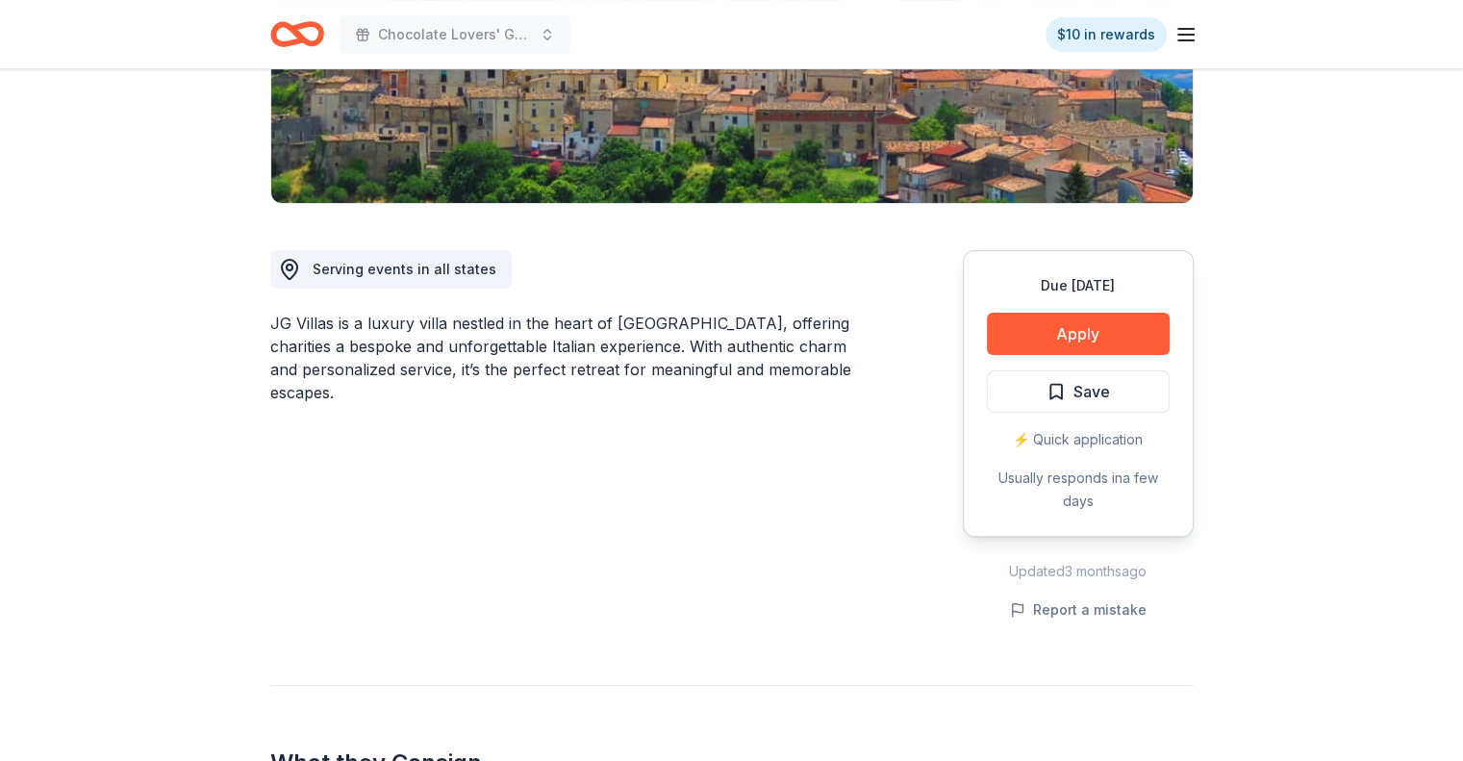
scroll to position [385, 0]
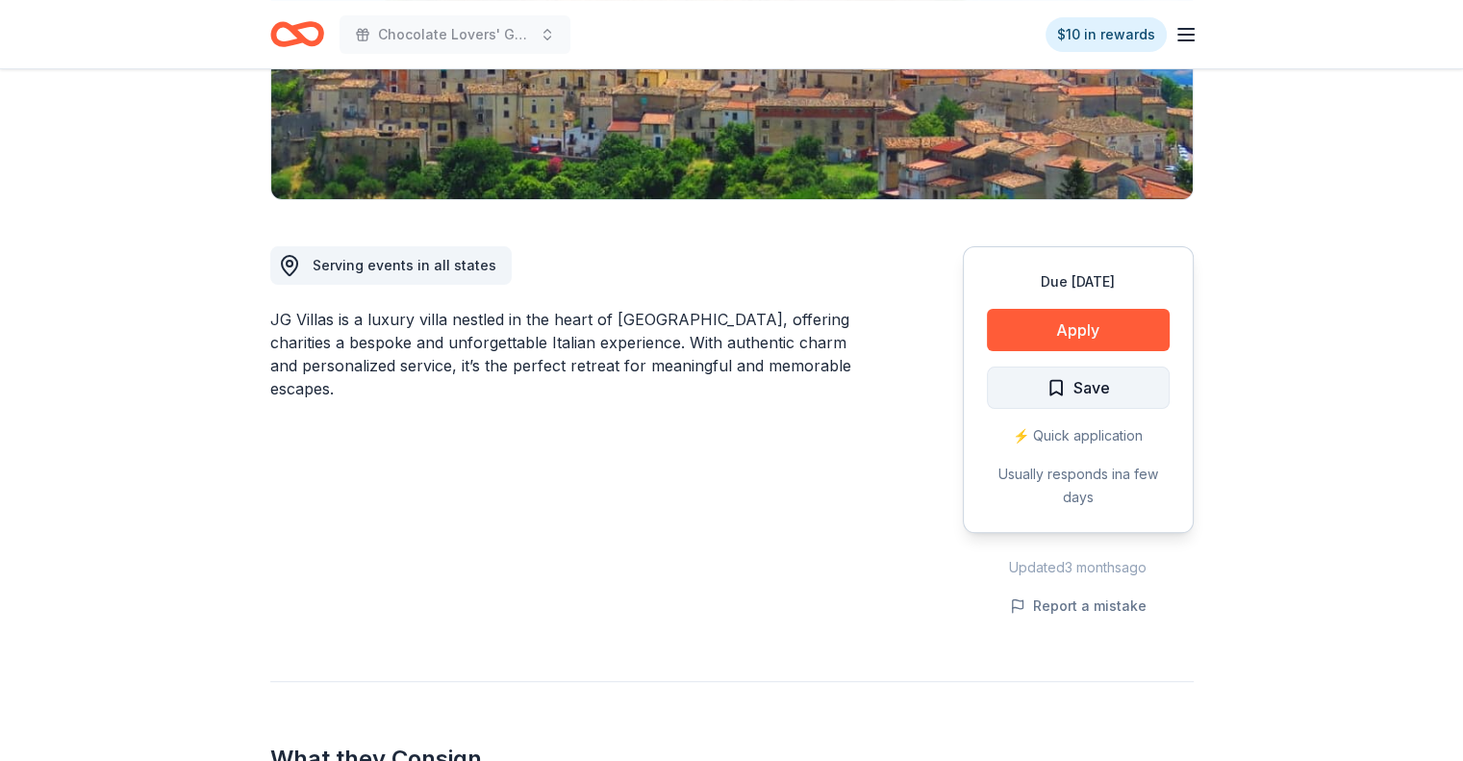
click at [1089, 387] on span "Save" at bounding box center [1091, 387] width 37 height 25
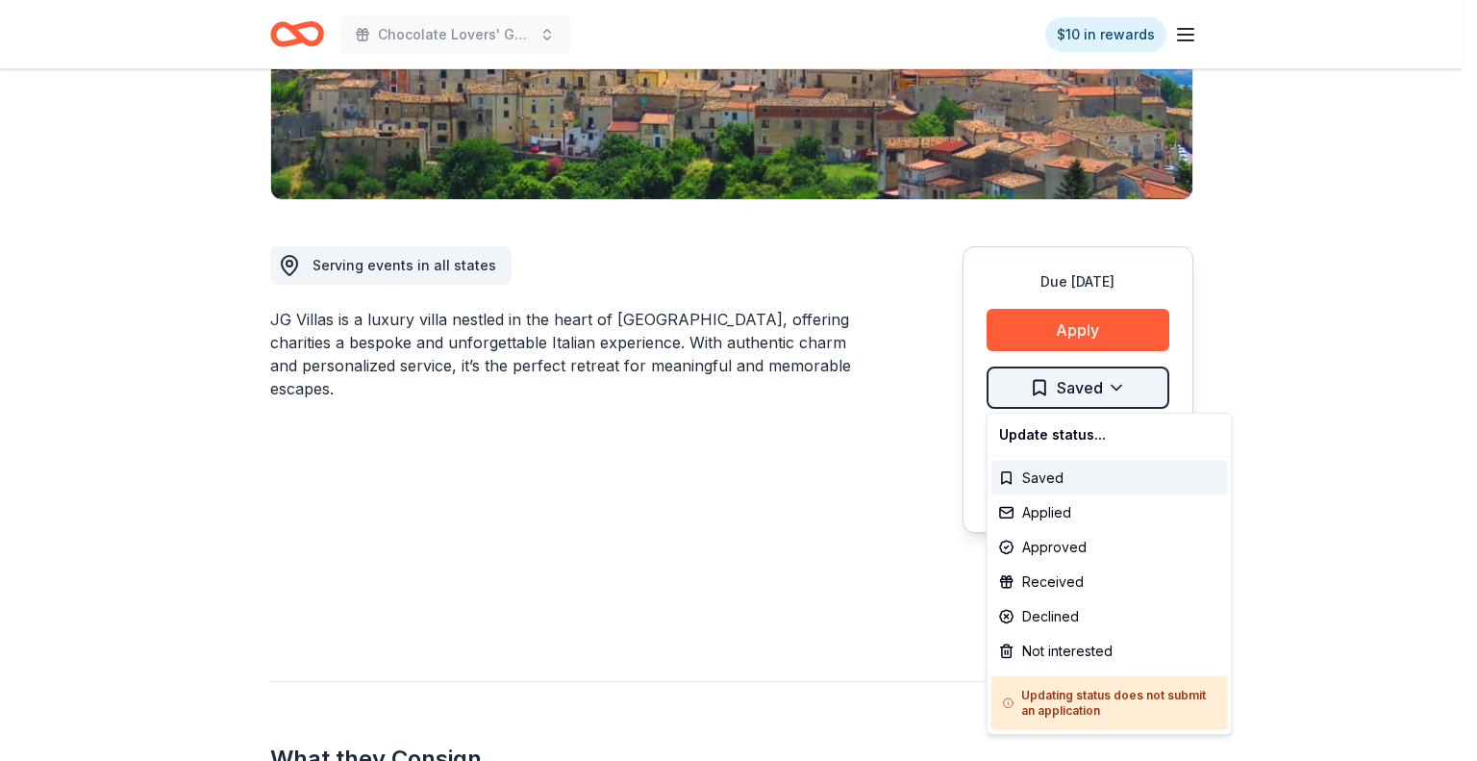
click at [1066, 654] on div "Not interested" at bounding box center [1110, 651] width 237 height 35
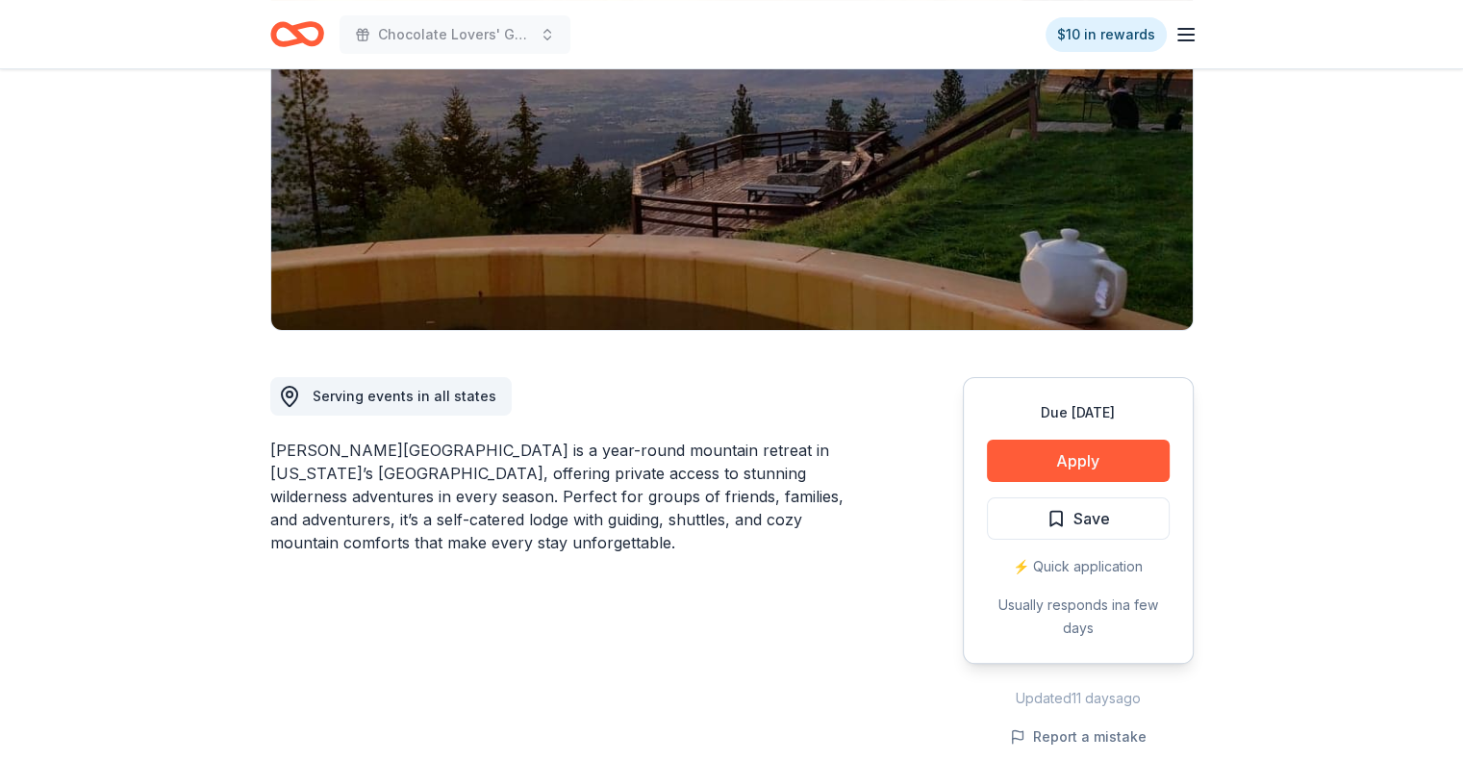
scroll to position [289, 0]
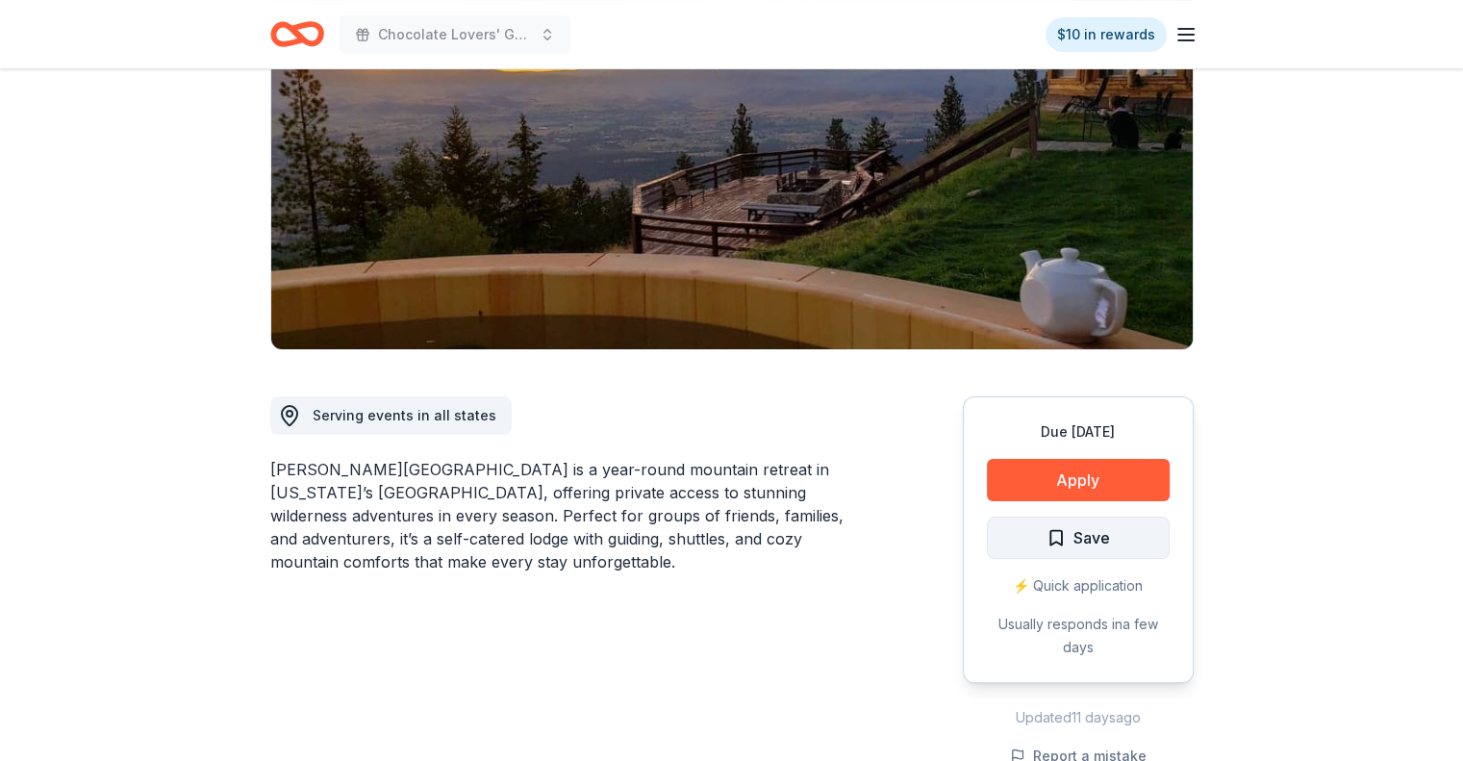
click at [1087, 525] on span "Save" at bounding box center [1091, 537] width 37 height 25
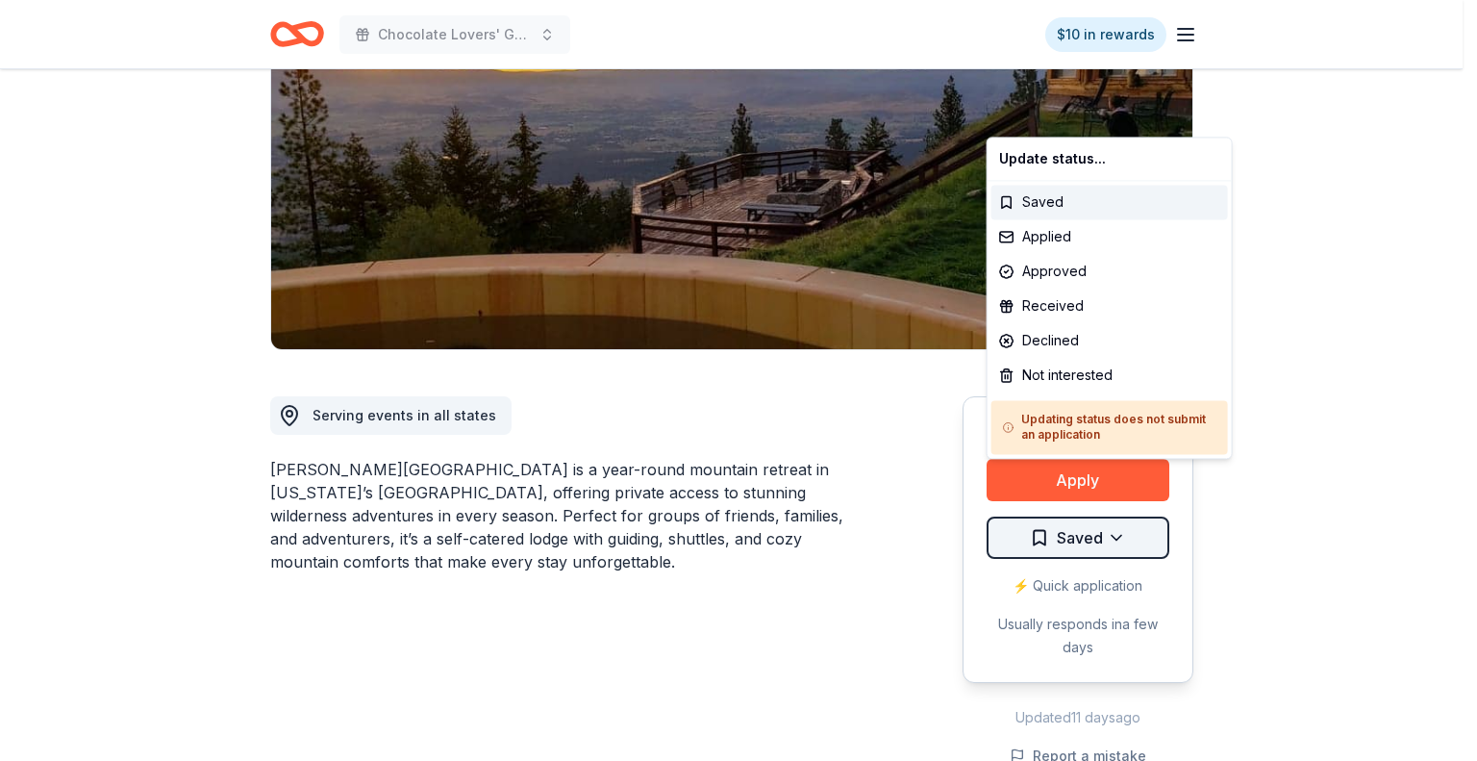
click at [1121, 472] on html "Chocolate Lovers' Gala $10 in rewards Due [DATE] Share [PERSON_NAME][GEOGRAPHIC…" at bounding box center [738, 91] width 1477 height 761
click at [1039, 379] on div "Not interested" at bounding box center [1110, 375] width 237 height 35
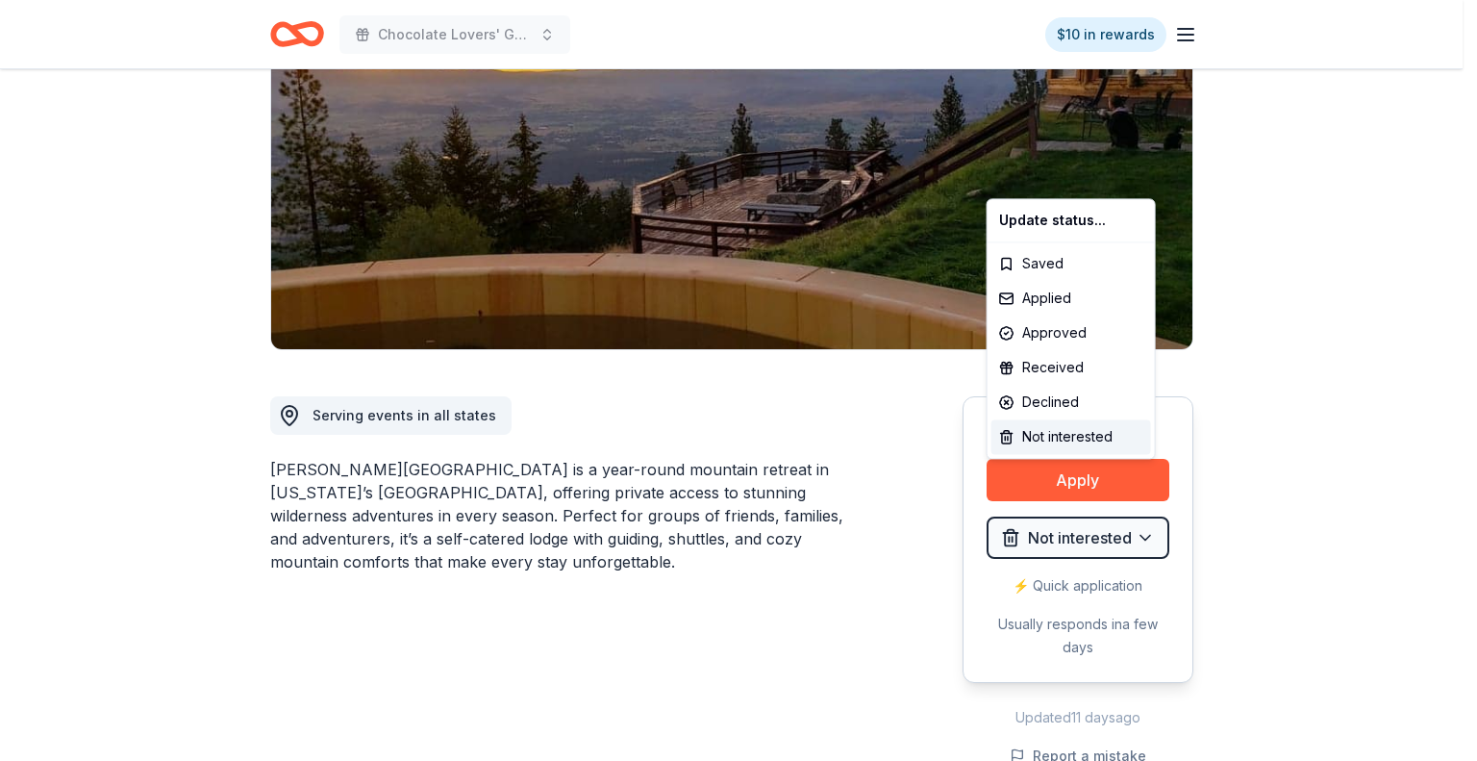
drag, startPoint x: 881, startPoint y: 566, endPoint x: 869, endPoint y: 573, distance: 13.9
click at [880, 472] on html "Chocolate Lovers' Gala $10 in rewards Due [DATE] Share [PERSON_NAME][GEOGRAPHIC…" at bounding box center [738, 91] width 1477 height 761
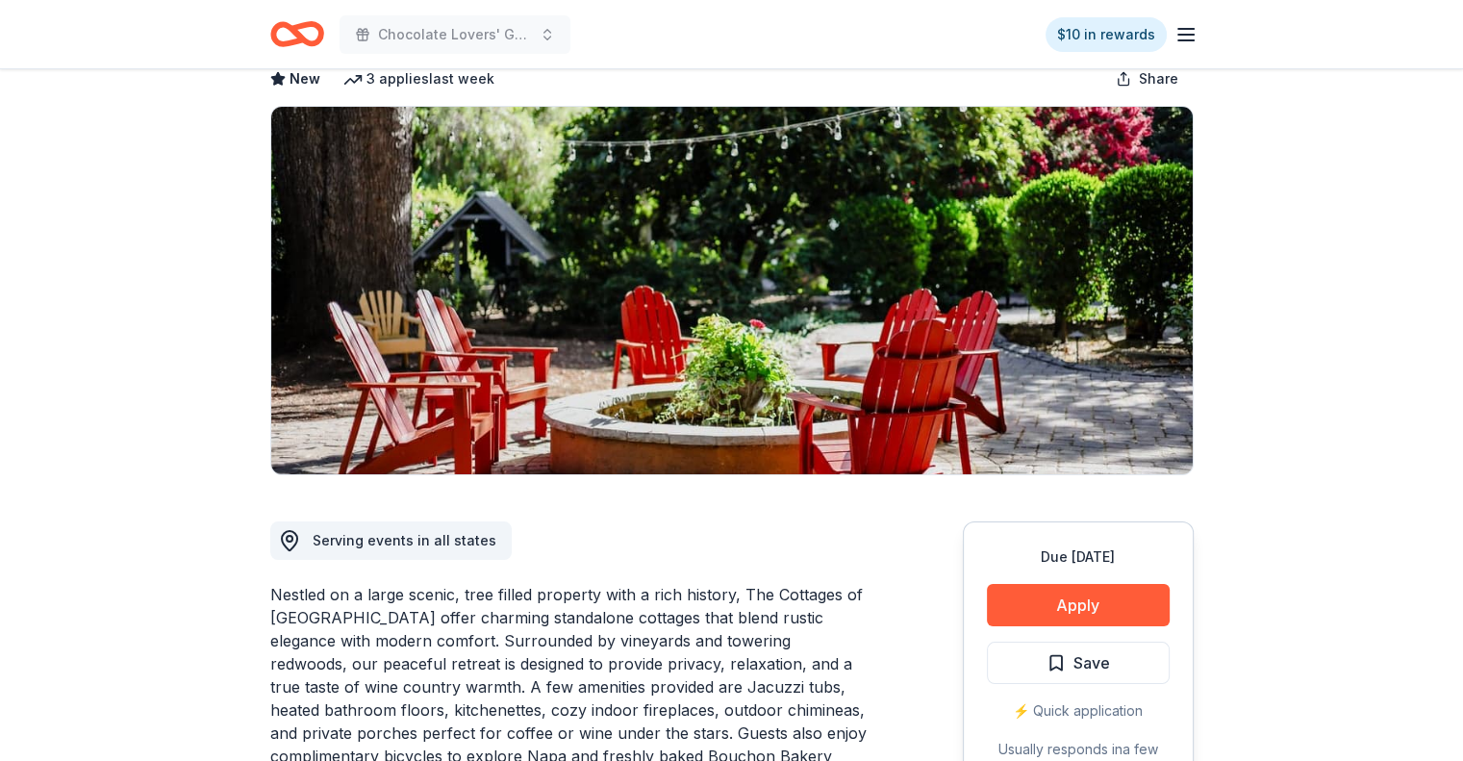
scroll to position [192, 0]
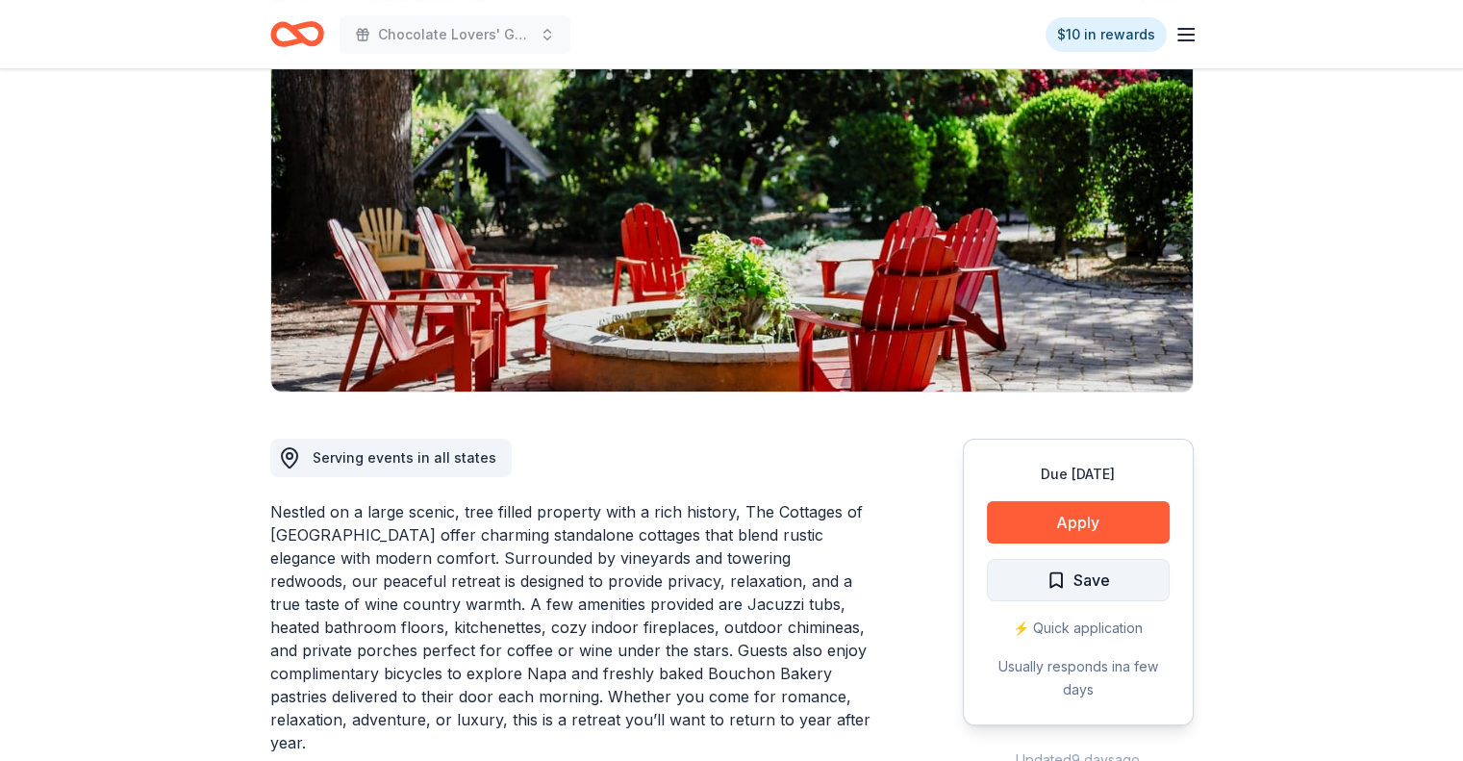
click at [1089, 588] on span "Save" at bounding box center [1091, 579] width 37 height 25
click at [1114, 568] on html "Chocolate Lovers' Gala $10 in rewards Due in 129 days Share The Cottages of Nap…" at bounding box center [731, 188] width 1463 height 761
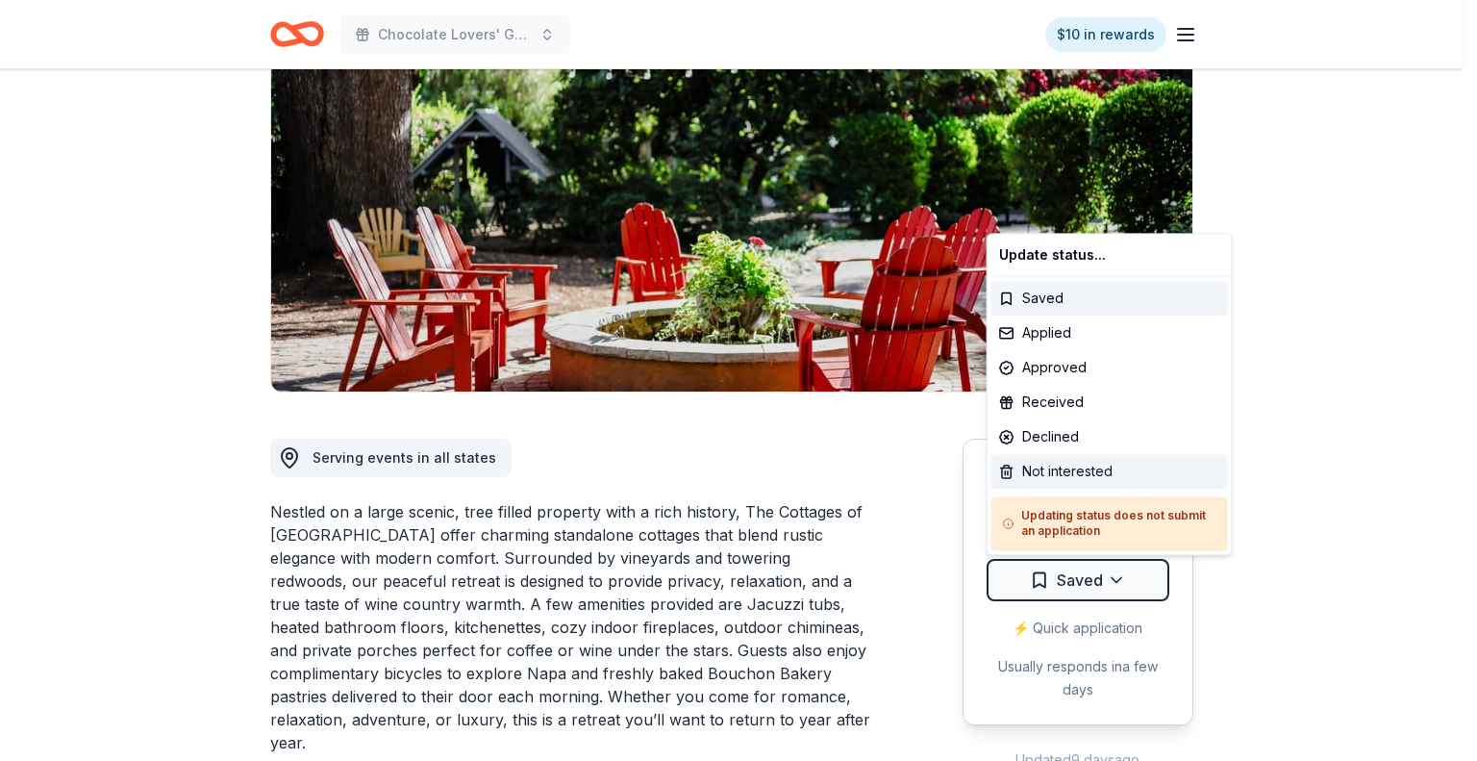
click at [1070, 472] on div "Not interested" at bounding box center [1110, 471] width 237 height 35
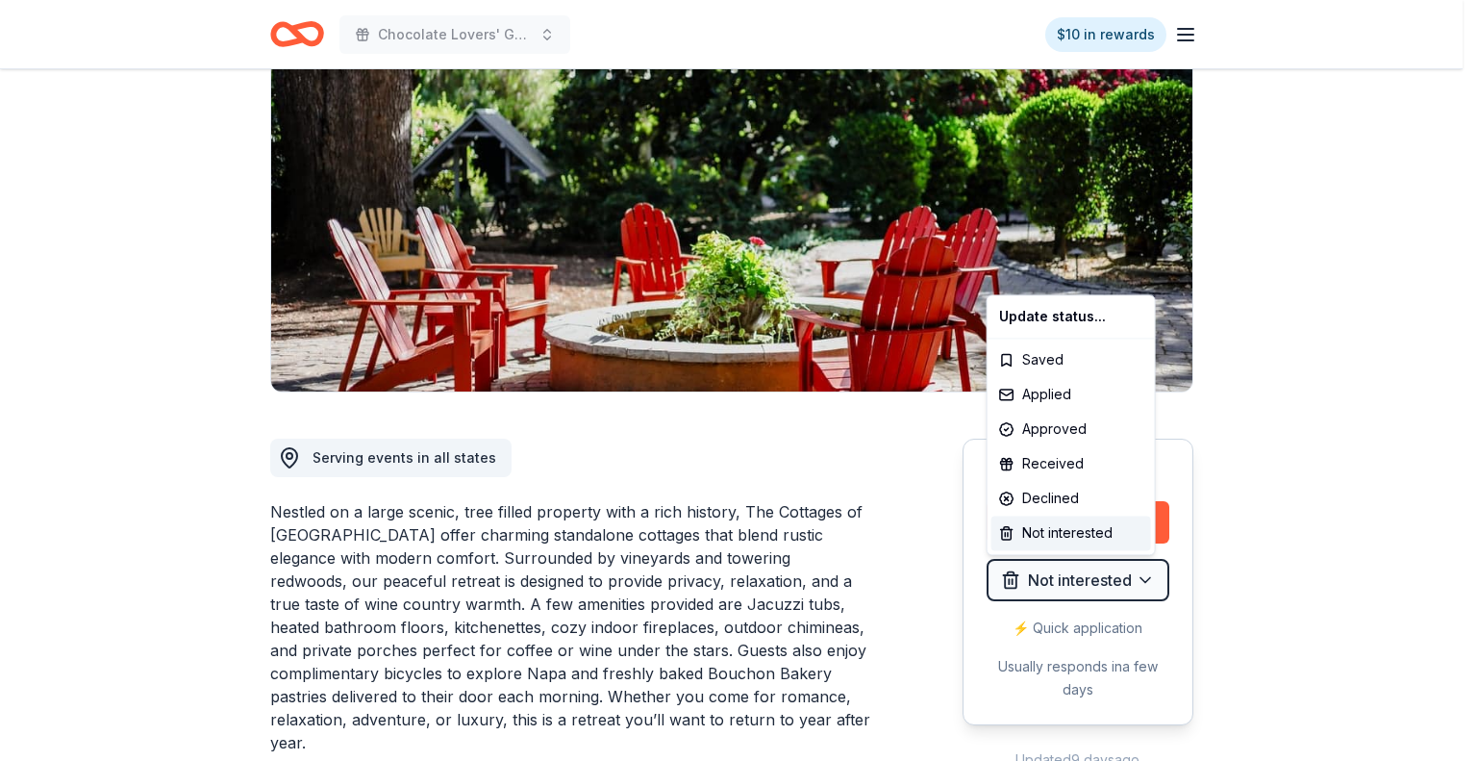
click at [239, 565] on html "Chocolate Lovers' Gala $10 in rewards Due in 129 days Share The Cottages of Nap…" at bounding box center [738, 188] width 1477 height 761
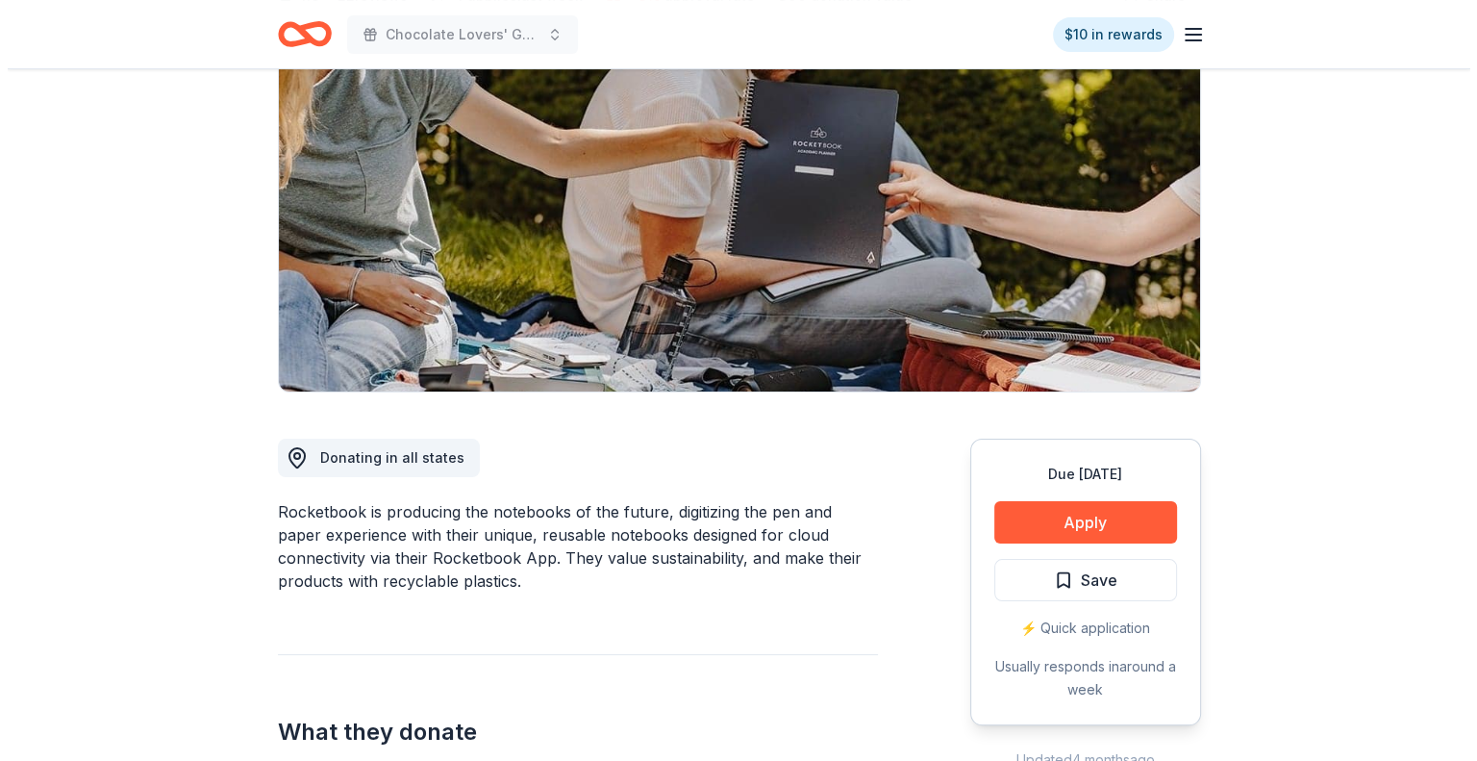
scroll to position [289, 0]
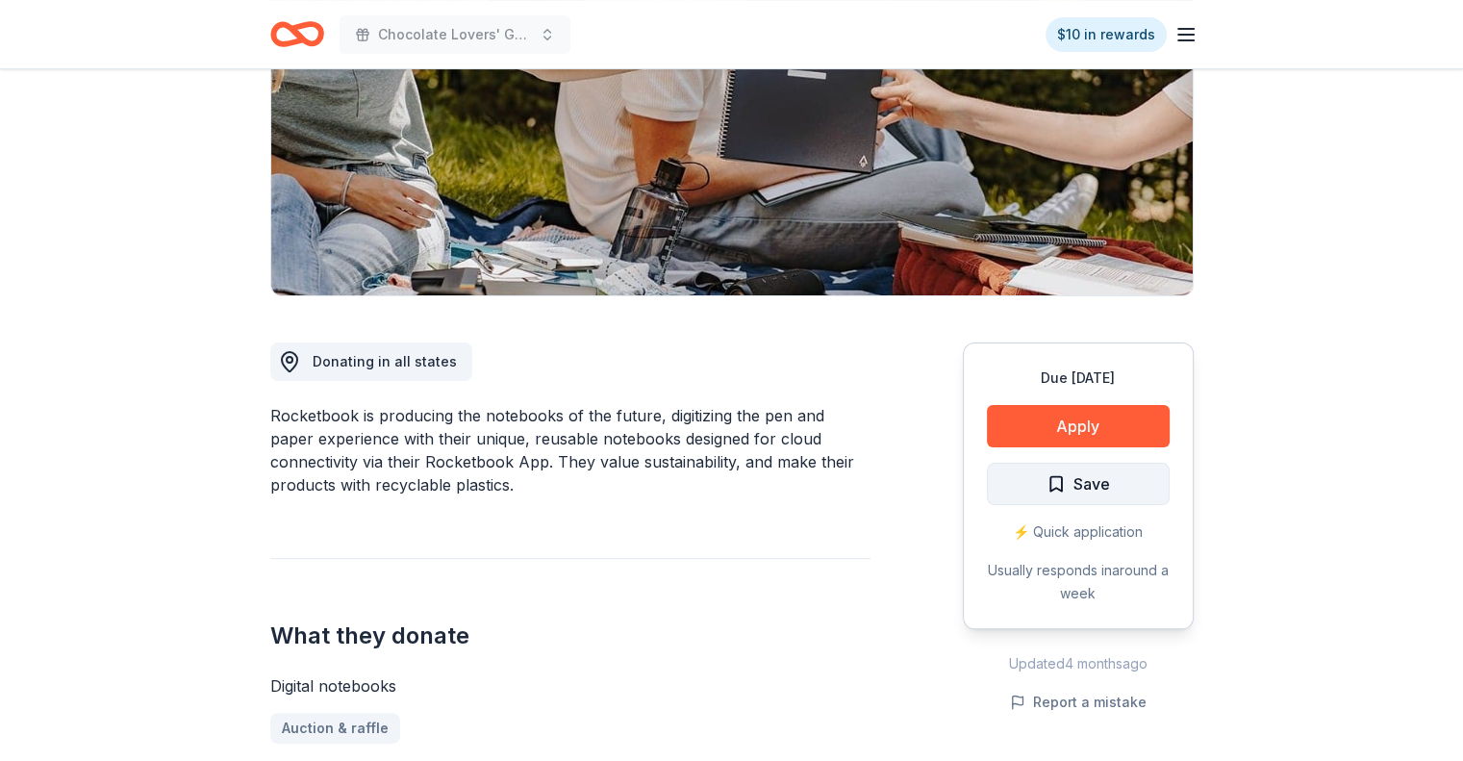
click at [1071, 491] on span "Save" at bounding box center [1077, 483] width 63 height 25
click at [1051, 413] on button "Apply" at bounding box center [1078, 426] width 183 height 42
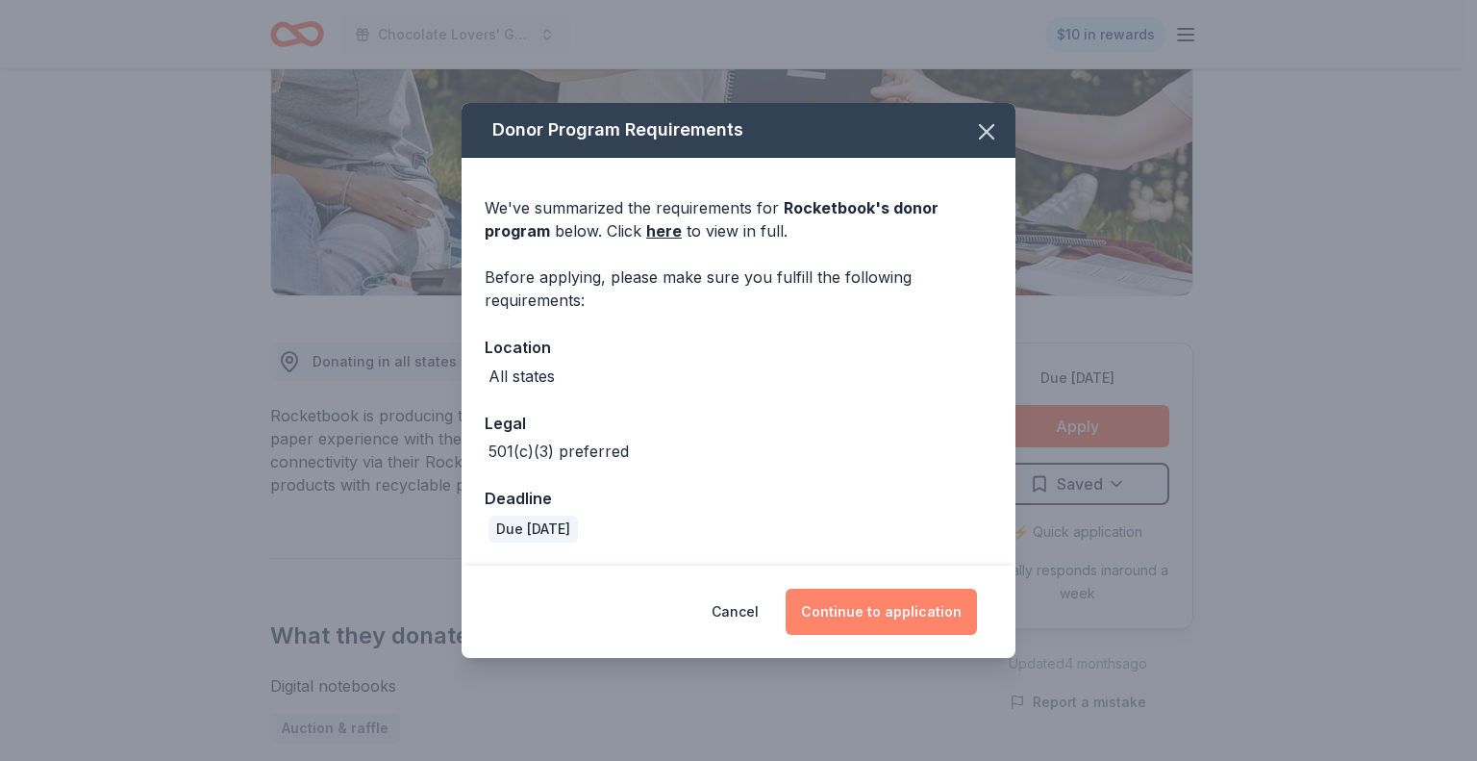
click at [881, 618] on button "Continue to application" at bounding box center [881, 612] width 191 height 46
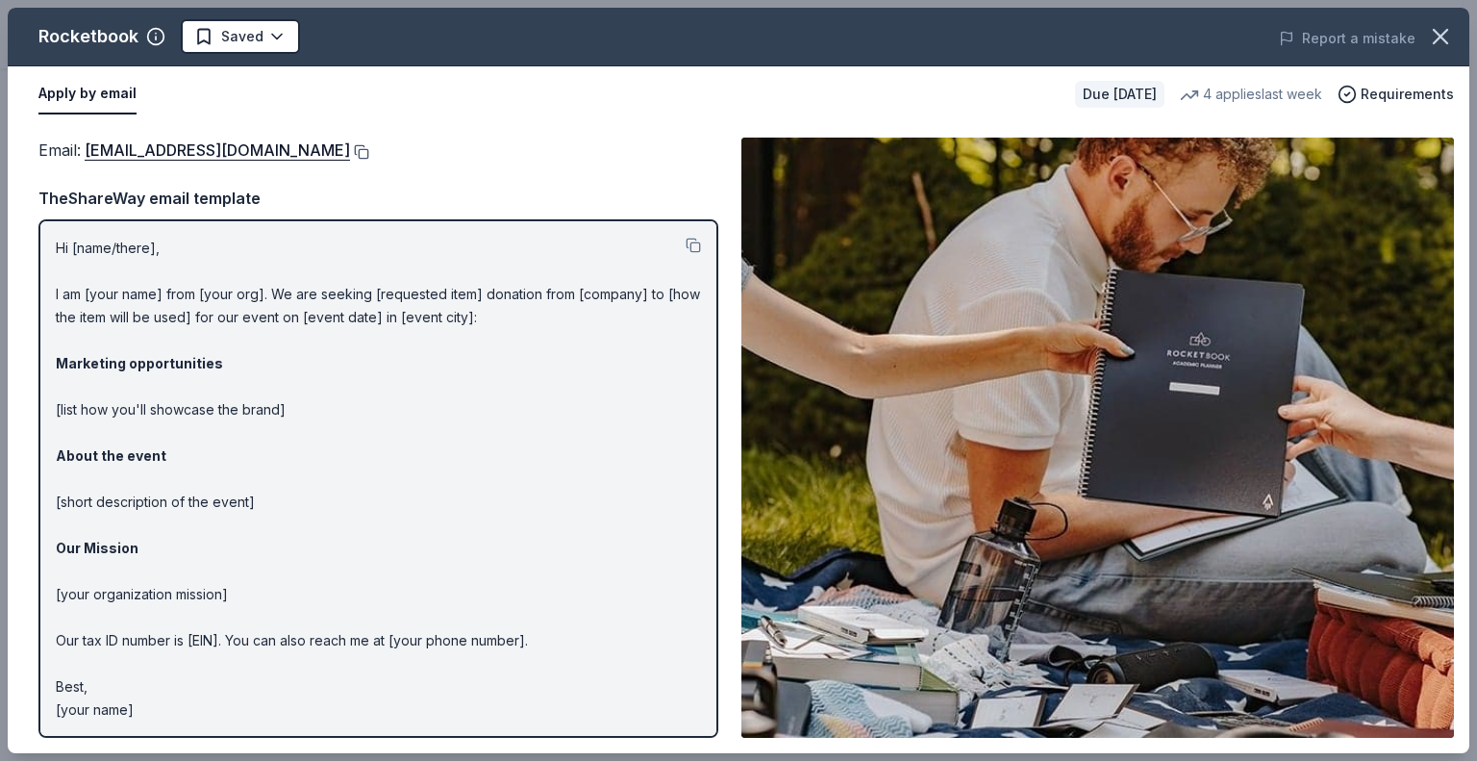
click at [369, 151] on button at bounding box center [359, 151] width 19 height 15
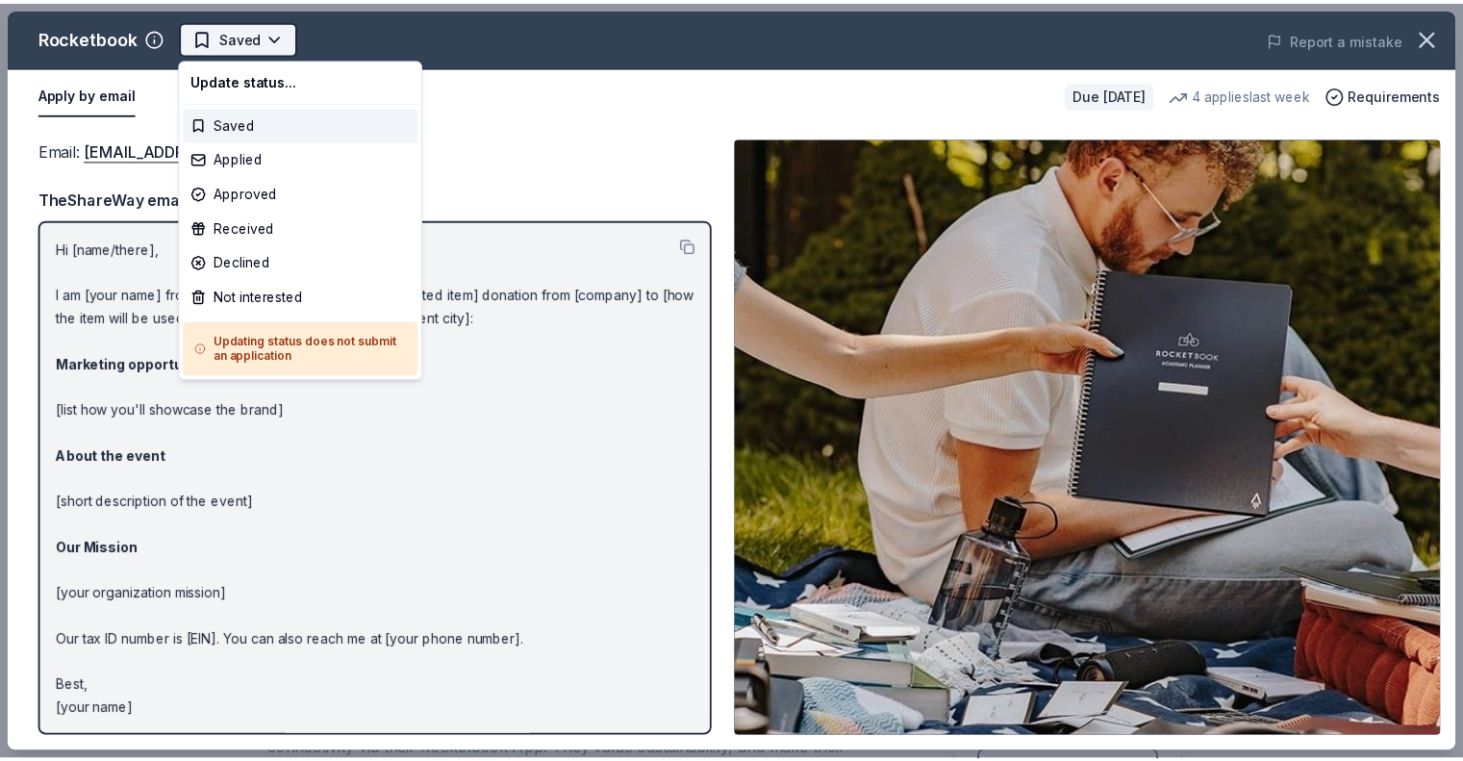
scroll to position [0, 0]
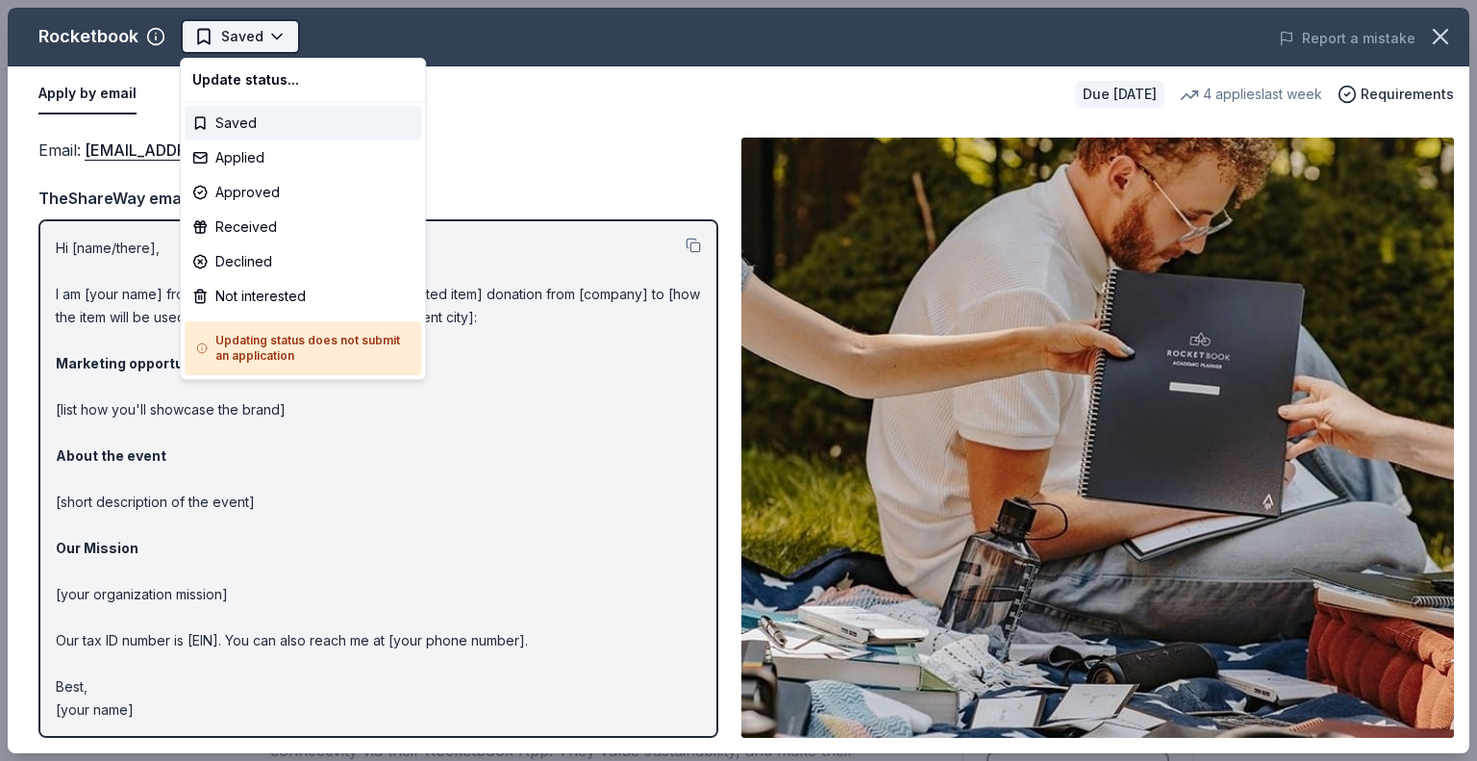
click at [273, 41] on html "Chocolate Lovers' Gala $10 in rewards Due in 102 days Share Rocketbook 4.6 • 22…" at bounding box center [738, 380] width 1477 height 761
click at [260, 161] on div "Applied" at bounding box center [303, 157] width 237 height 35
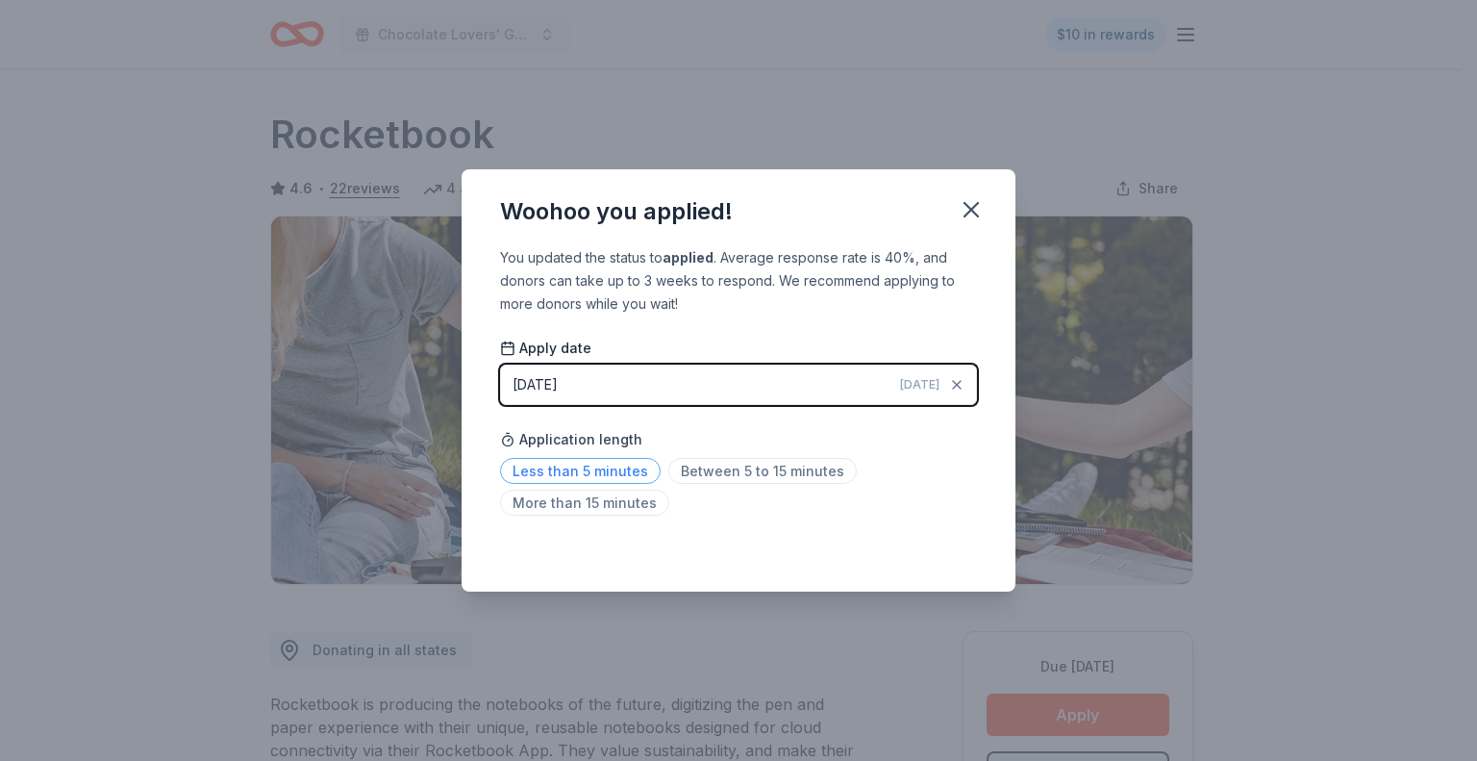
click at [586, 468] on span "Less than 5 minutes" at bounding box center [580, 471] width 161 height 26
click at [973, 213] on icon "button" at bounding box center [971, 209] width 13 height 13
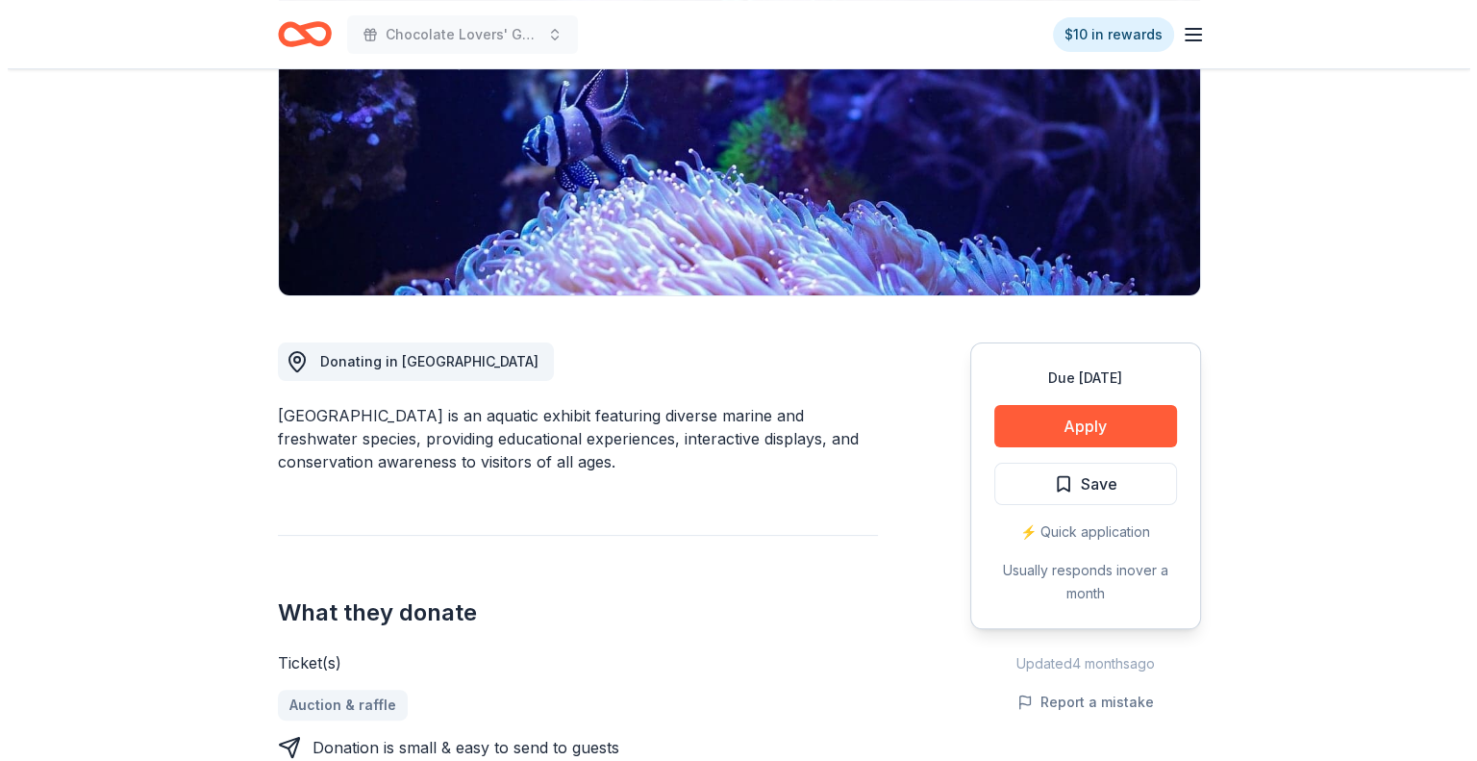
scroll to position [192, 0]
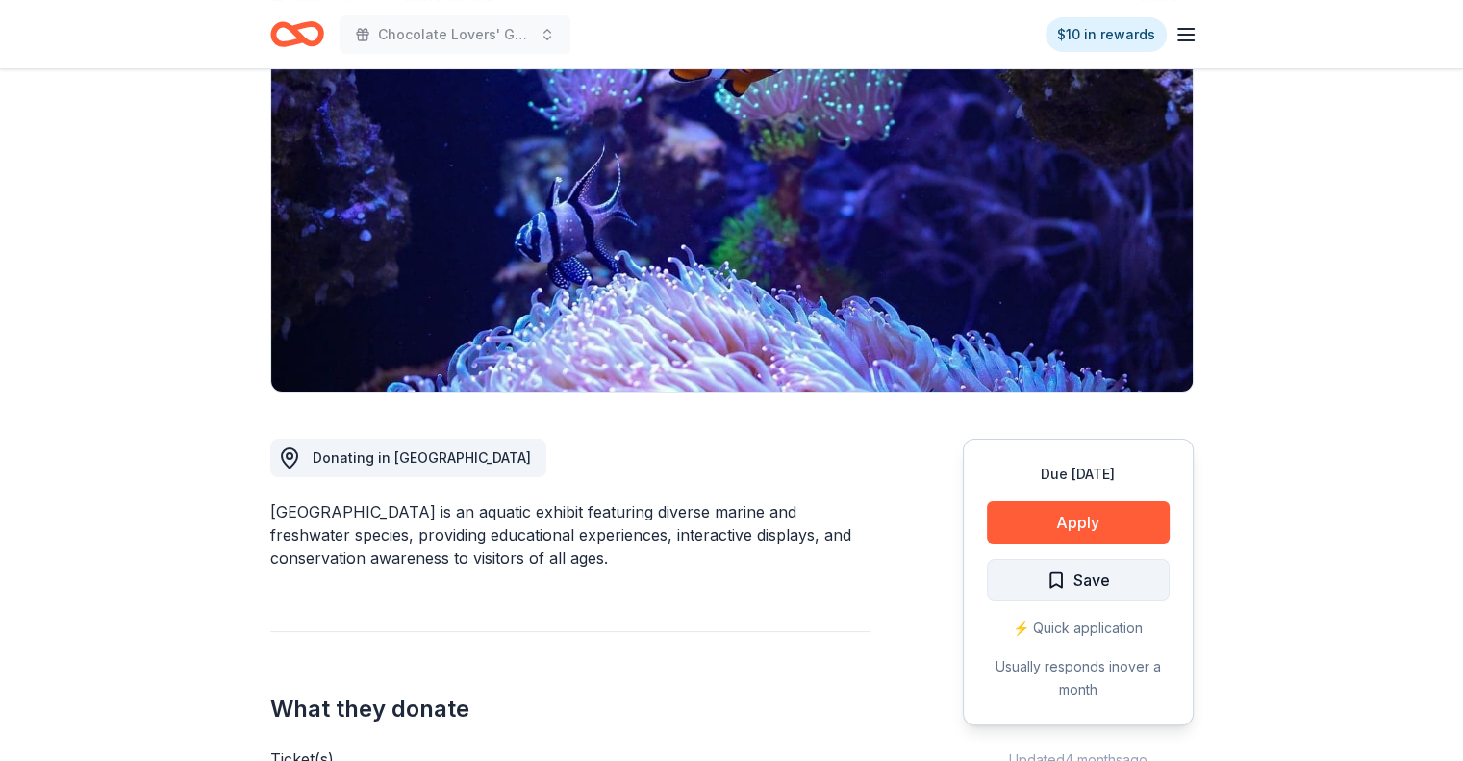
click at [1057, 583] on span "Save" at bounding box center [1077, 579] width 63 height 25
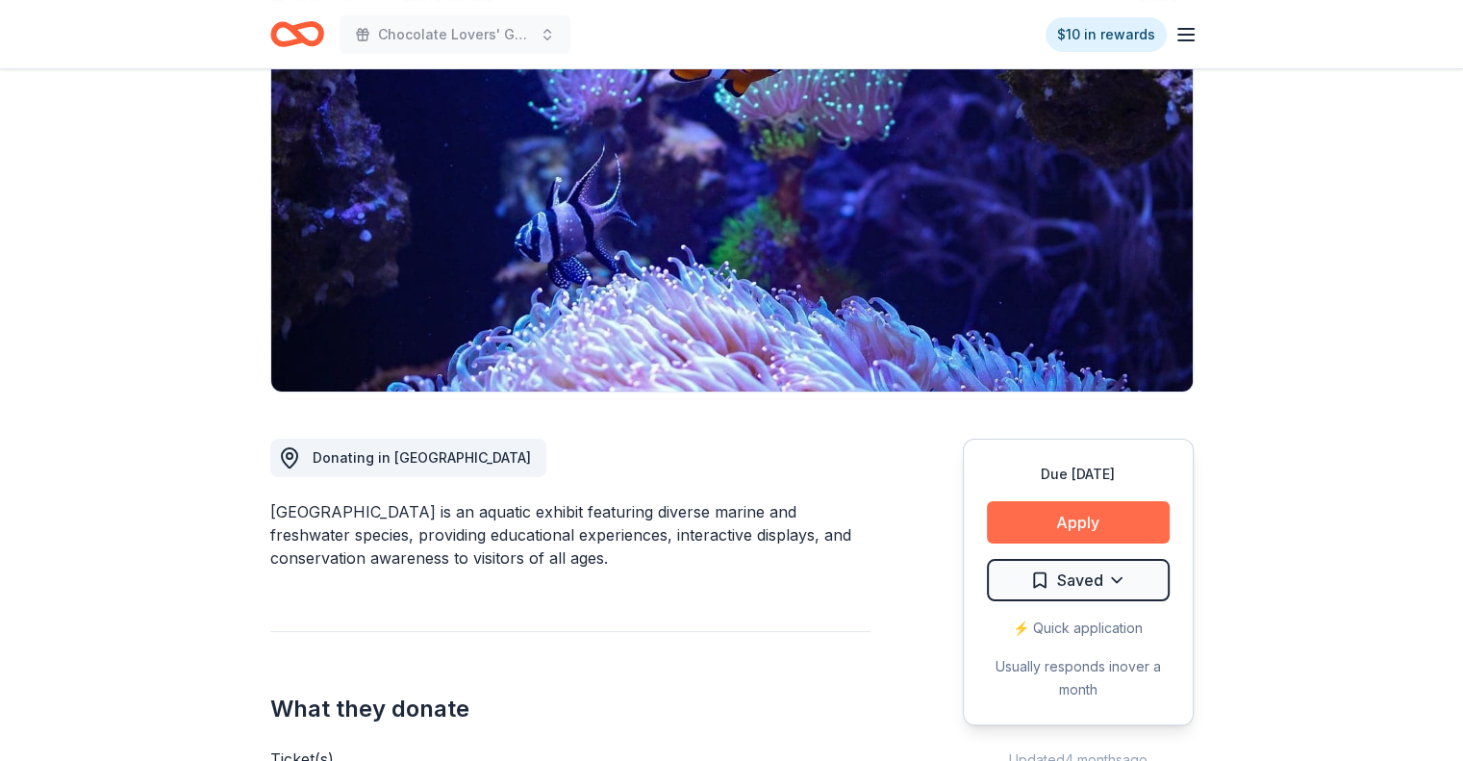
click at [1073, 515] on button "Apply" at bounding box center [1078, 522] width 183 height 42
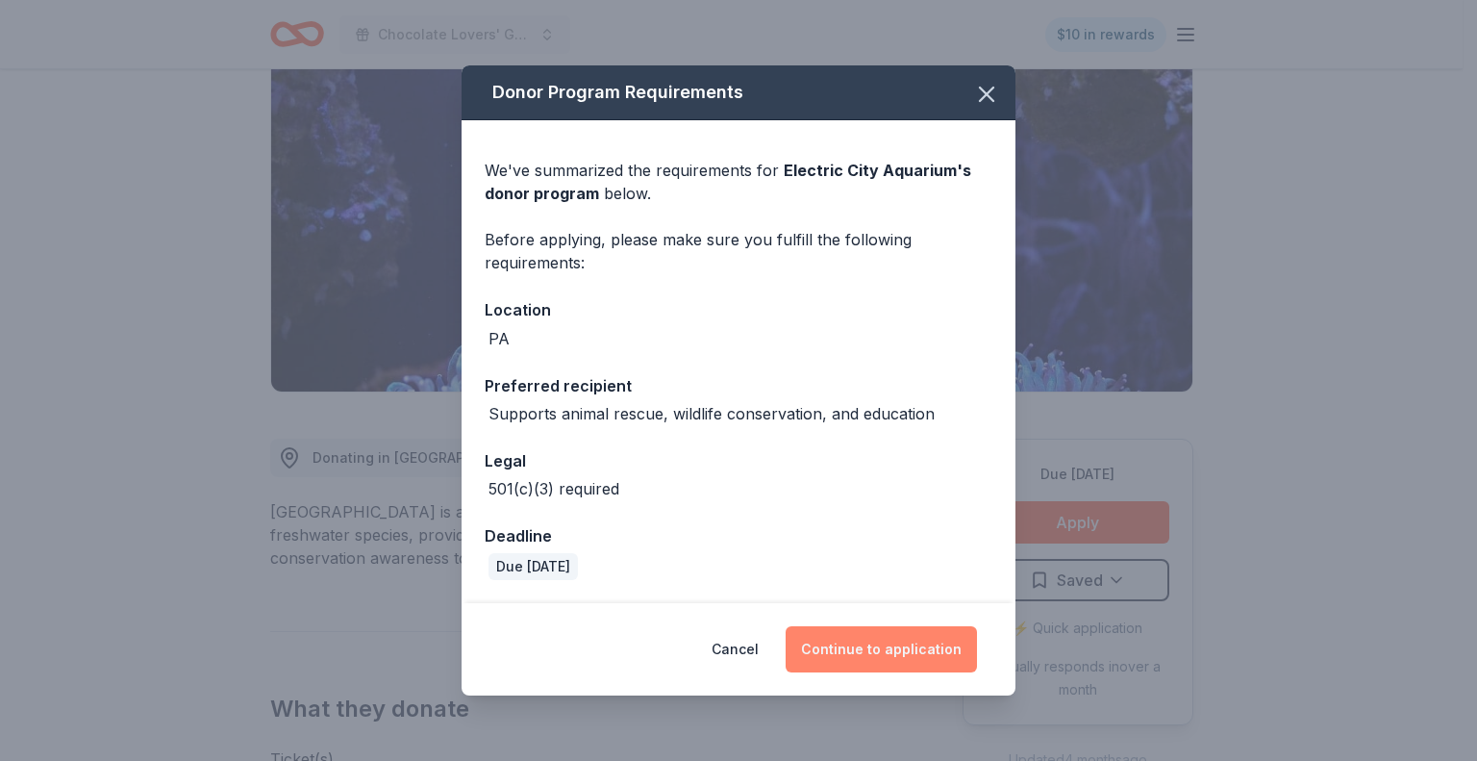
click at [885, 649] on button "Continue to application" at bounding box center [881, 649] width 191 height 46
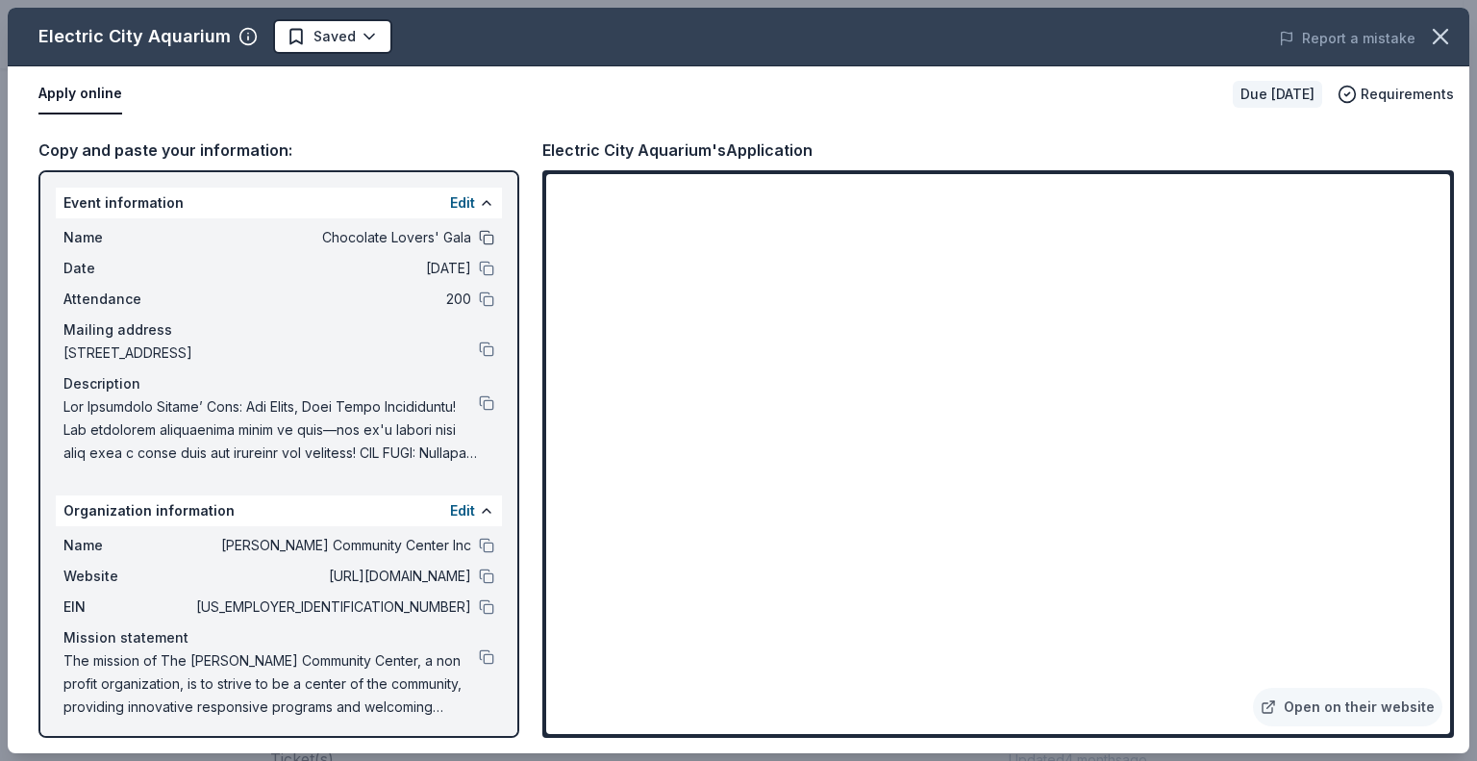
drag, startPoint x: 473, startPoint y: 235, endPoint x: 477, endPoint y: 253, distance: 18.7
click at [479, 236] on button at bounding box center [486, 237] width 15 height 15
click at [479, 610] on button at bounding box center [486, 606] width 15 height 15
drag, startPoint x: 475, startPoint y: 576, endPoint x: 518, endPoint y: 589, distance: 45.1
click at [479, 576] on button at bounding box center [486, 575] width 15 height 15
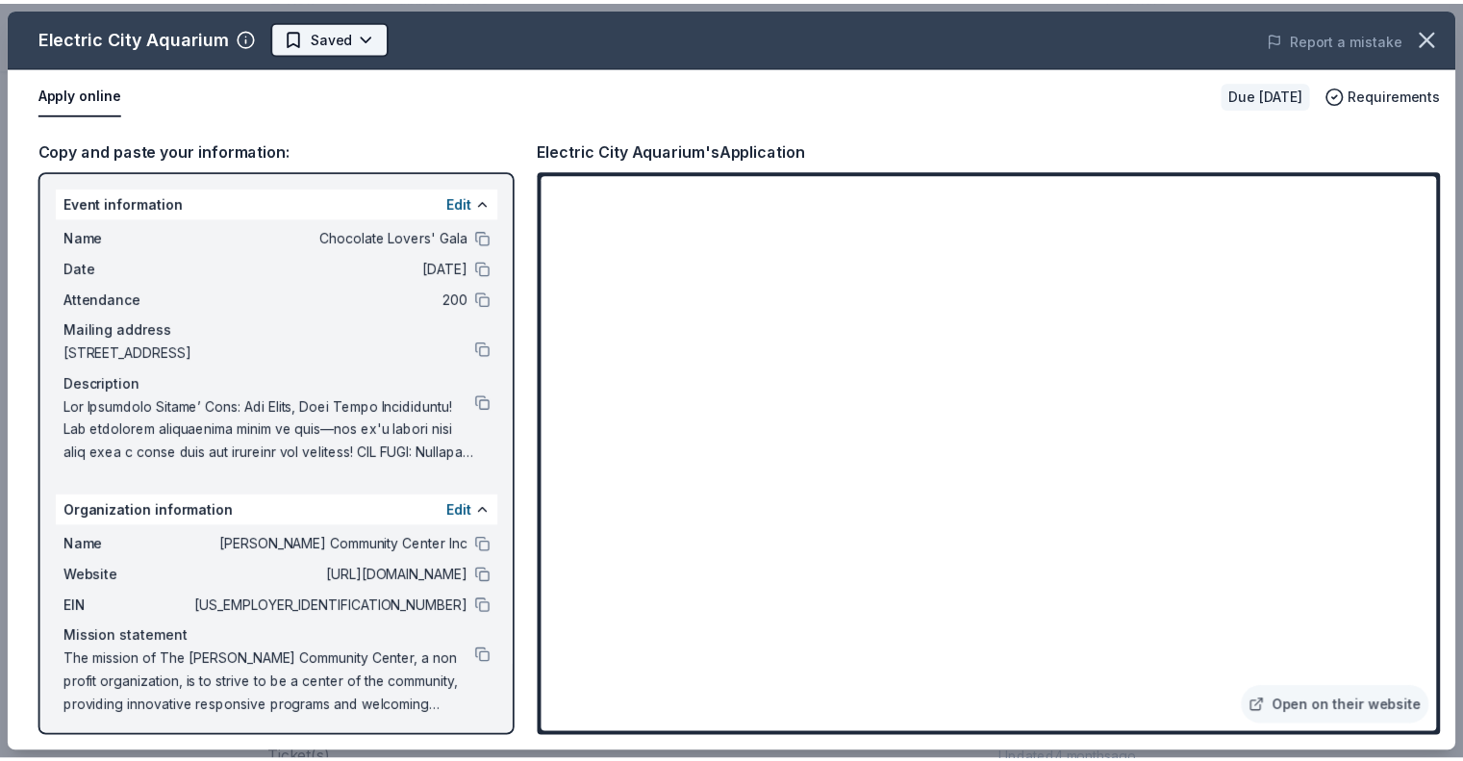
scroll to position [0, 0]
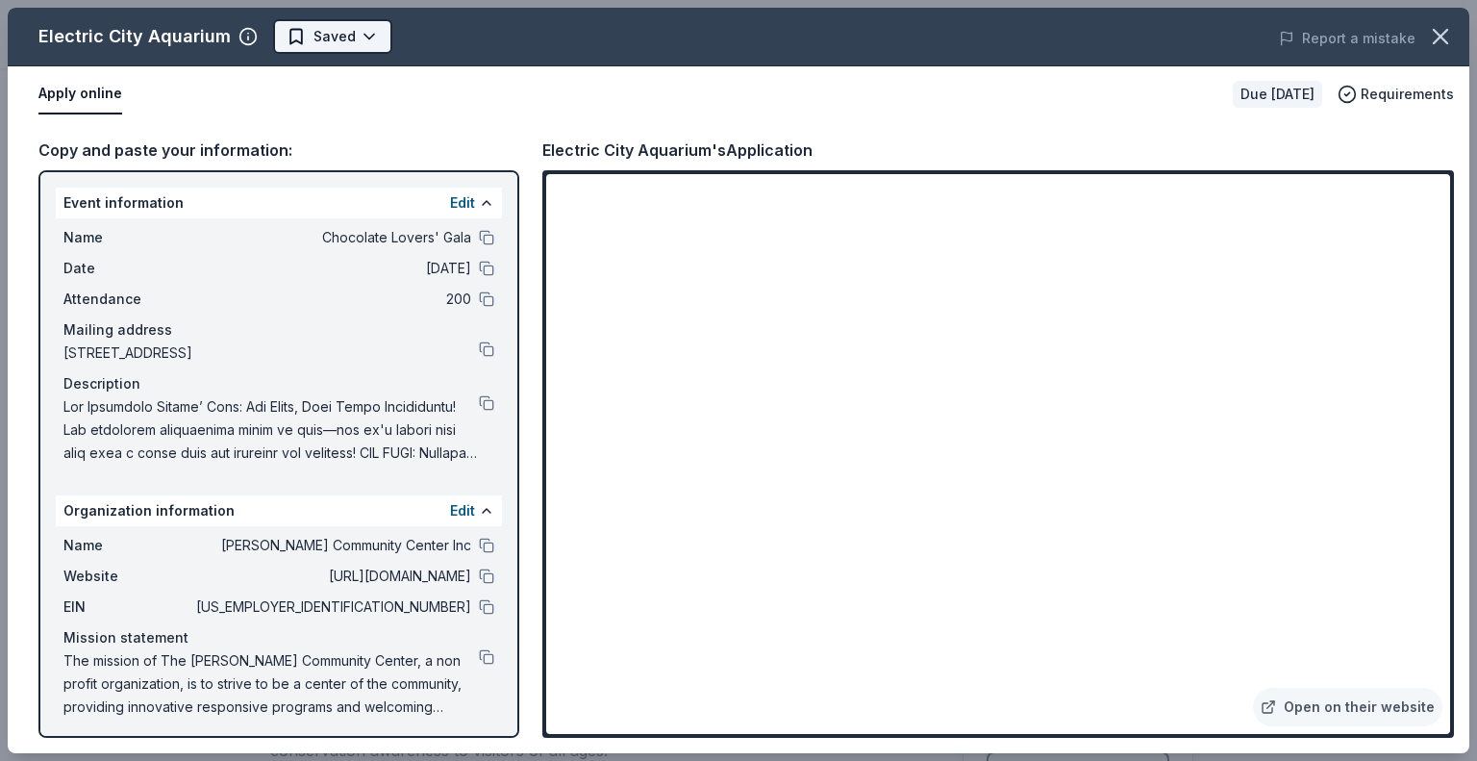
click at [327, 39] on html "Chocolate Lovers' Gala $10 in rewards Due [DATE] Share Electric City Aquarium N…" at bounding box center [738, 380] width 1477 height 761
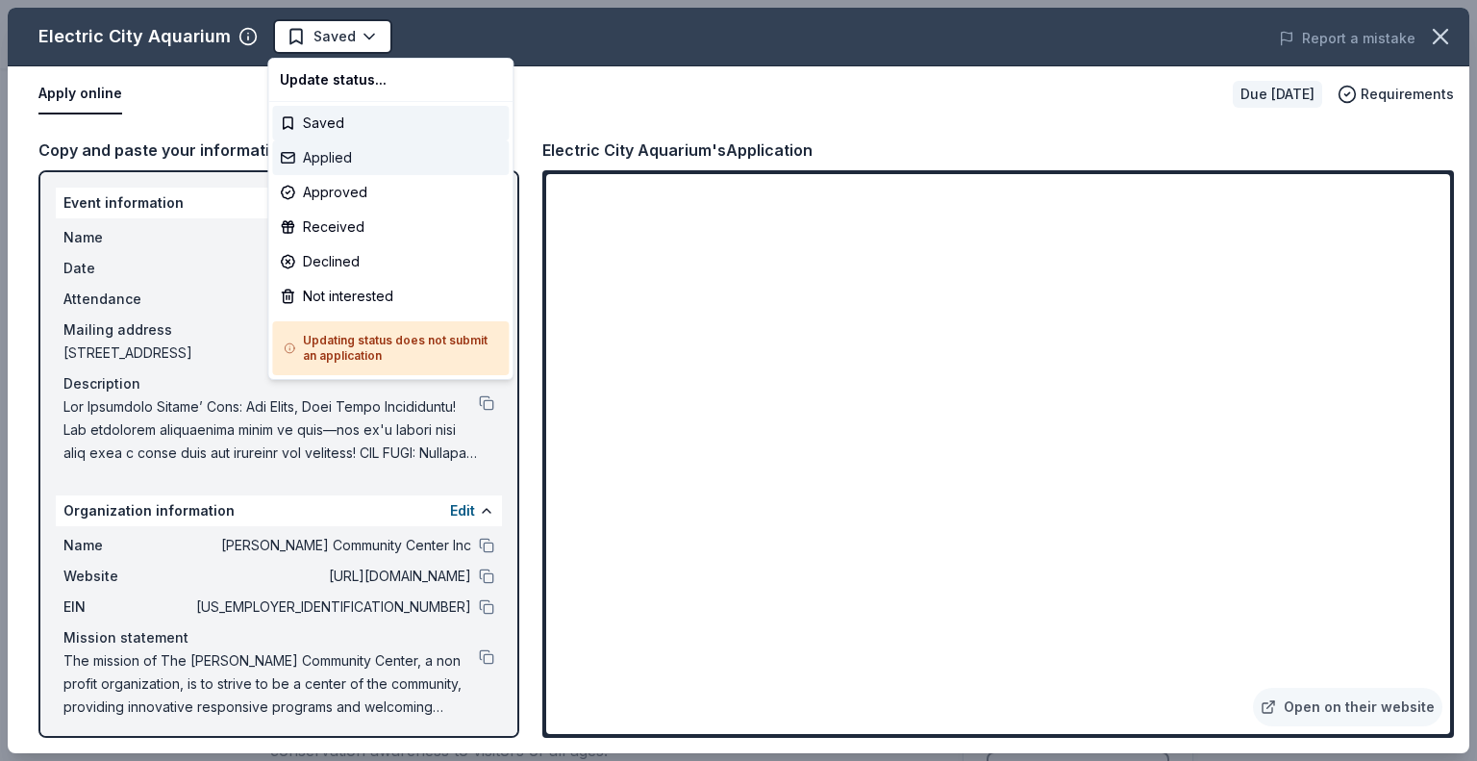
click at [359, 168] on div "Applied" at bounding box center [390, 157] width 237 height 35
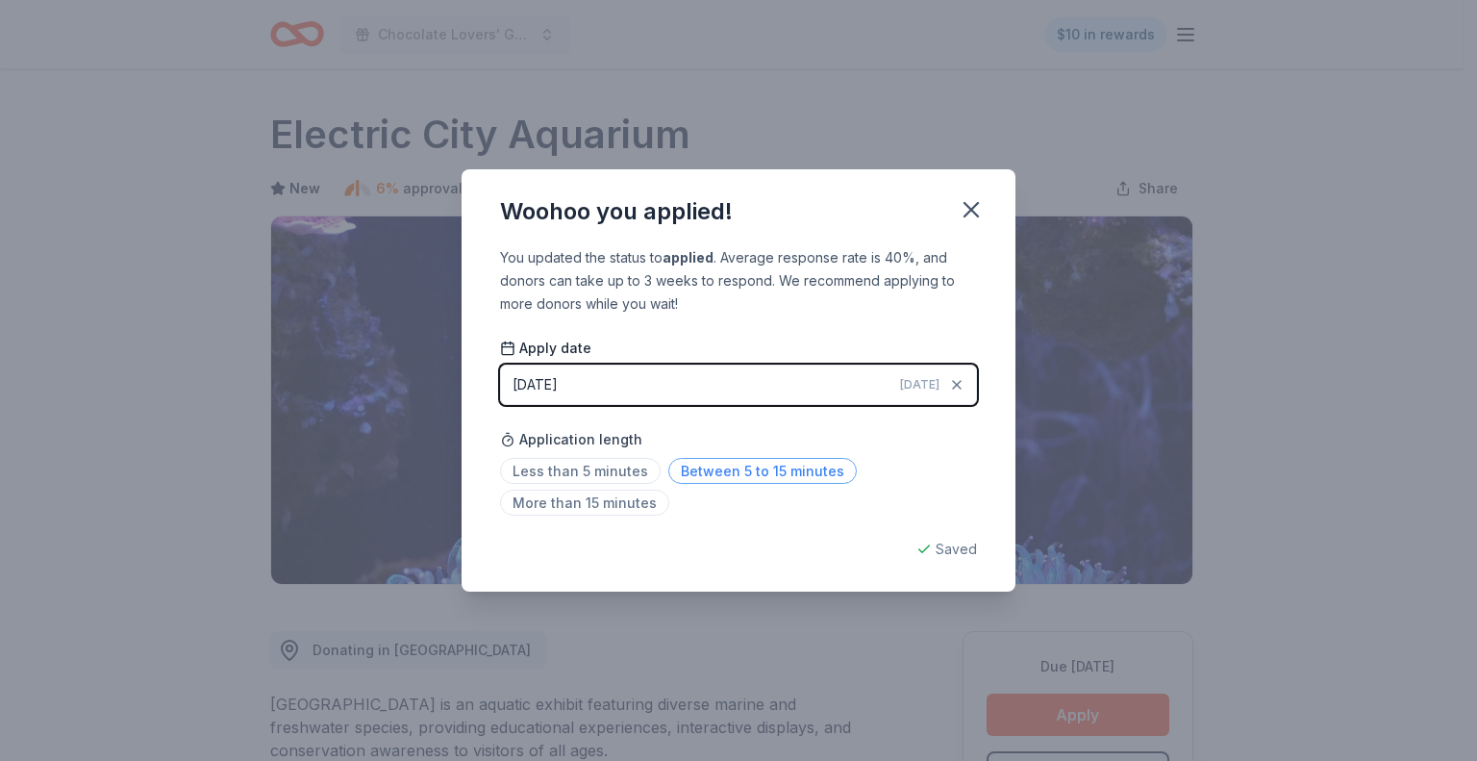
click at [692, 477] on span "Between 5 to 15 minutes" at bounding box center [762, 471] width 189 height 26
click at [973, 207] on icon "button" at bounding box center [971, 209] width 13 height 13
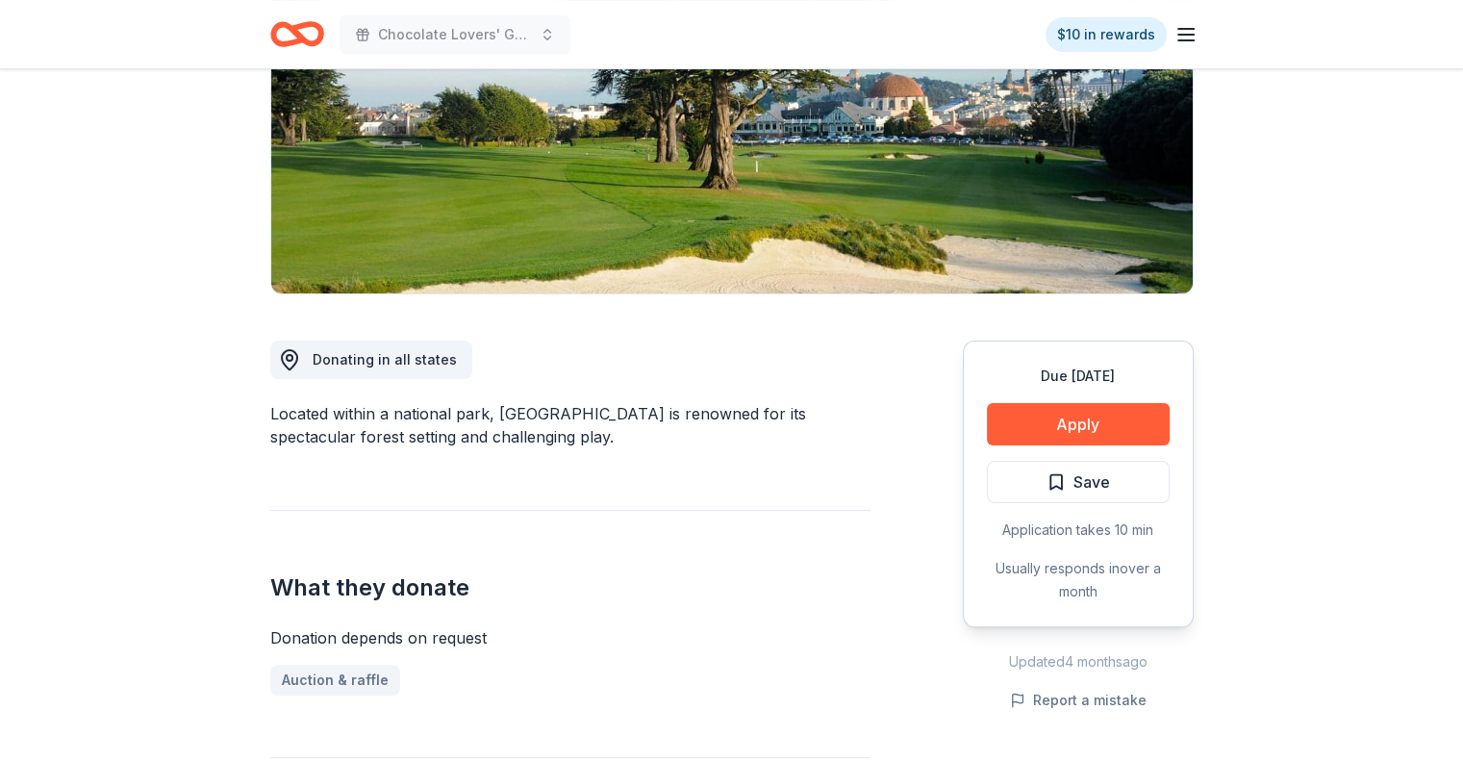
scroll to position [289, 0]
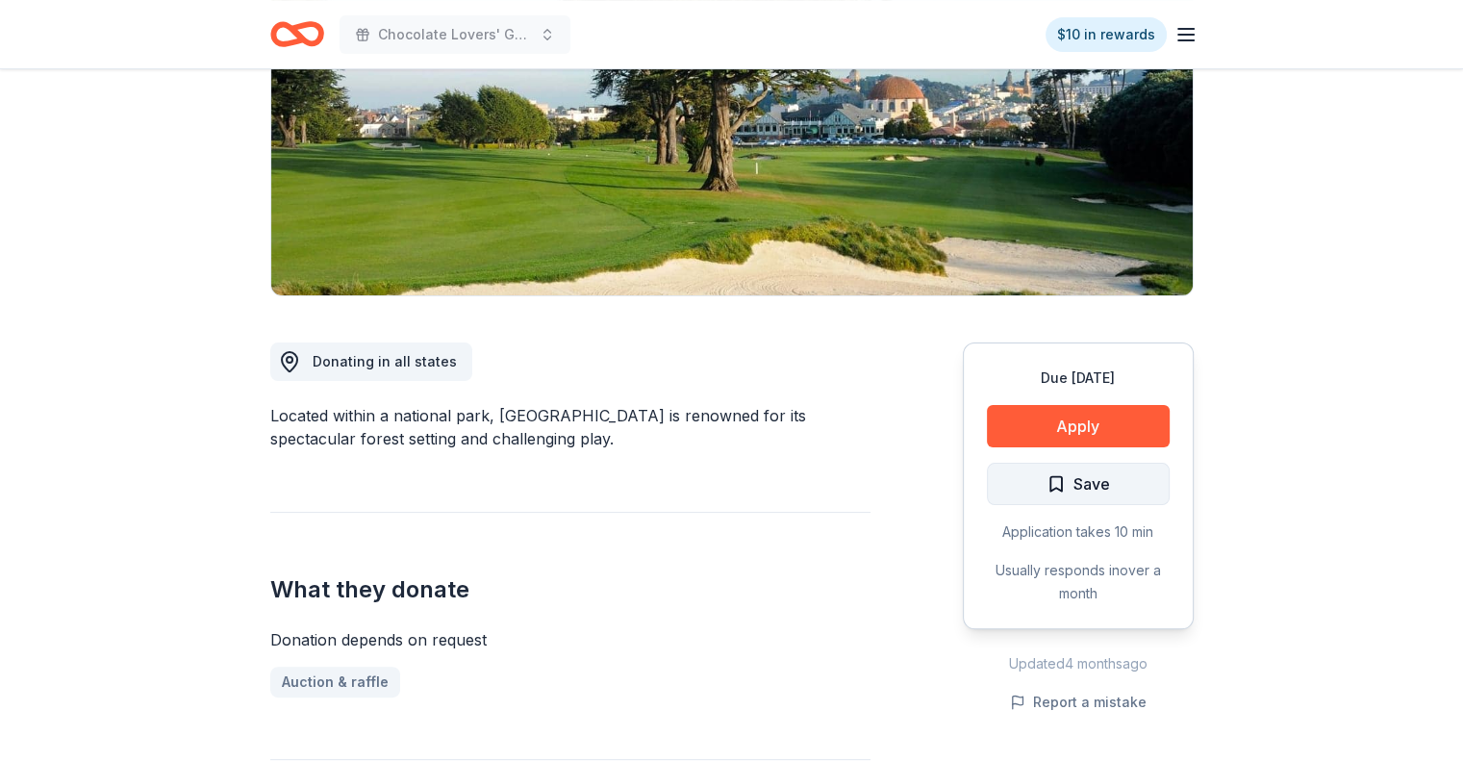
click at [1070, 472] on span "Save" at bounding box center [1077, 483] width 63 height 25
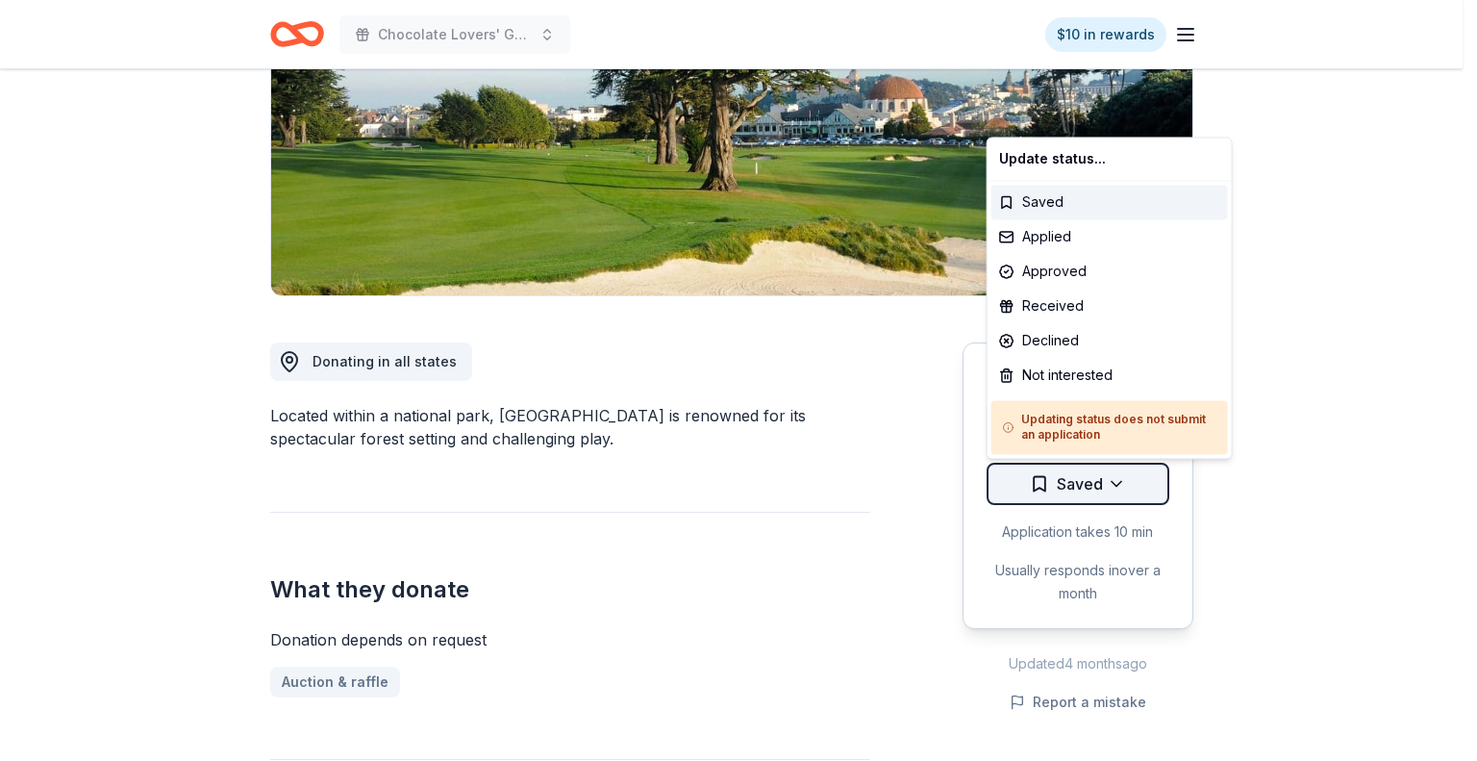
click at [1114, 472] on html "Chocolate Lovers' Gala $10 in rewards Due [DATE] Share Presidio Golf Course New…" at bounding box center [738, 91] width 1477 height 761
click at [1080, 372] on div "Not interested" at bounding box center [1110, 375] width 237 height 35
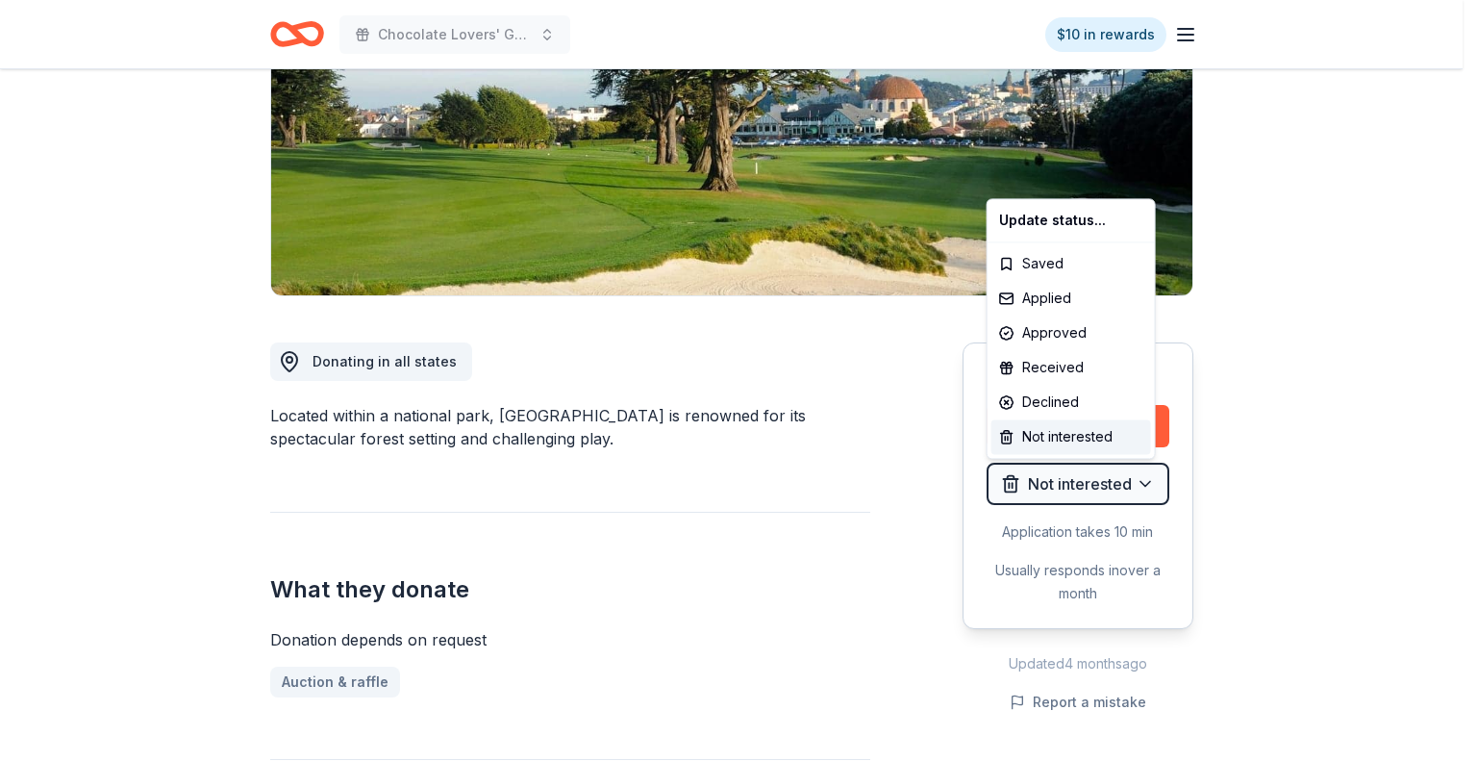
click at [23, 452] on html "Chocolate Lovers' Gala $10 in rewards Due in 102 days Share Presidio Golf Cours…" at bounding box center [738, 91] width 1477 height 761
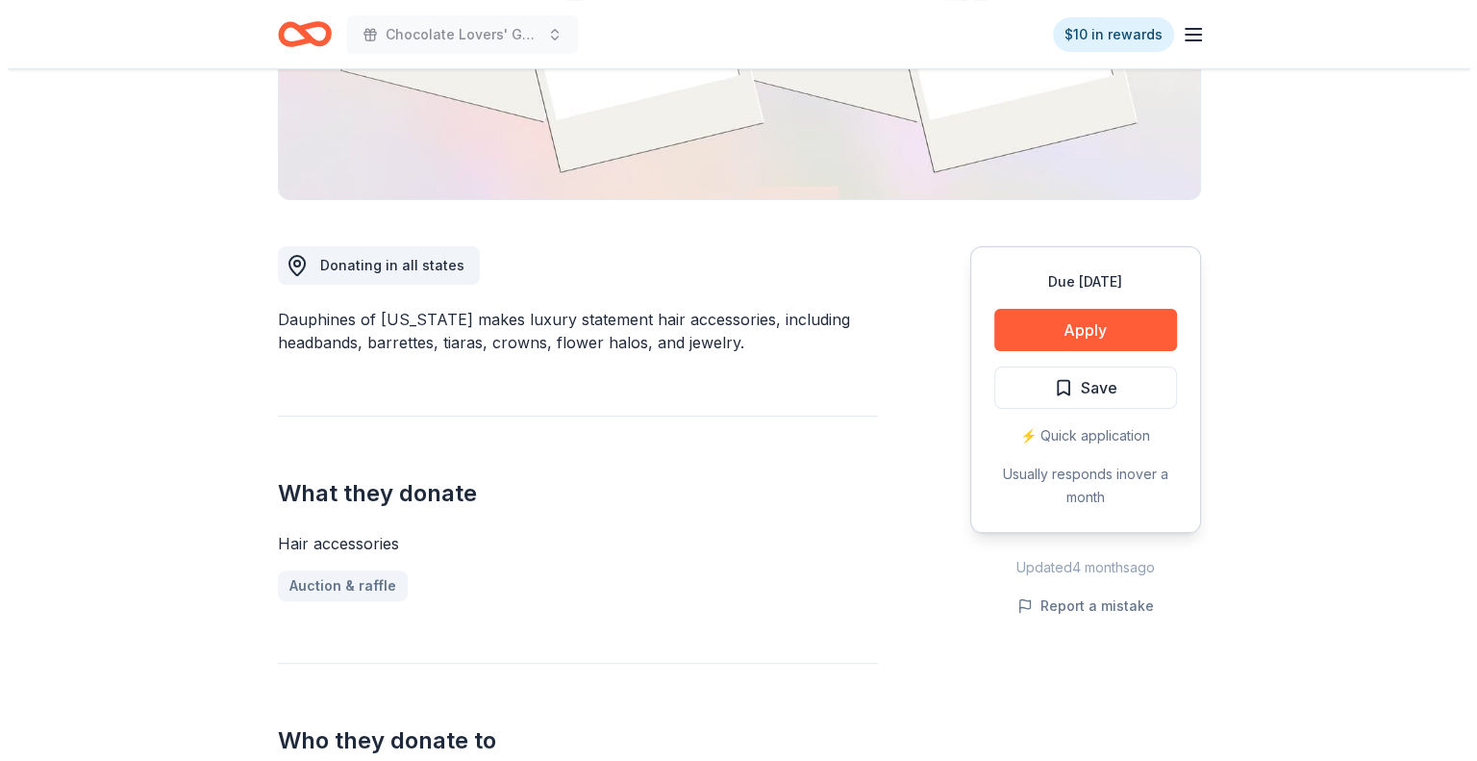
scroll to position [289, 0]
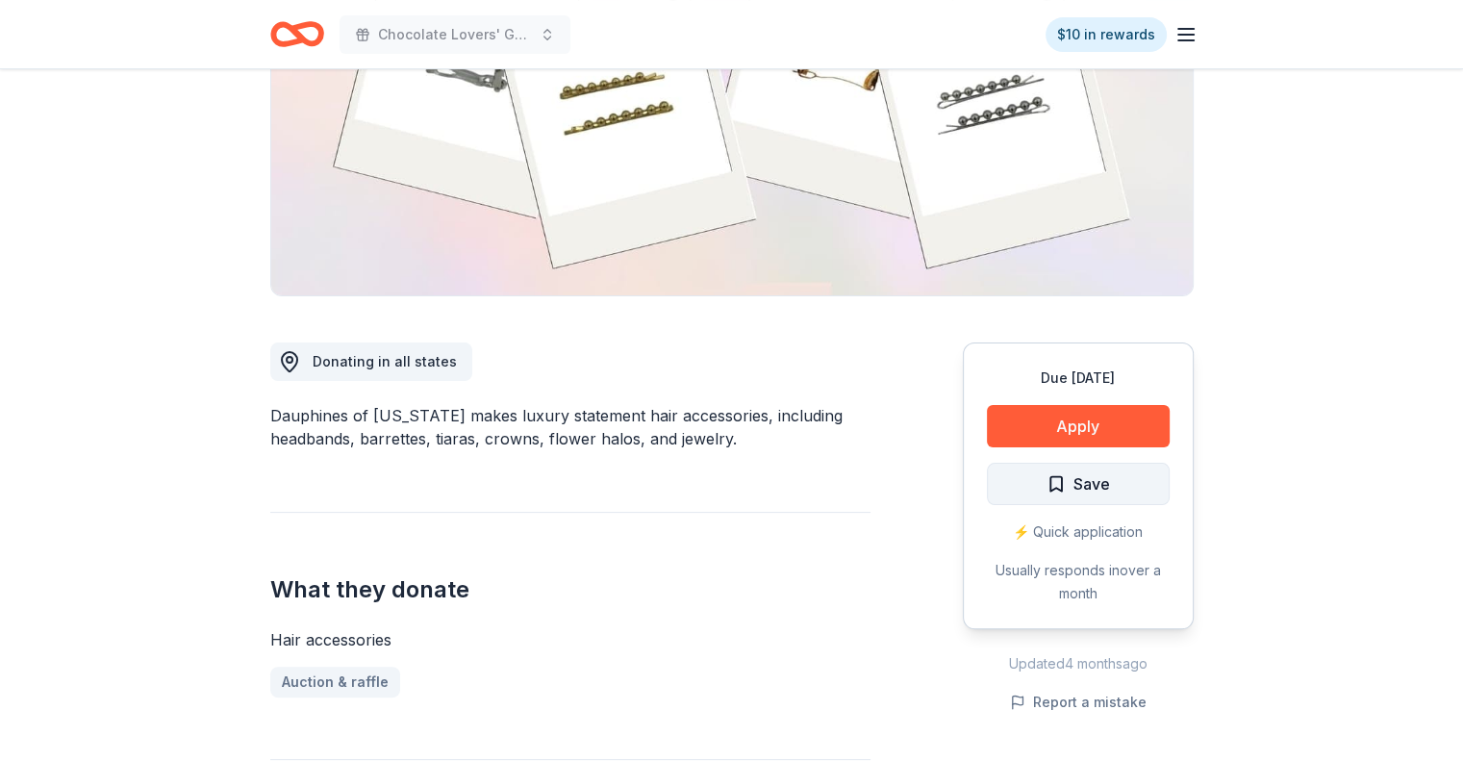
click at [1094, 484] on span "Save" at bounding box center [1091, 483] width 37 height 25
click at [1077, 422] on button "Apply" at bounding box center [1078, 426] width 183 height 42
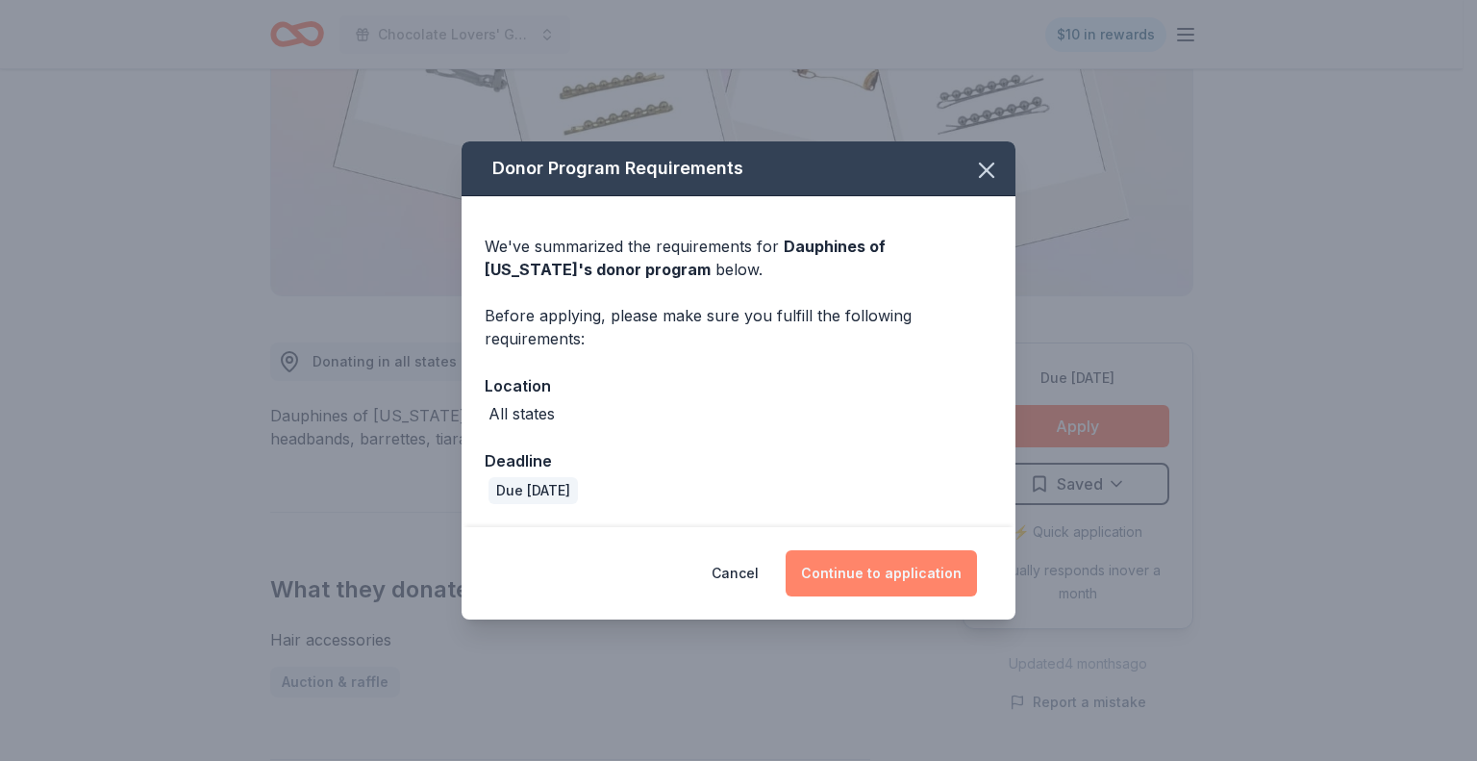
click at [903, 573] on button "Continue to application" at bounding box center [881, 573] width 191 height 46
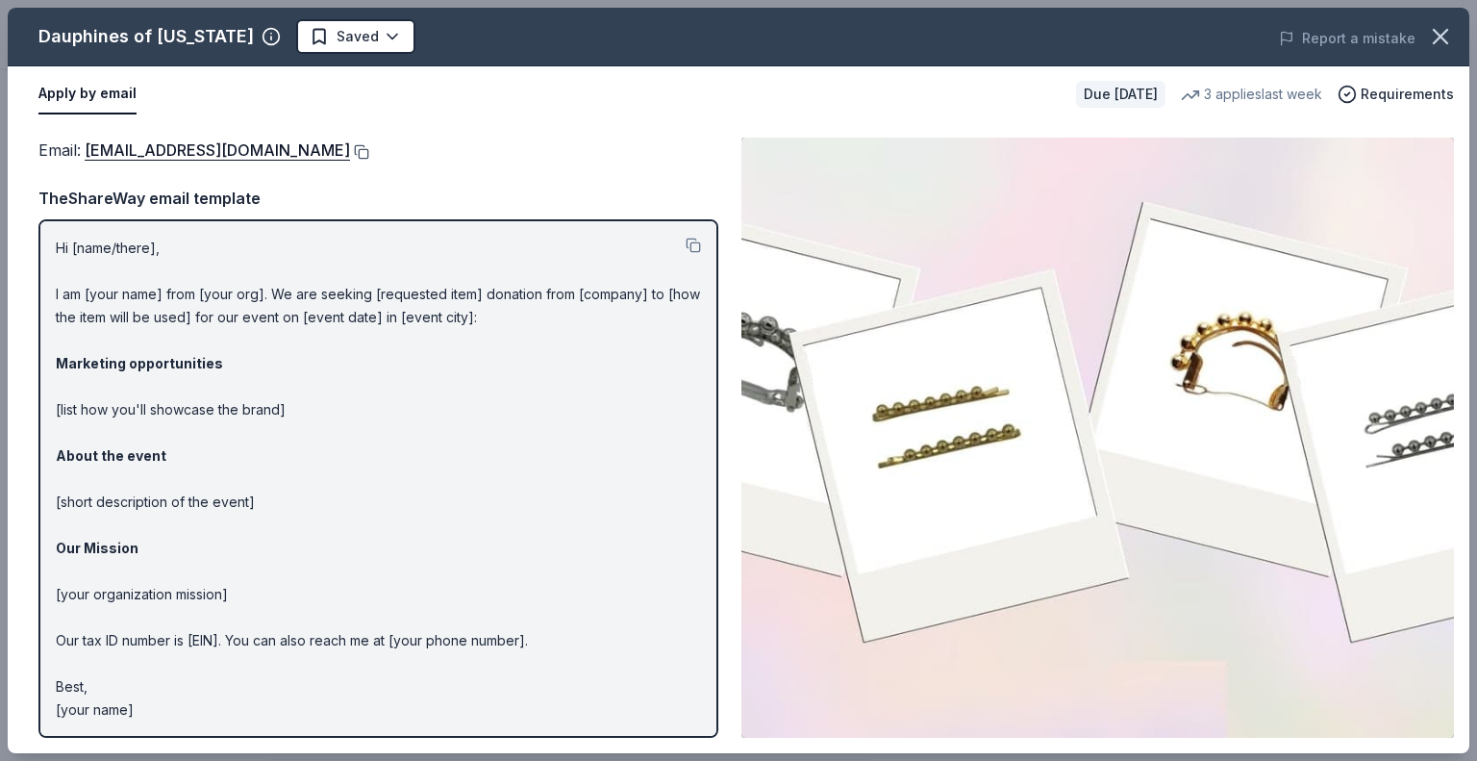
click at [369, 151] on button at bounding box center [359, 151] width 19 height 15
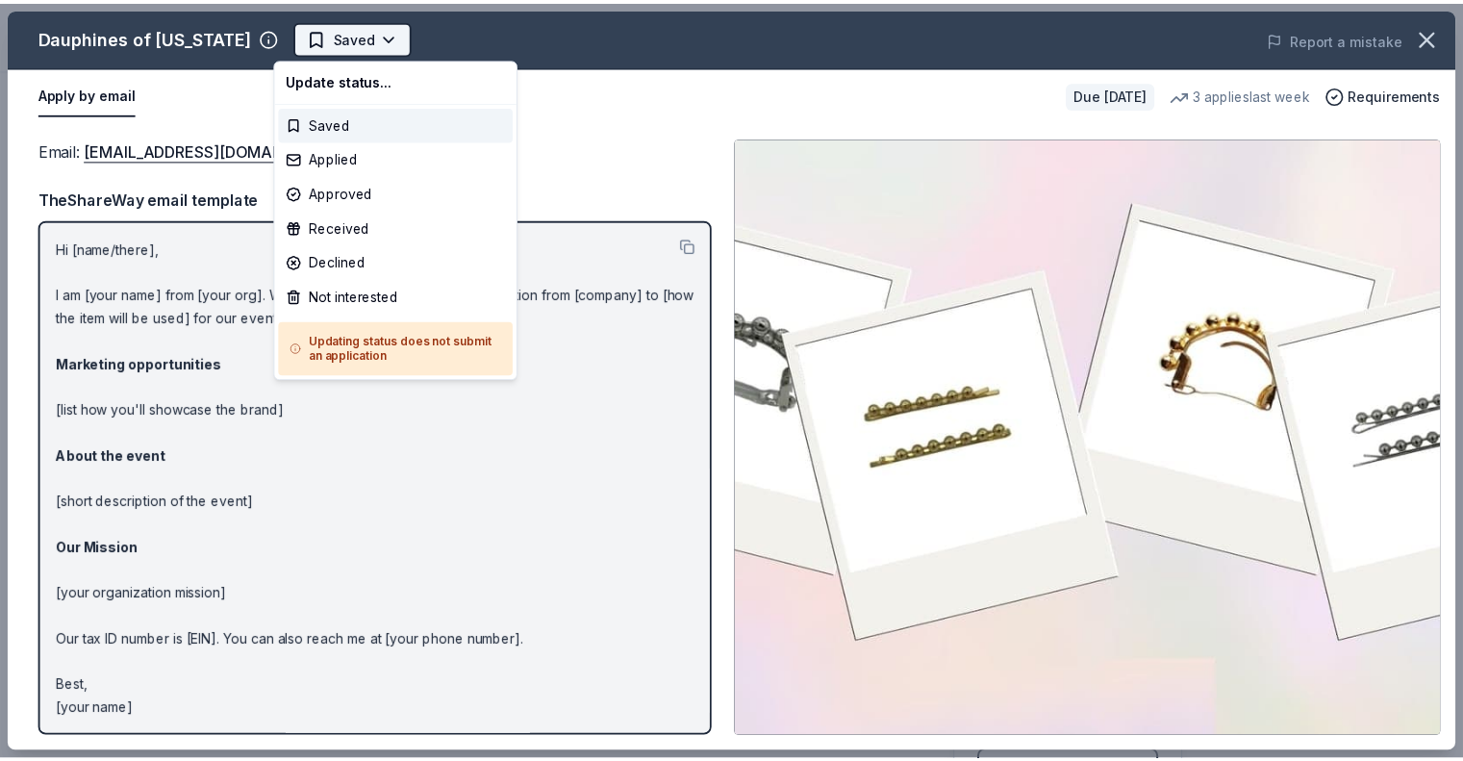
scroll to position [0, 0]
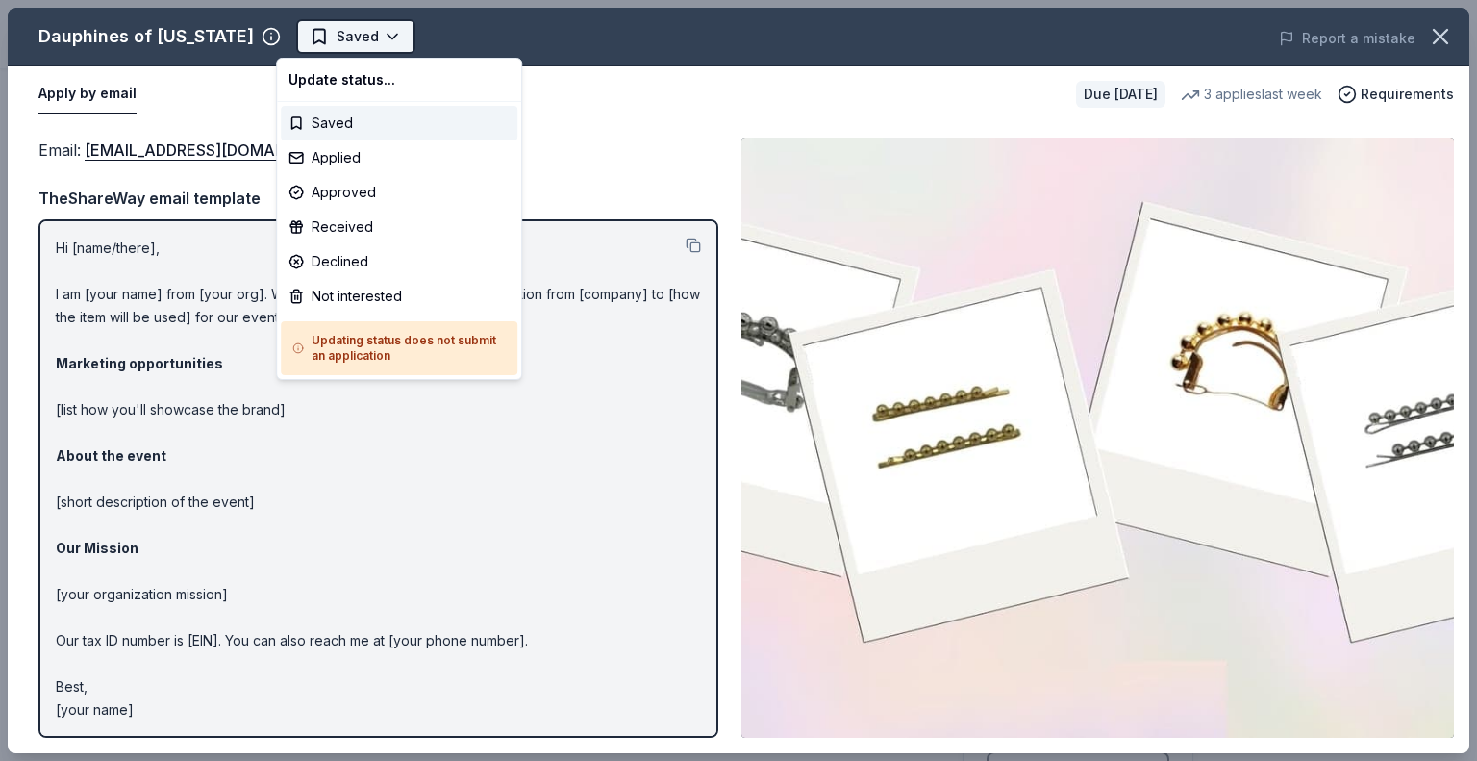
click at [365, 41] on body "Chocolate Lovers' Gala $10 in rewards Due in 102 days Share Dauphines of New Yo…" at bounding box center [731, 380] width 1463 height 761
click at [344, 164] on div "Applied" at bounding box center [399, 157] width 237 height 35
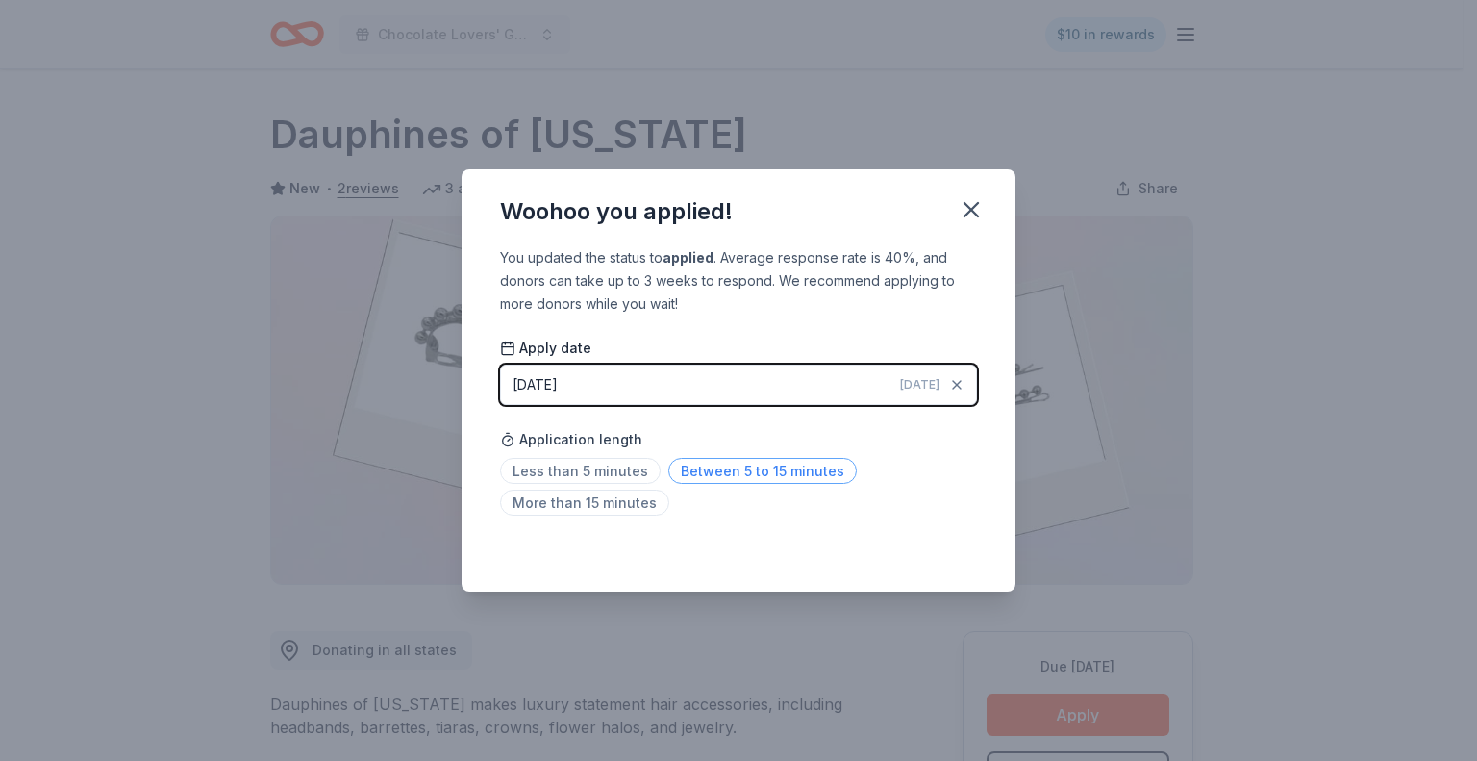
click at [760, 475] on span "Between 5 to 15 minutes" at bounding box center [762, 471] width 189 height 26
click at [967, 206] on icon "button" at bounding box center [971, 209] width 13 height 13
